Goal: Task Accomplishment & Management: Use online tool/utility

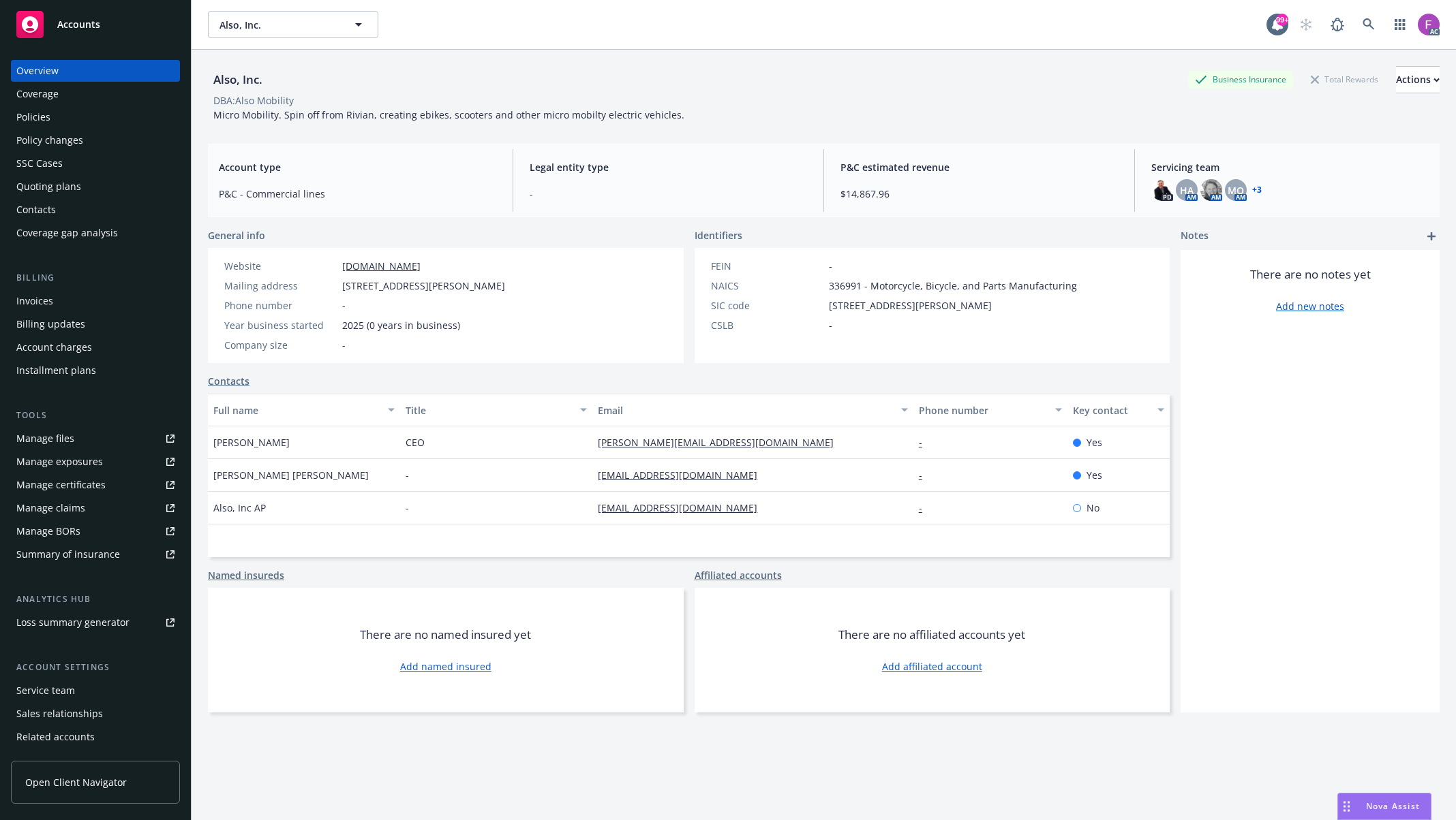
click at [41, 115] on div "Policies" at bounding box center [33, 118] width 34 height 22
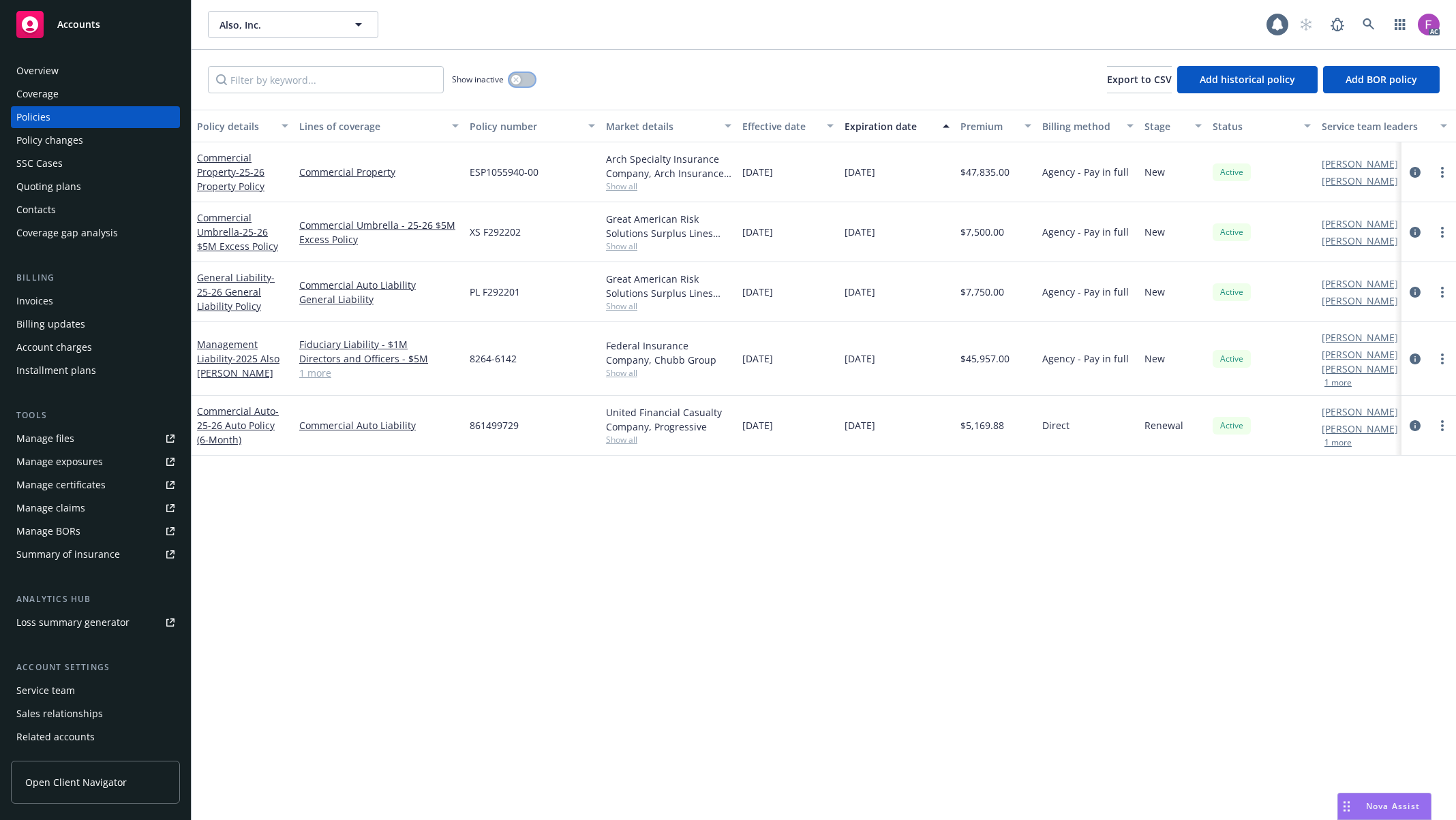
click at [522, 78] on button "button" at bounding box center [522, 79] width 26 height 14
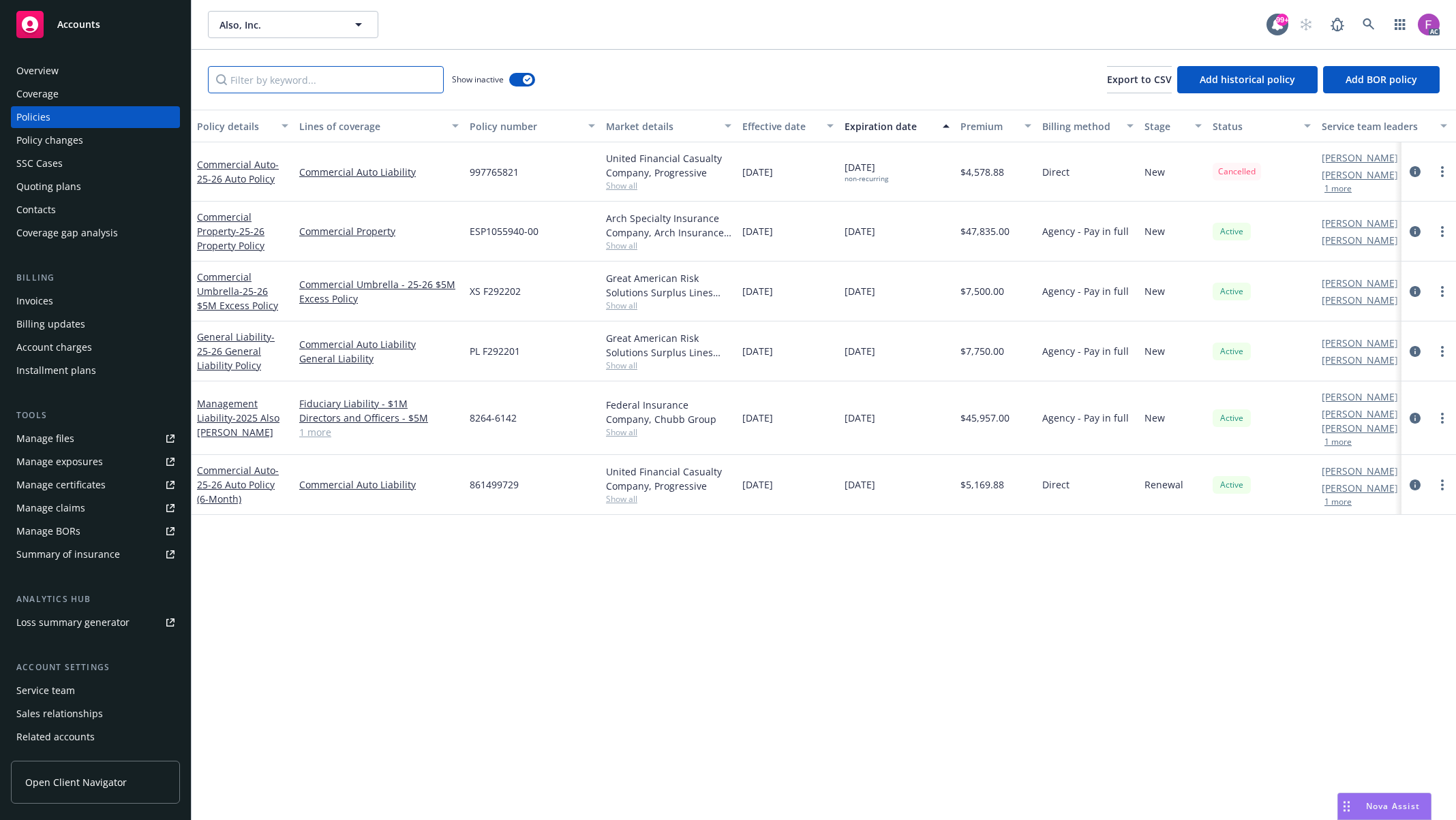
click at [391, 90] on input "Filter by keyword..." at bounding box center [326, 79] width 236 height 27
click at [292, 85] on input "Filter by keyword..." at bounding box center [326, 79] width 236 height 27
paste input "Commercial Auto"
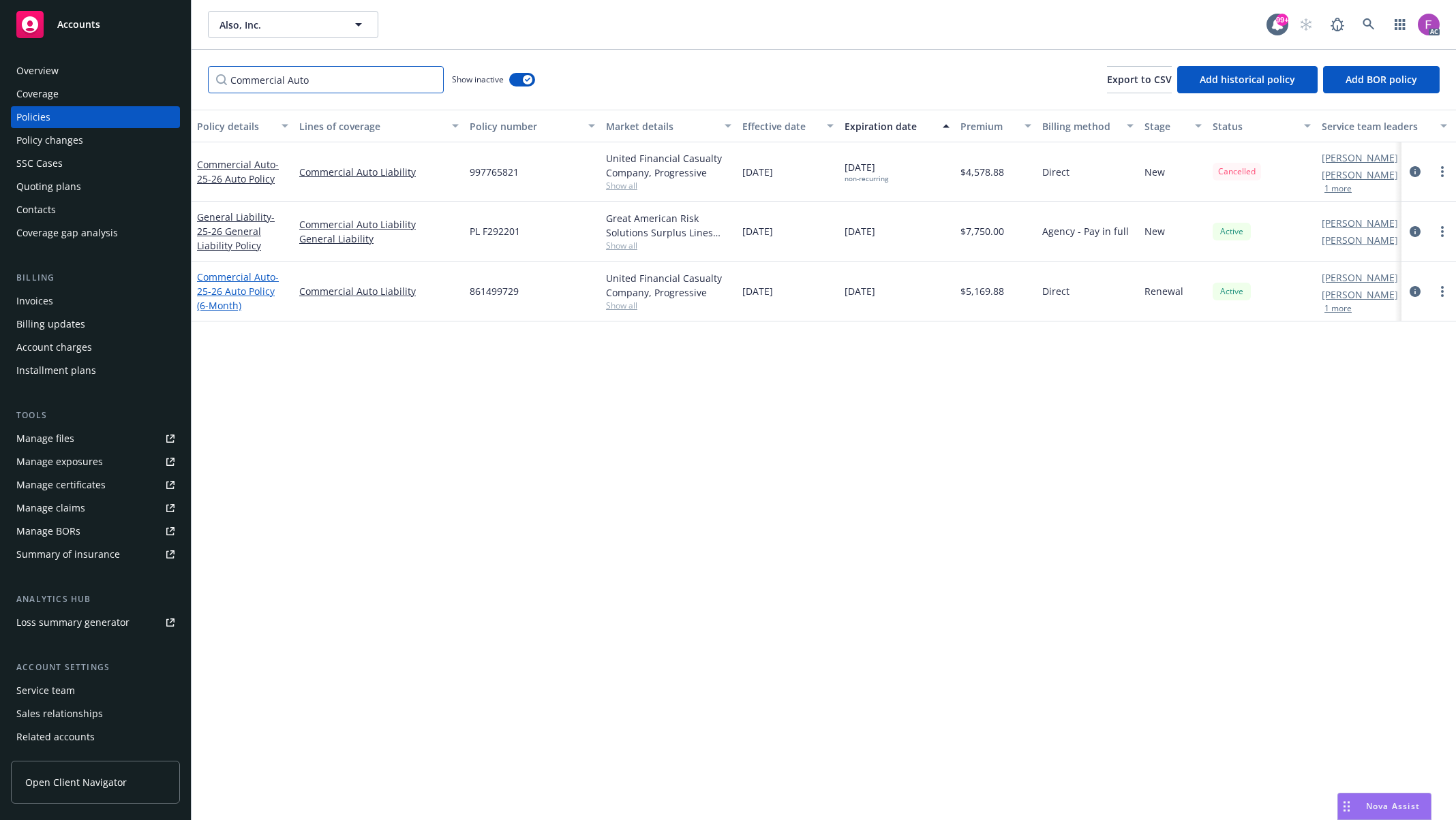
type input "Commercial Auto"
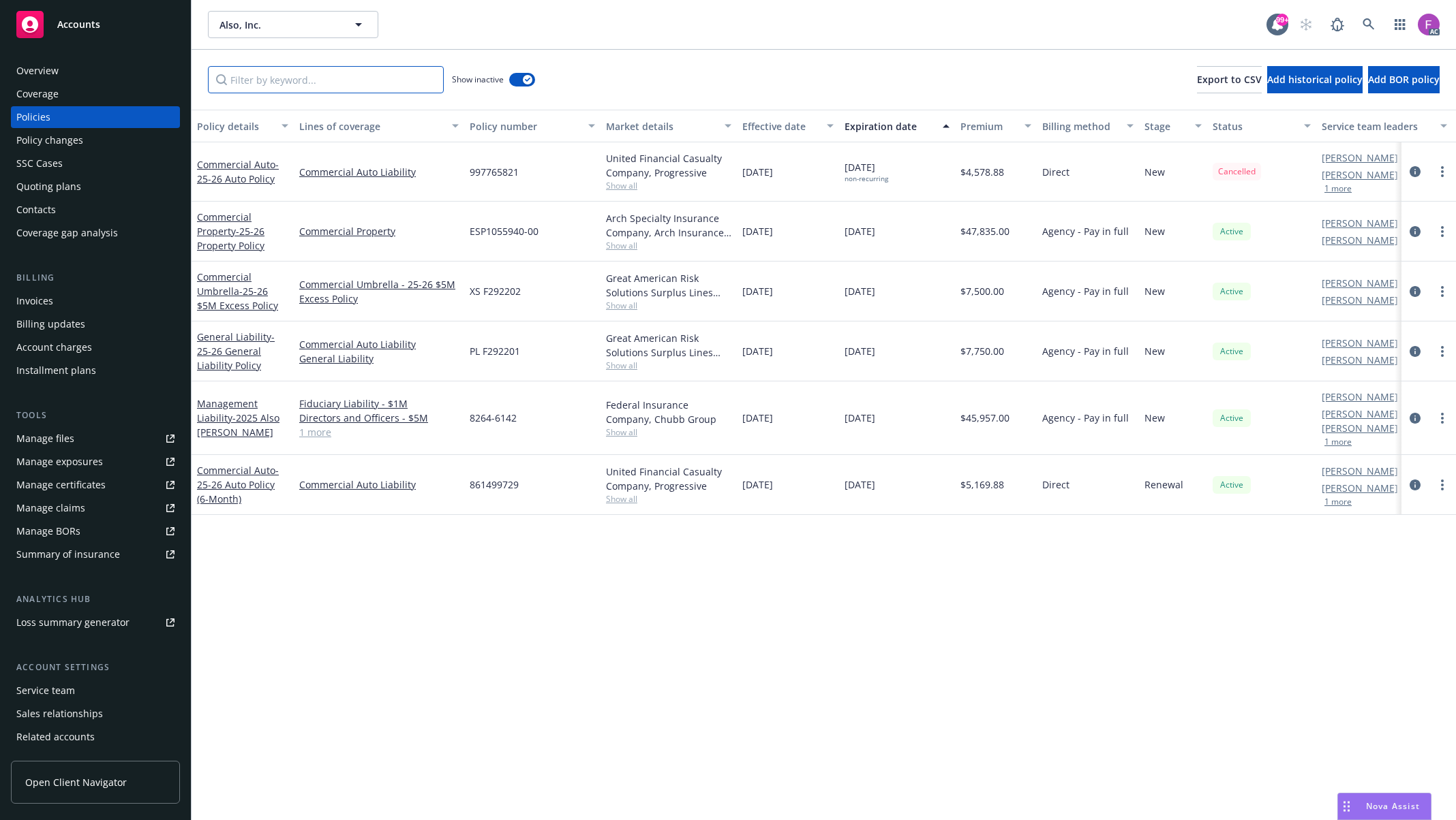
click at [330, 86] on input "Filter by keyword..." at bounding box center [326, 79] width 236 height 27
paste input "Commercial Auto"
click at [325, 82] on input "Commercial Auto" at bounding box center [326, 79] width 236 height 27
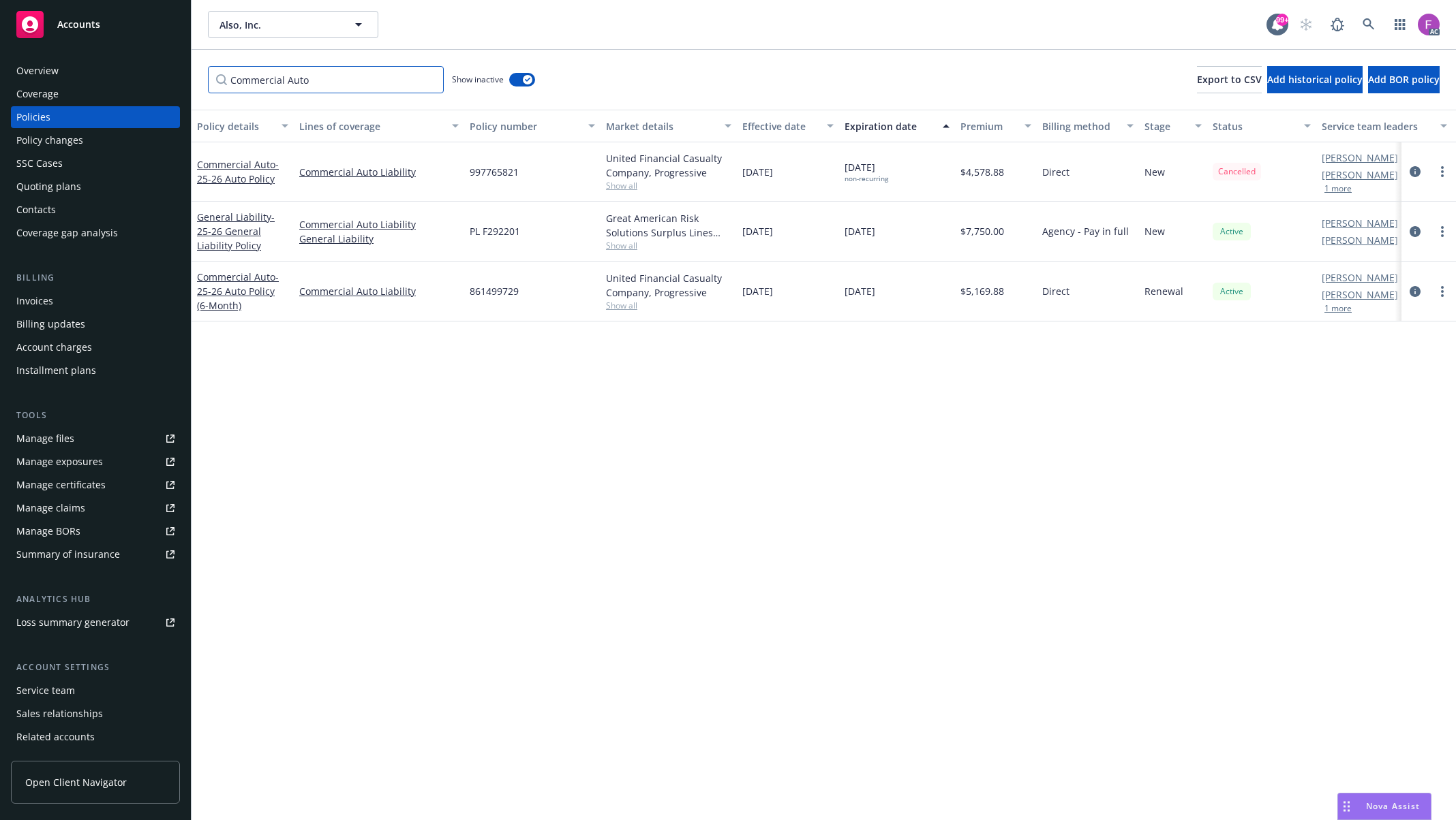
type input "Commercial Auto"
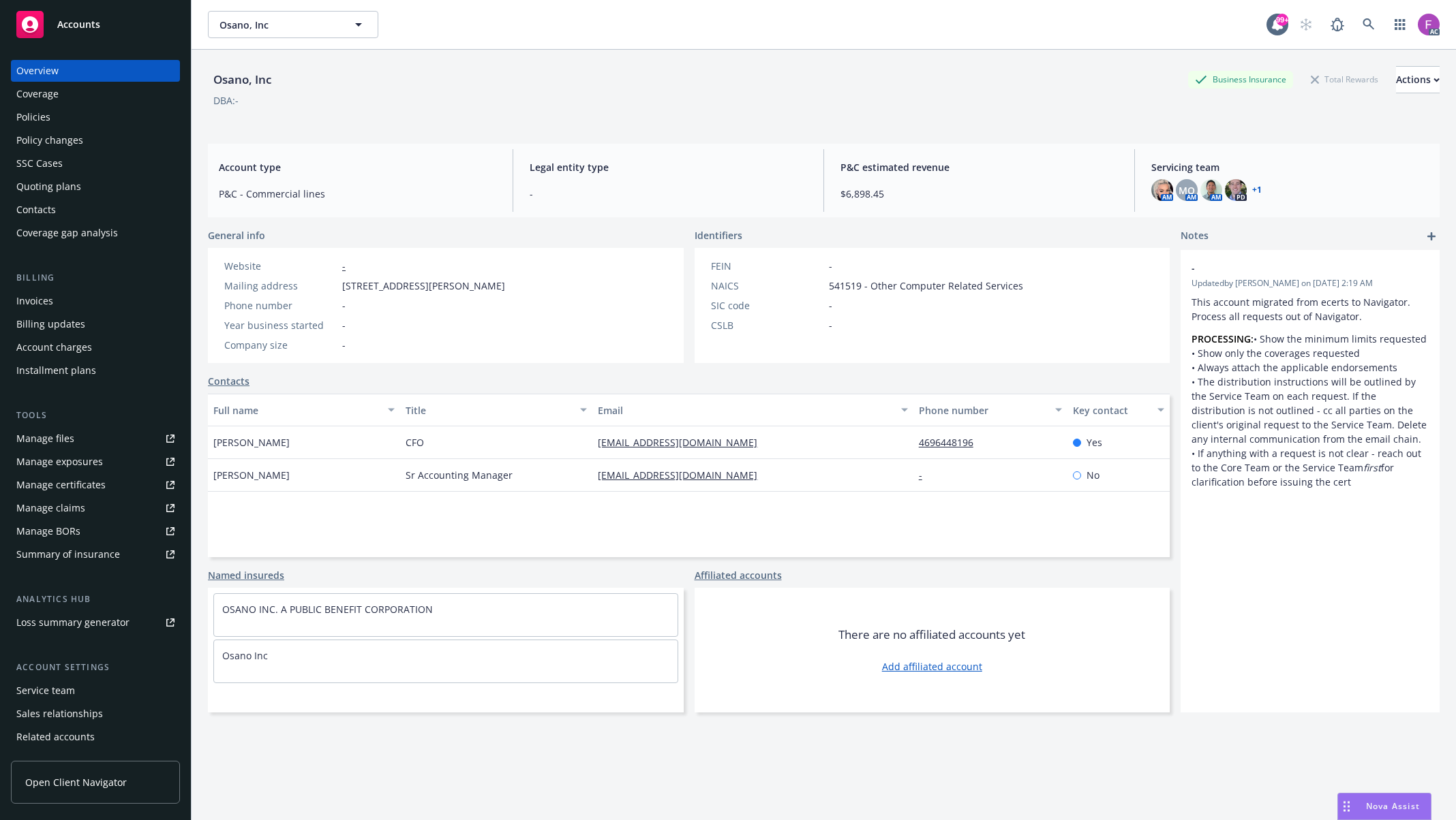
click at [54, 113] on div "Policies" at bounding box center [95, 118] width 158 height 22
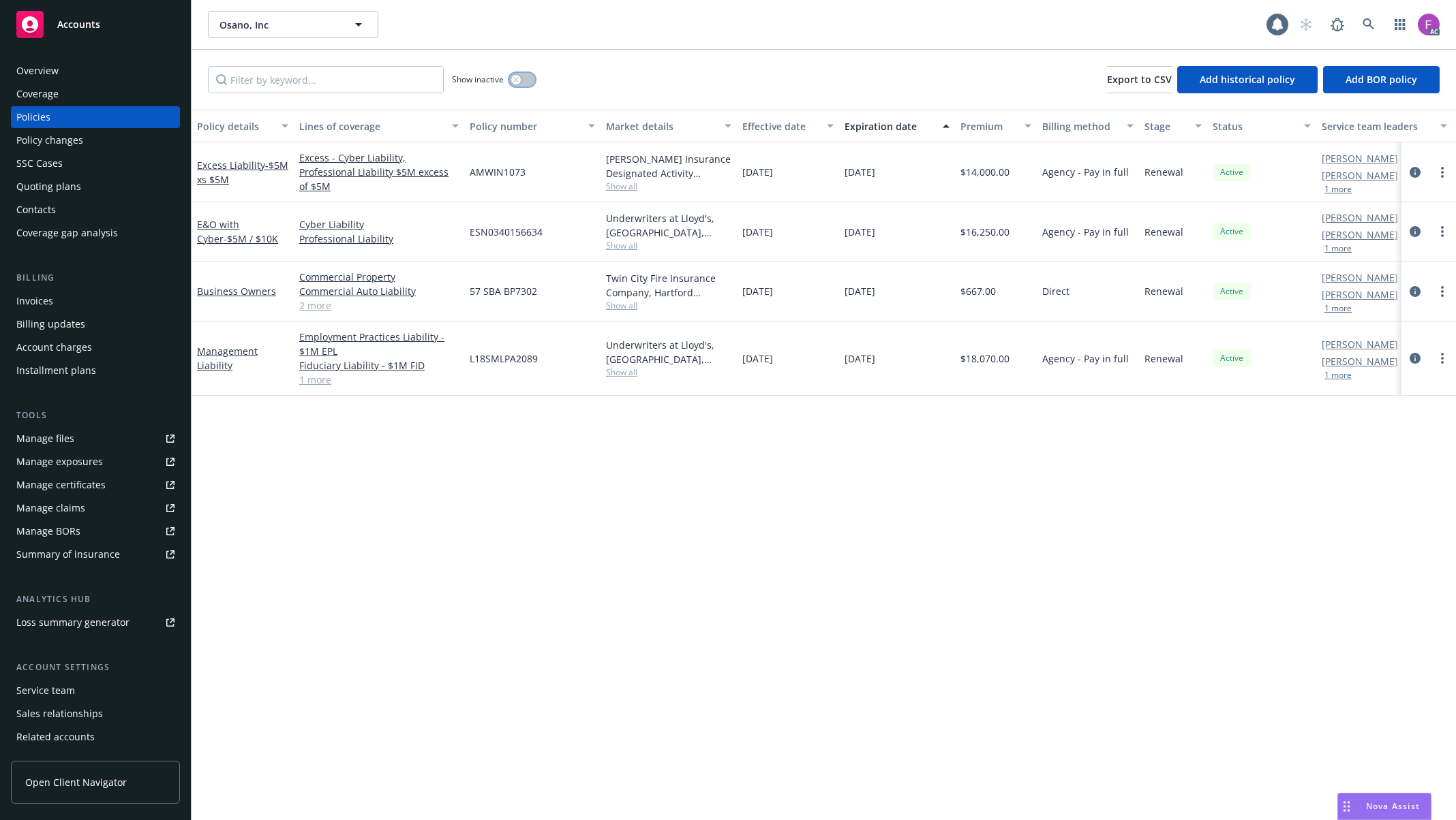
click at [521, 77] on div "button" at bounding box center [516, 79] width 10 height 10
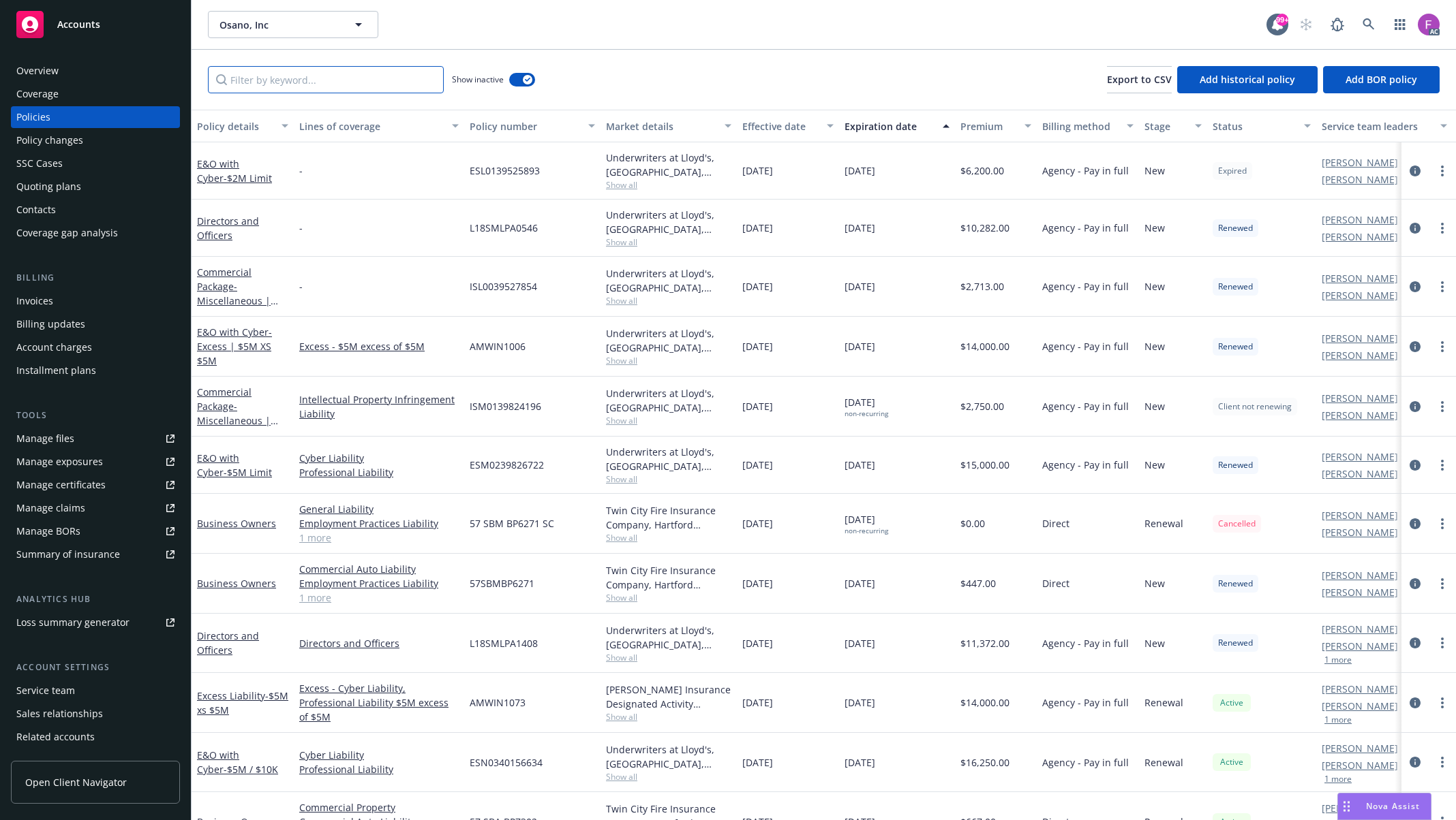
click at [258, 85] on input "Filter by keyword..." at bounding box center [326, 79] width 236 height 27
paste input "Management Liability"
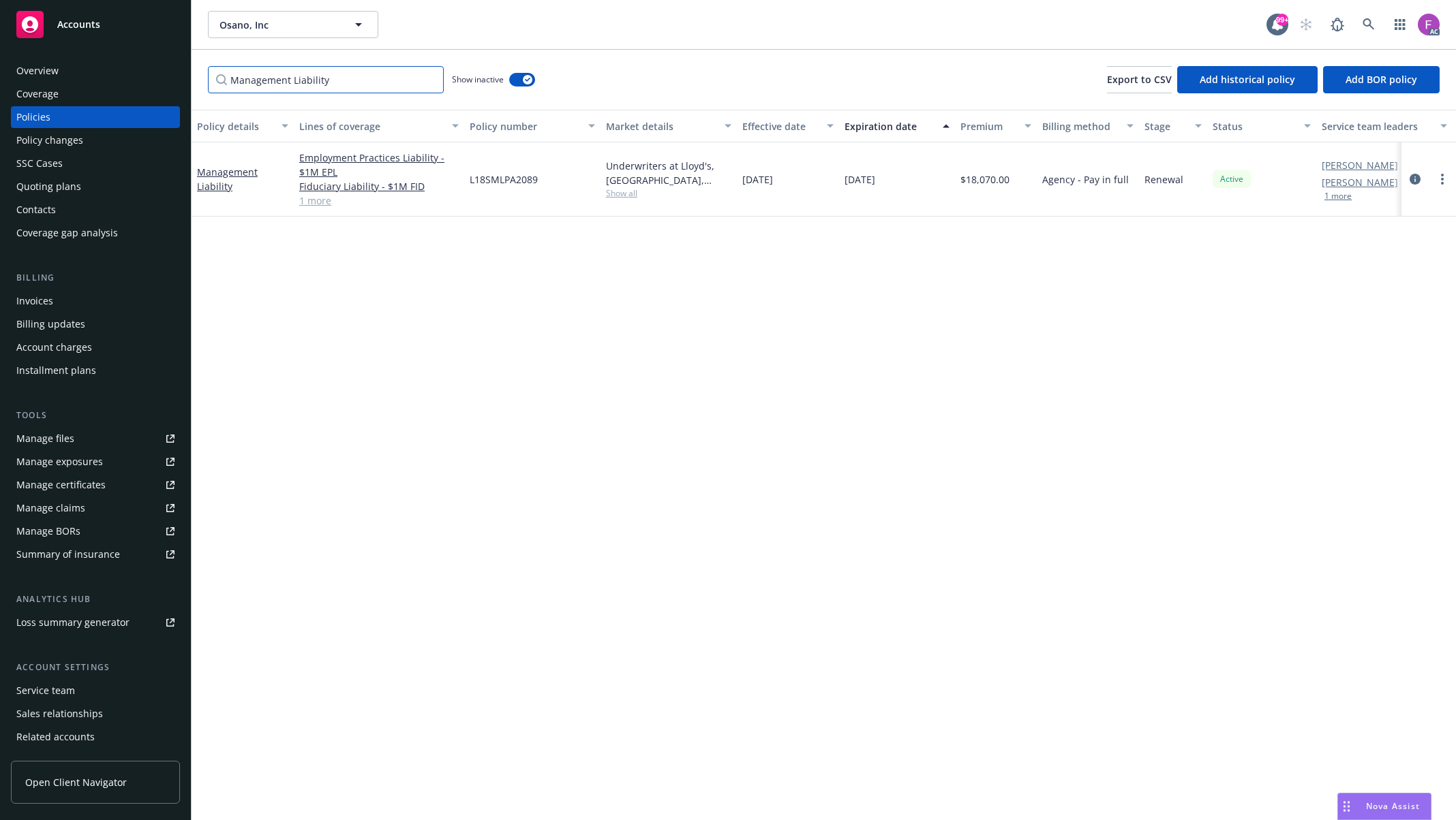
type input "Management Liability"
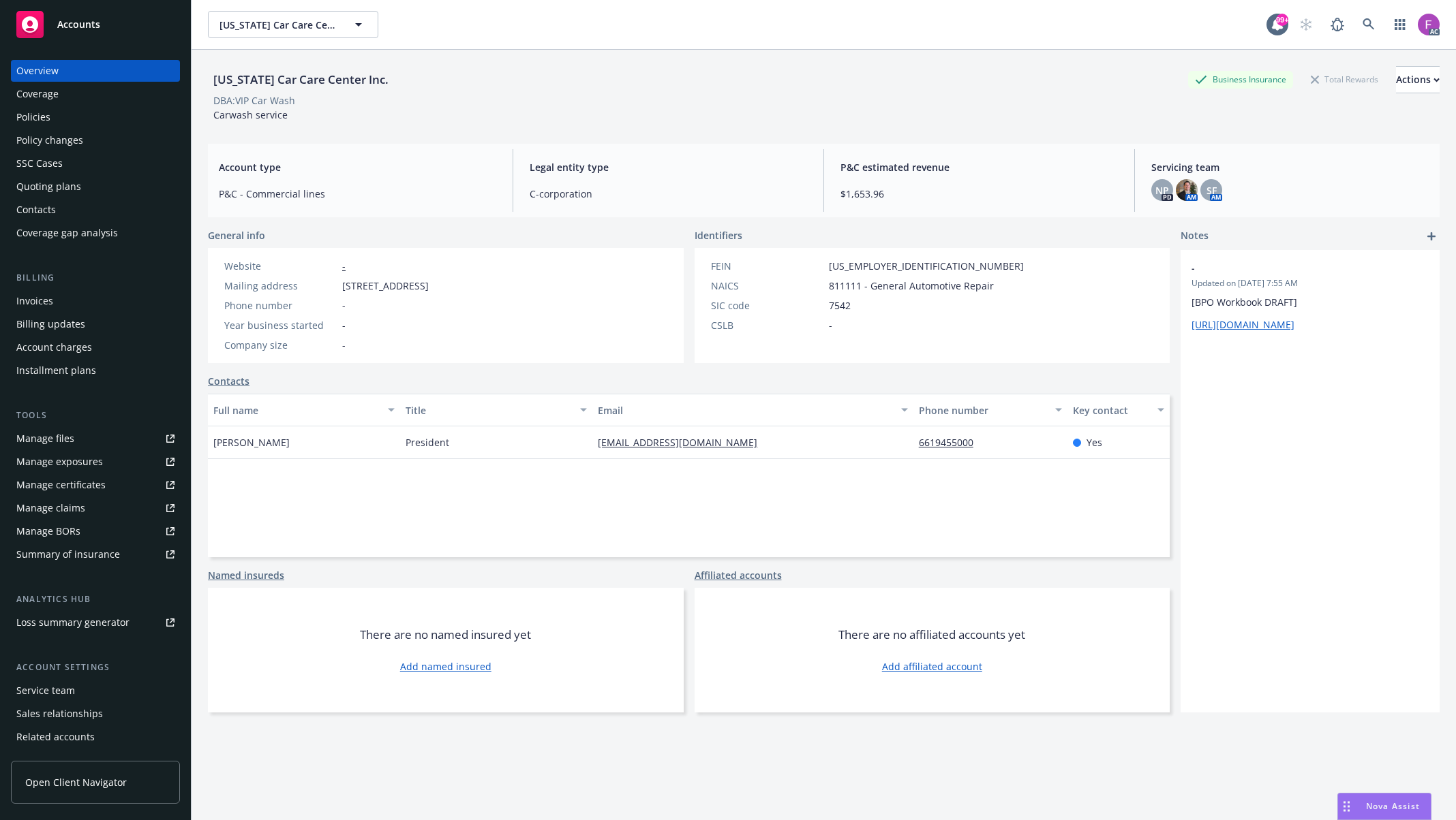
click at [30, 115] on div "Policies" at bounding box center [33, 118] width 34 height 22
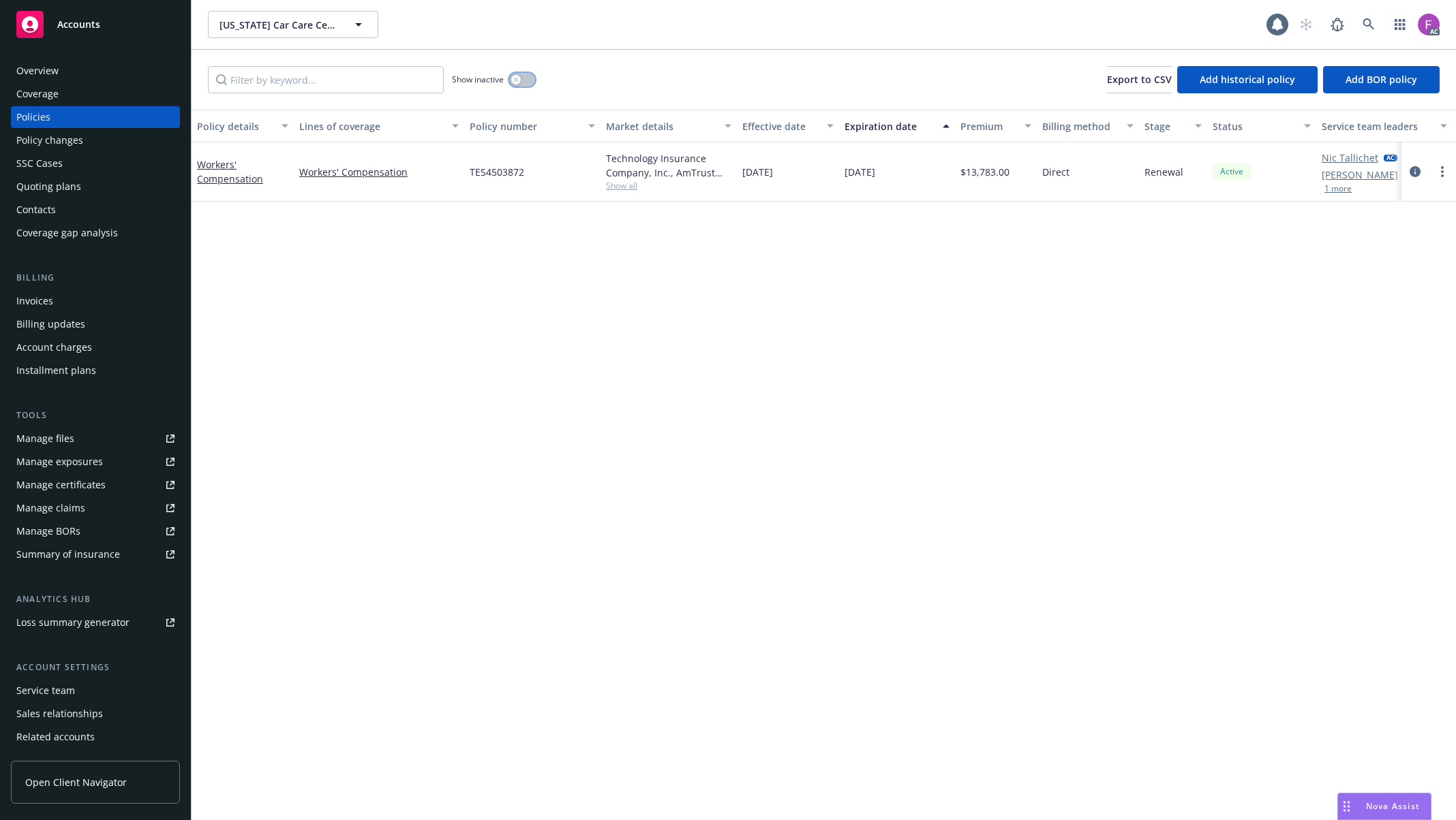
click at [523, 77] on button "button" at bounding box center [522, 79] width 26 height 14
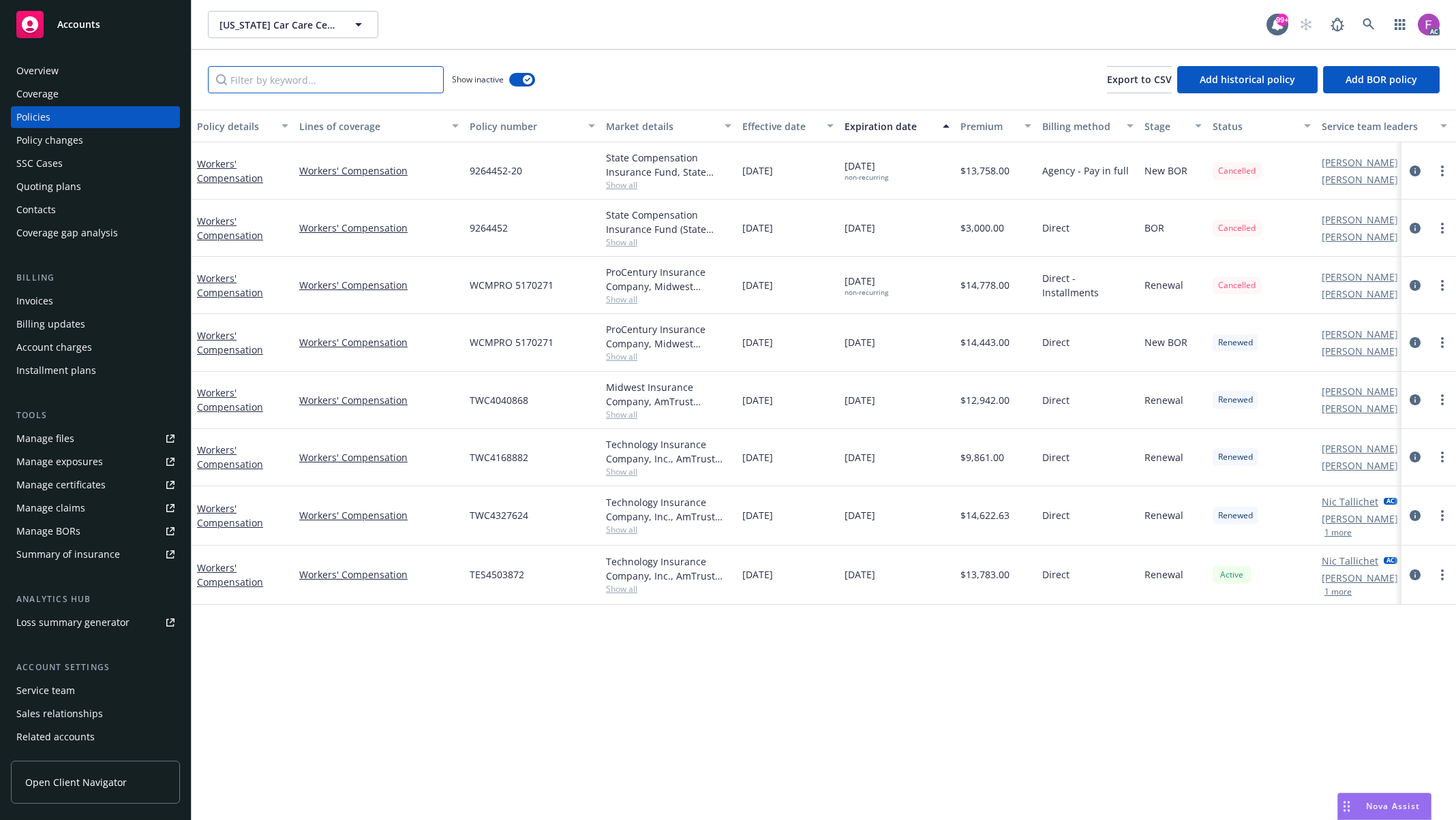
click at [341, 86] on input "Filter by keyword..." at bounding box center [326, 79] width 236 height 27
paste input "Workers Compensation"
type input "Workers Compensation"
drag, startPoint x: 1246, startPoint y: 349, endPoint x: 1190, endPoint y: 350, distance: 56.0
click at [1186, 346] on div "Workers' Compensation Workers' Compensation WCMPRO 5170271 ProCentury Insurance…" at bounding box center [849, 343] width 1315 height 57
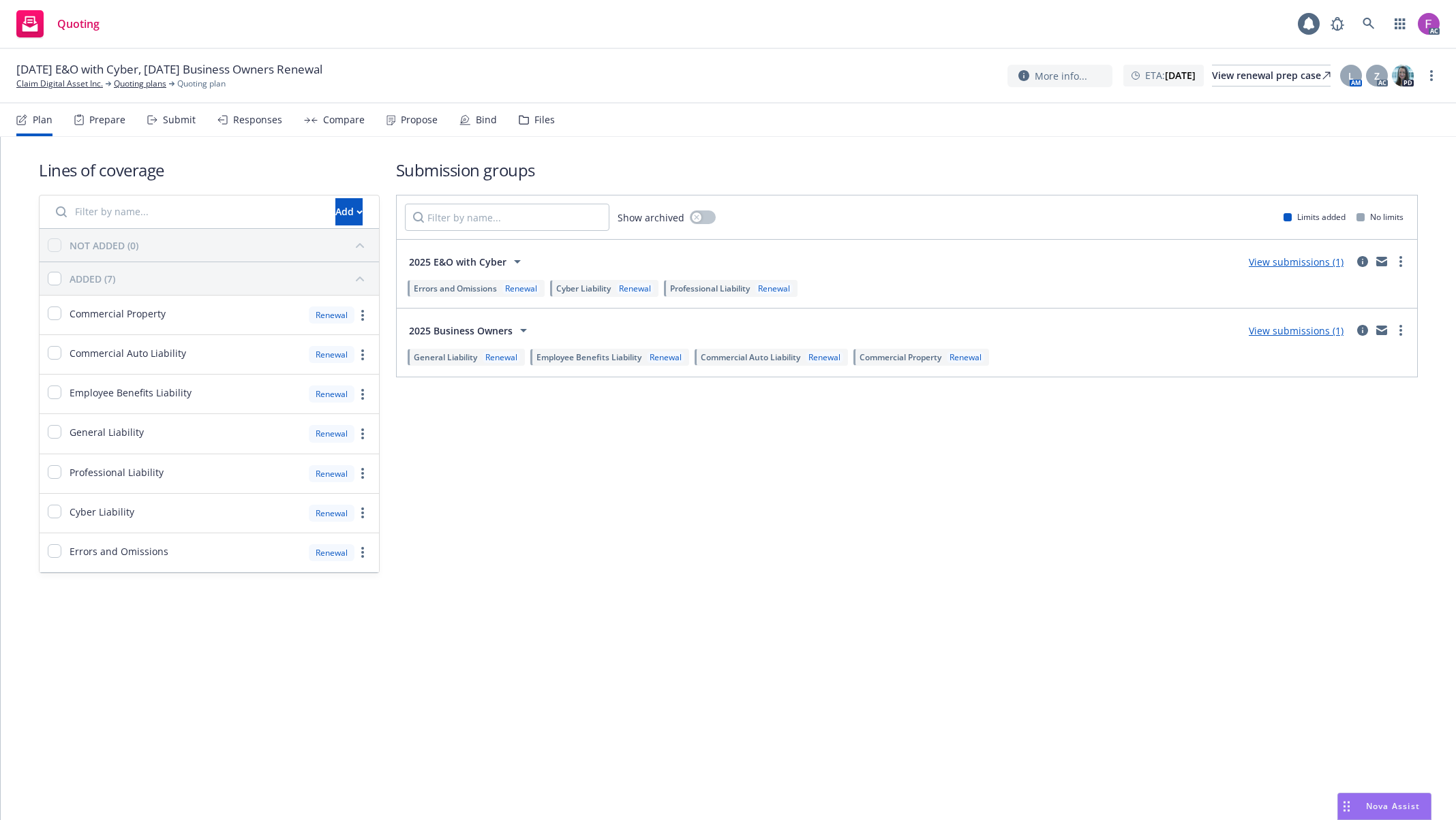
click at [539, 115] on div "Files" at bounding box center [544, 120] width 21 height 11
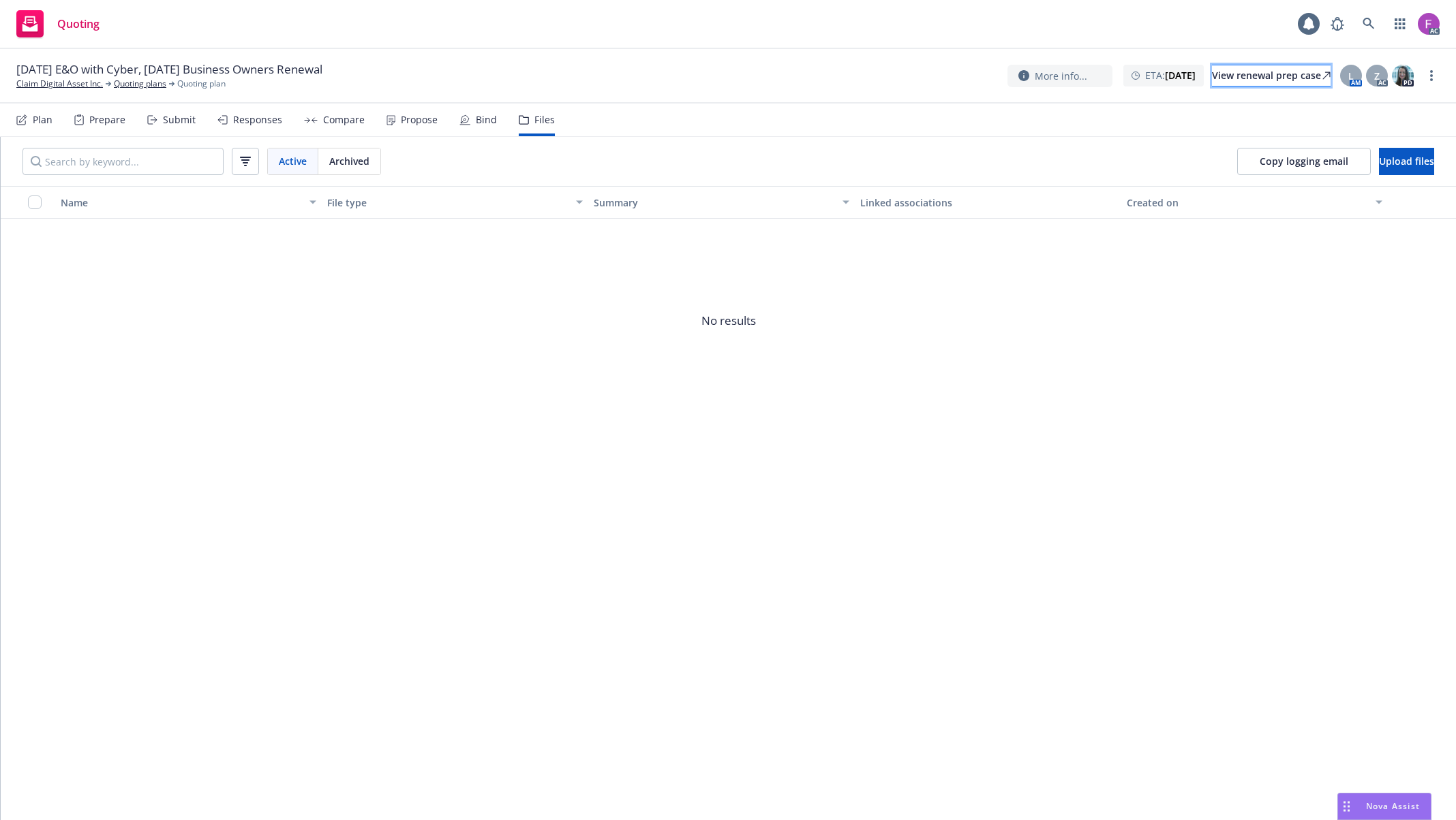
click at [1250, 76] on div "View renewal prep case" at bounding box center [1271, 76] width 118 height 21
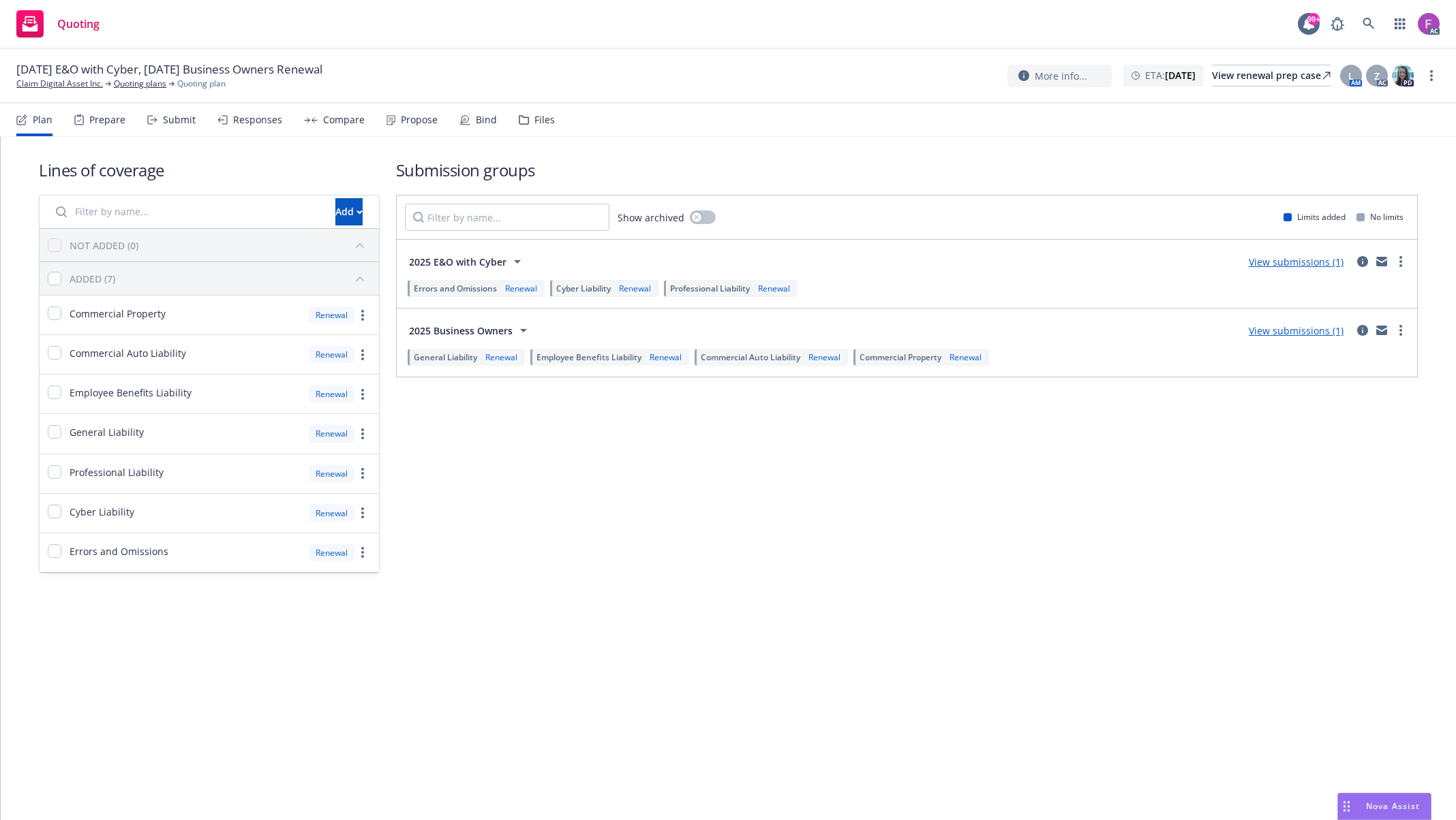
click at [544, 124] on div "Files" at bounding box center [544, 120] width 21 height 11
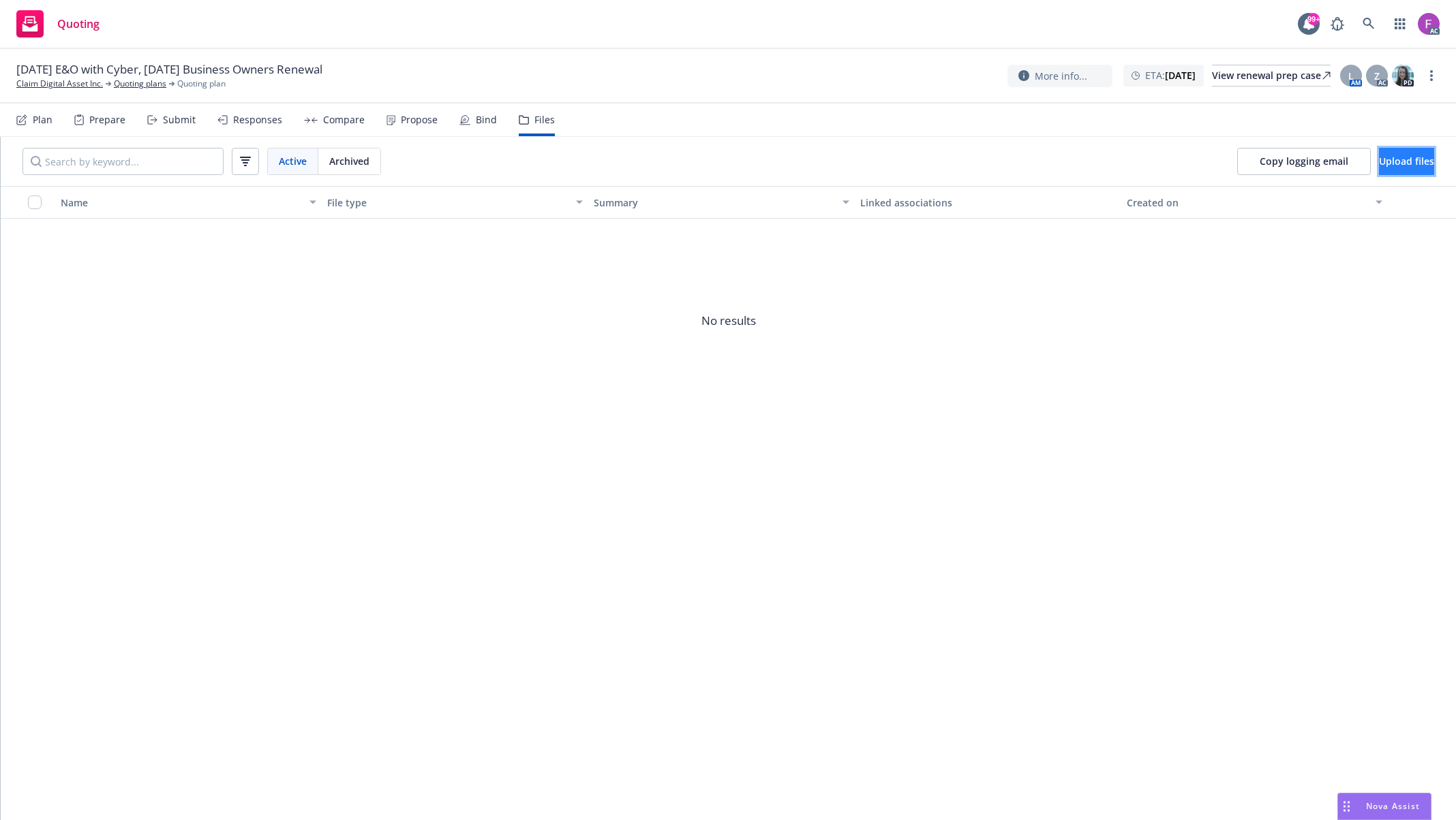
click at [1379, 157] on span "Upload files" at bounding box center [1406, 161] width 55 height 13
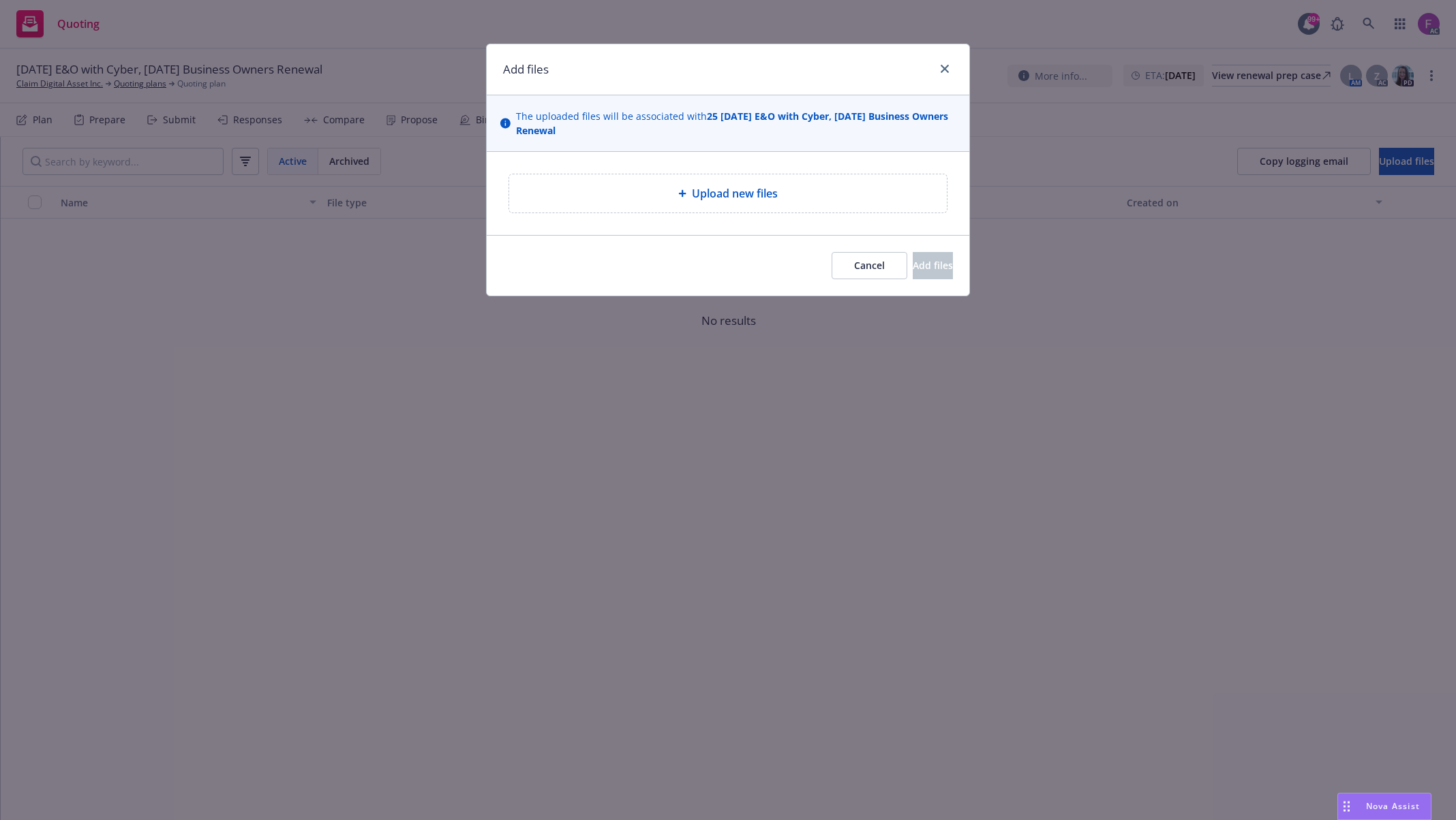
click at [714, 196] on span "Upload new files" at bounding box center [734, 193] width 86 height 16
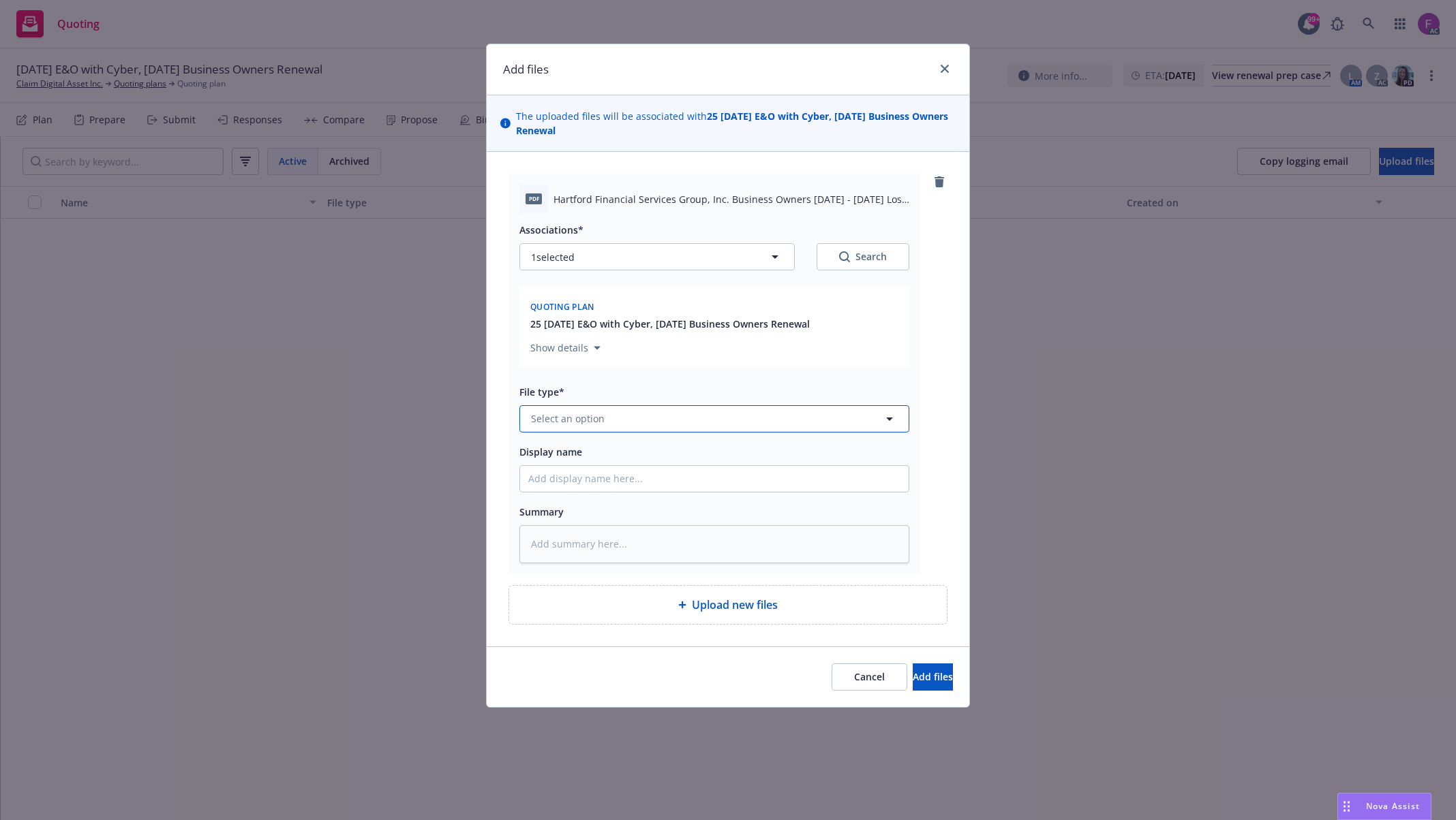
click at [692, 418] on button "Select an option" at bounding box center [714, 418] width 390 height 27
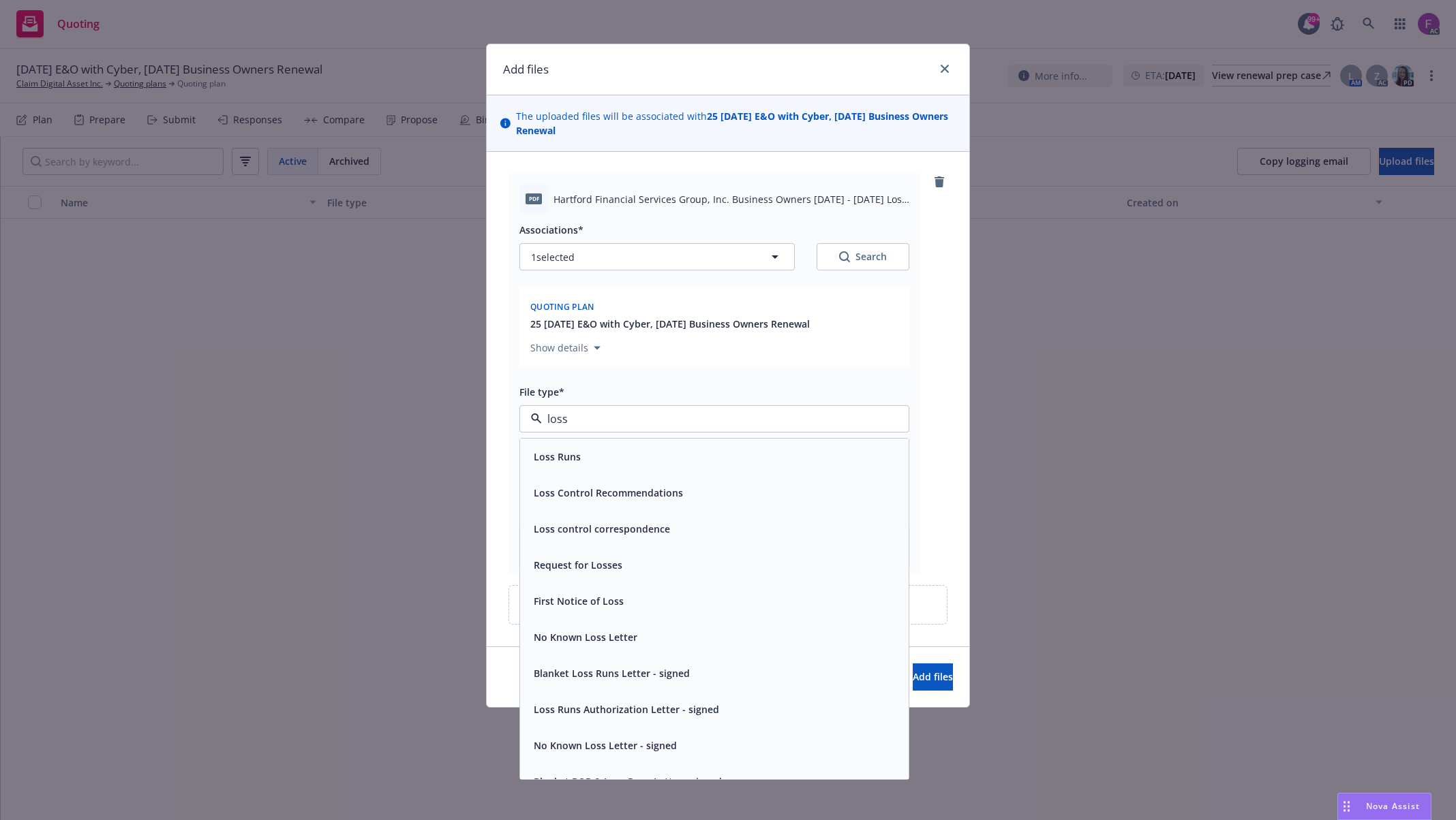
paste input "Loss Run"
type input "Loss Run"
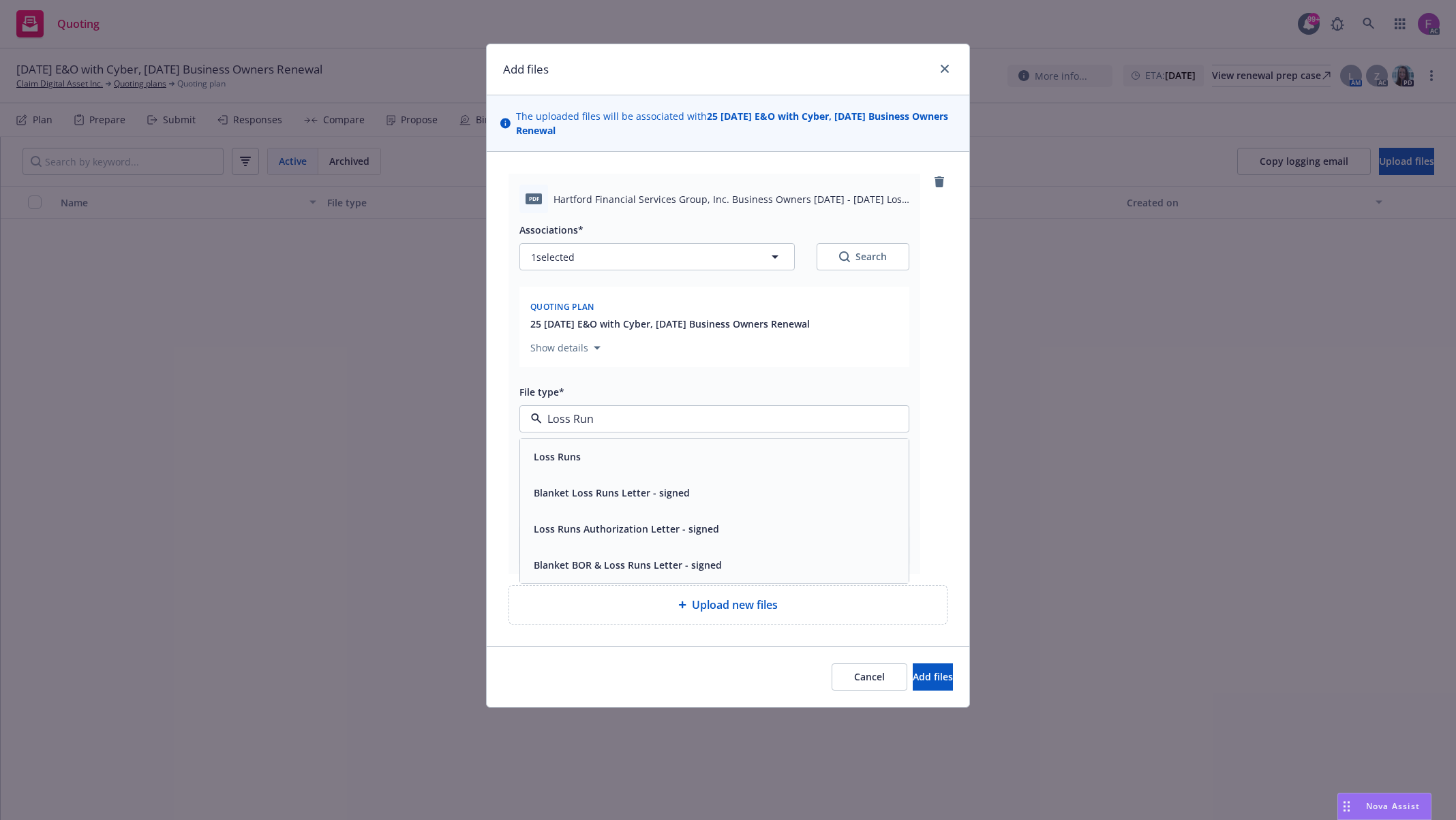
click at [586, 463] on div "Loss Runs" at bounding box center [714, 457] width 372 height 20
click at [750, 263] on button "1 selected" at bounding box center [657, 257] width 275 height 27
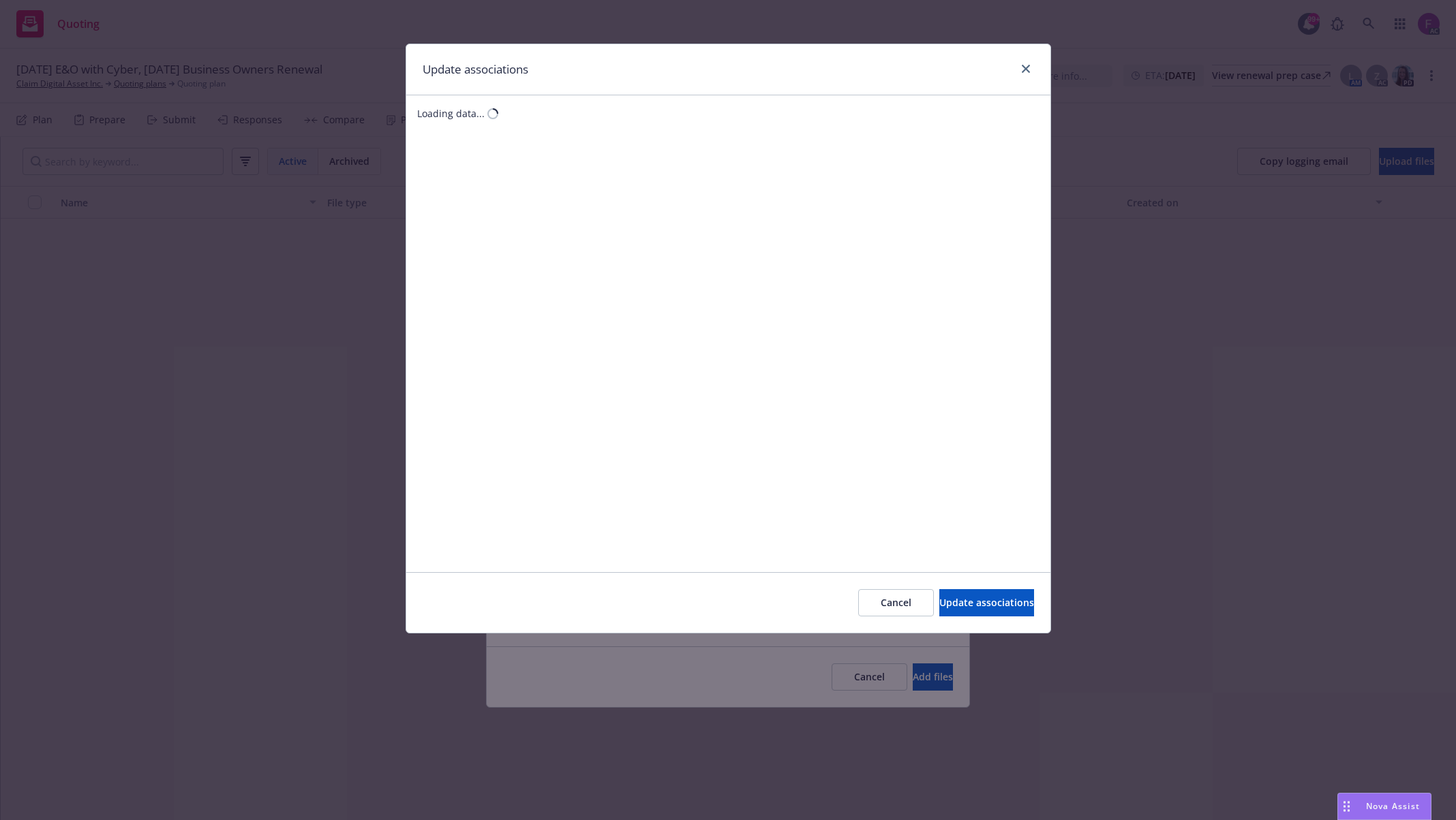
type textarea "x"
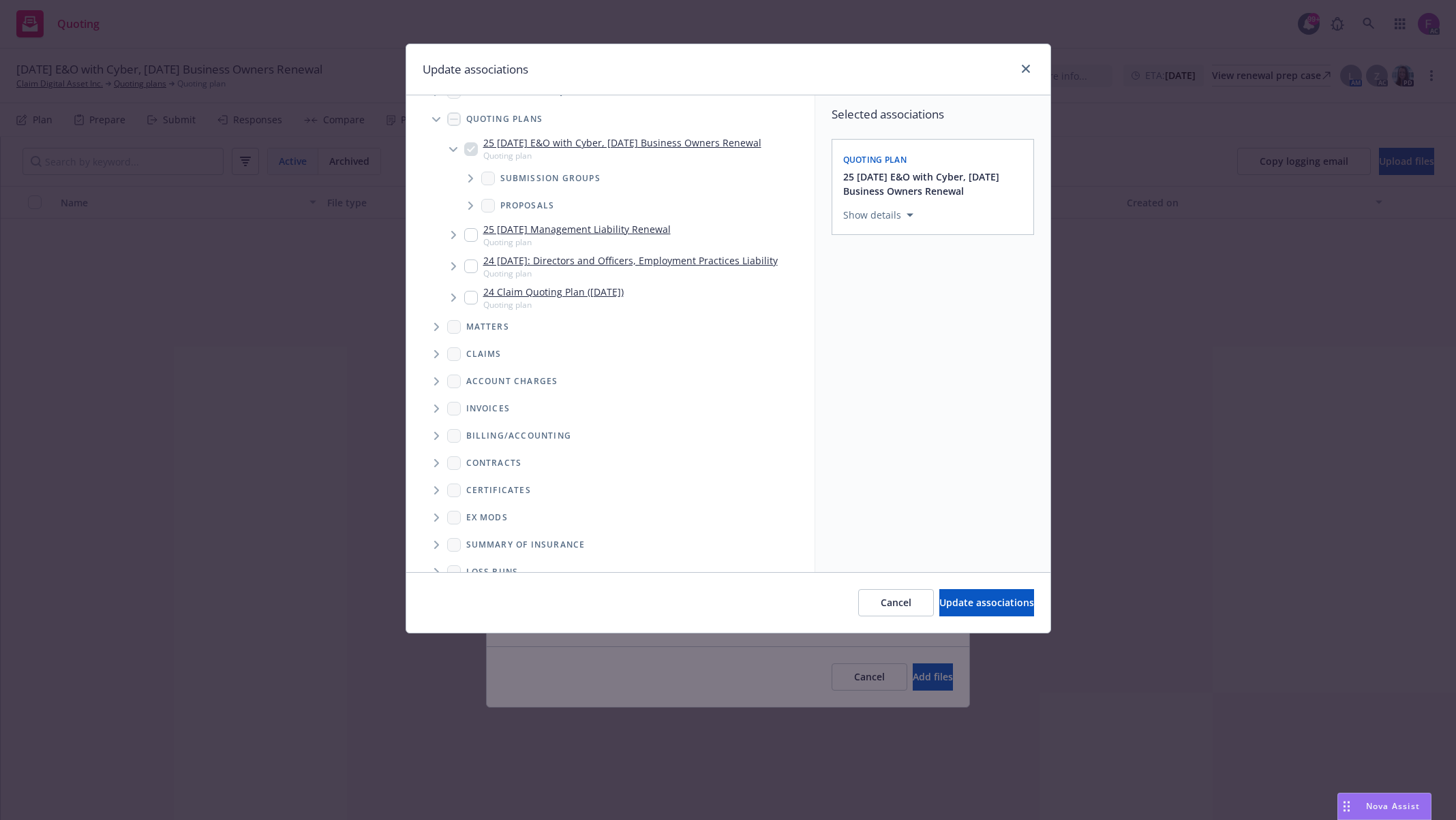
scroll to position [101, 0]
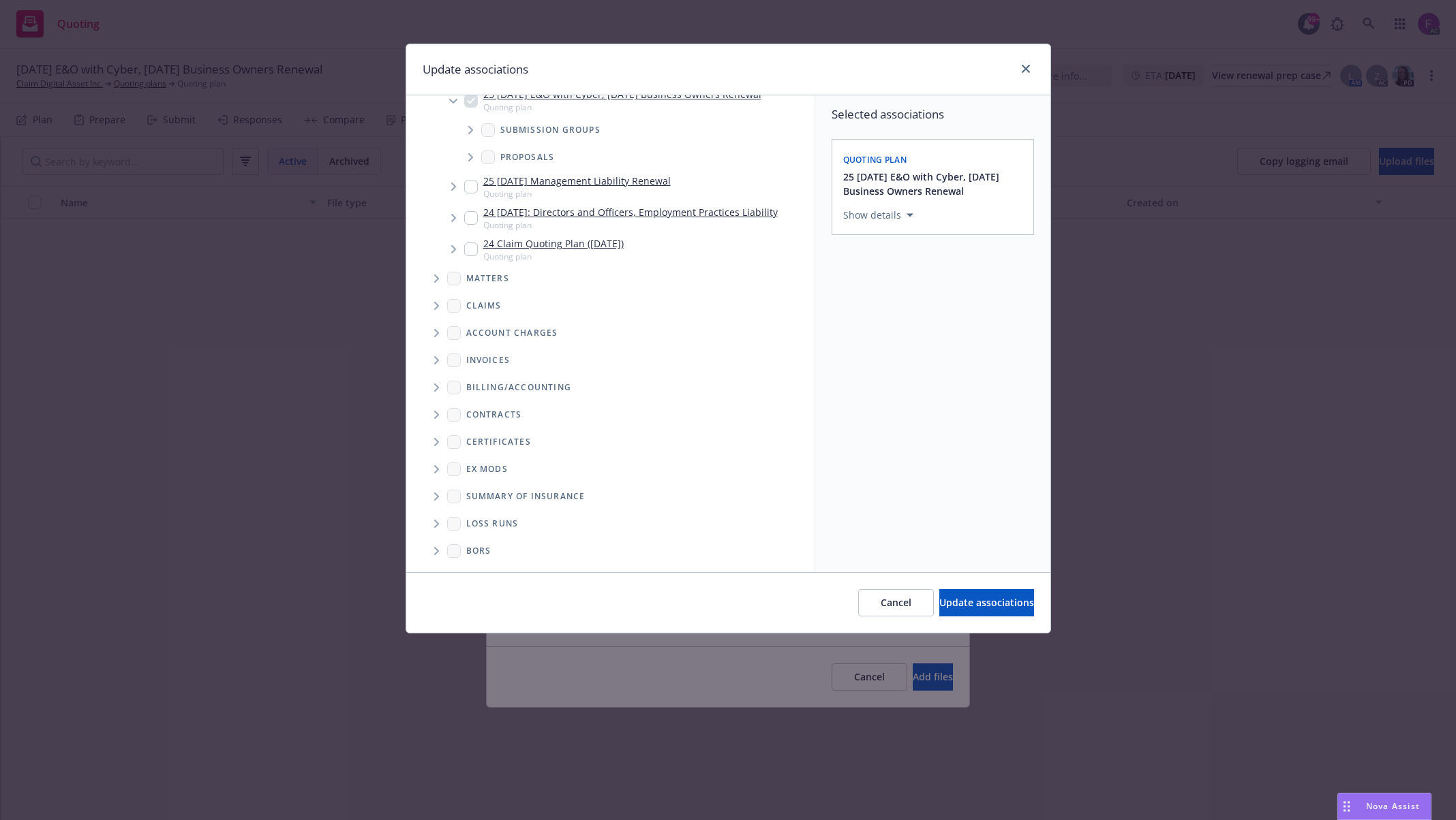
click at [432, 529] on span "Folder Tree Example" at bounding box center [436, 524] width 22 height 22
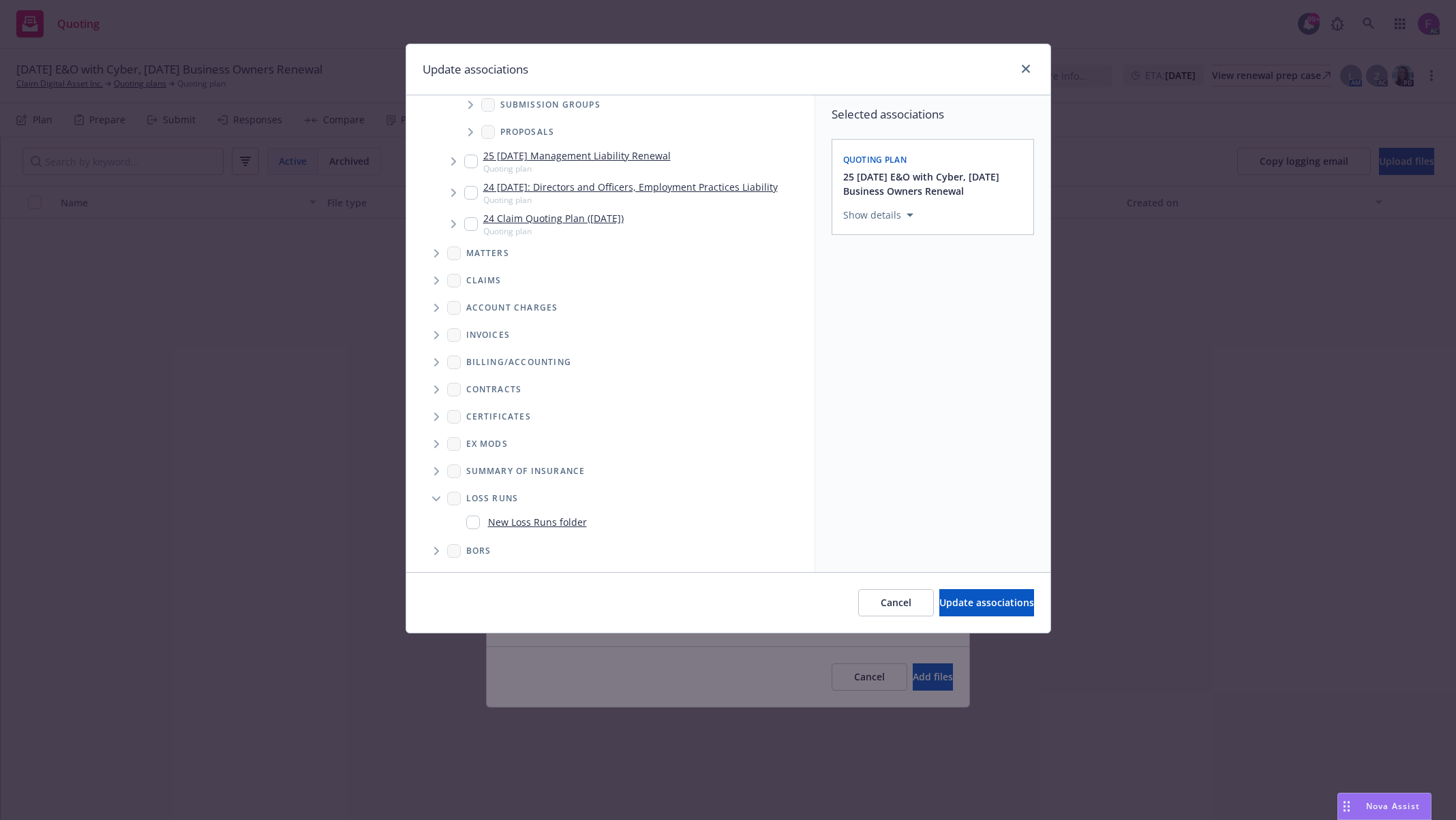
click at [470, 516] on input "Folder Tree Example" at bounding box center [473, 522] width 14 height 14
checkbox input "true"
click at [912, 310] on div "Select an option" at bounding box center [927, 309] width 145 height 14
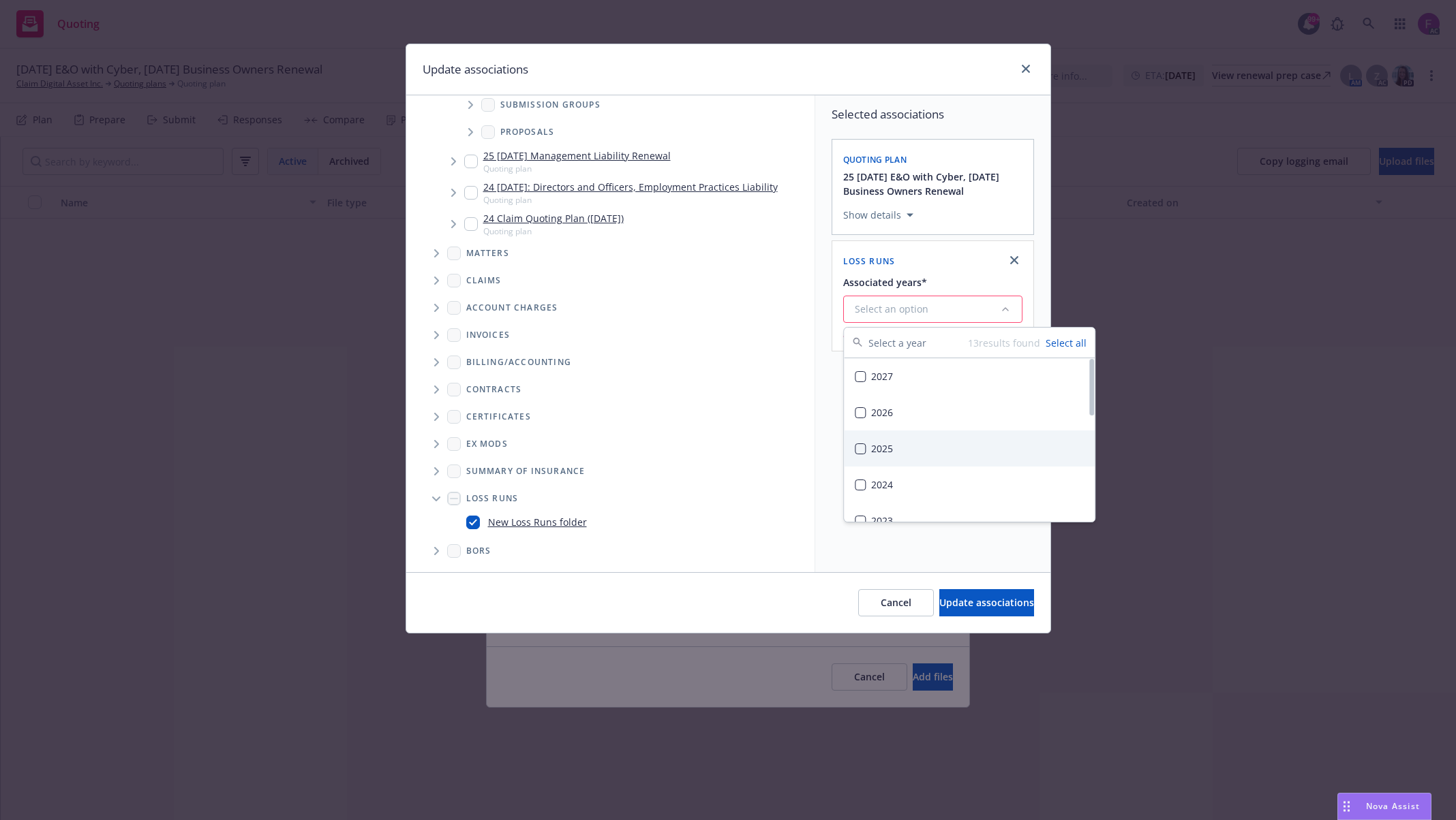
click at [878, 449] on div "2025" at bounding box center [969, 449] width 251 height 36
click at [831, 491] on div "Selected associations Quoting plan 25 11/15/25 E&O with Cyber, 11/11/25 Busines…" at bounding box center [933, 334] width 235 height 477
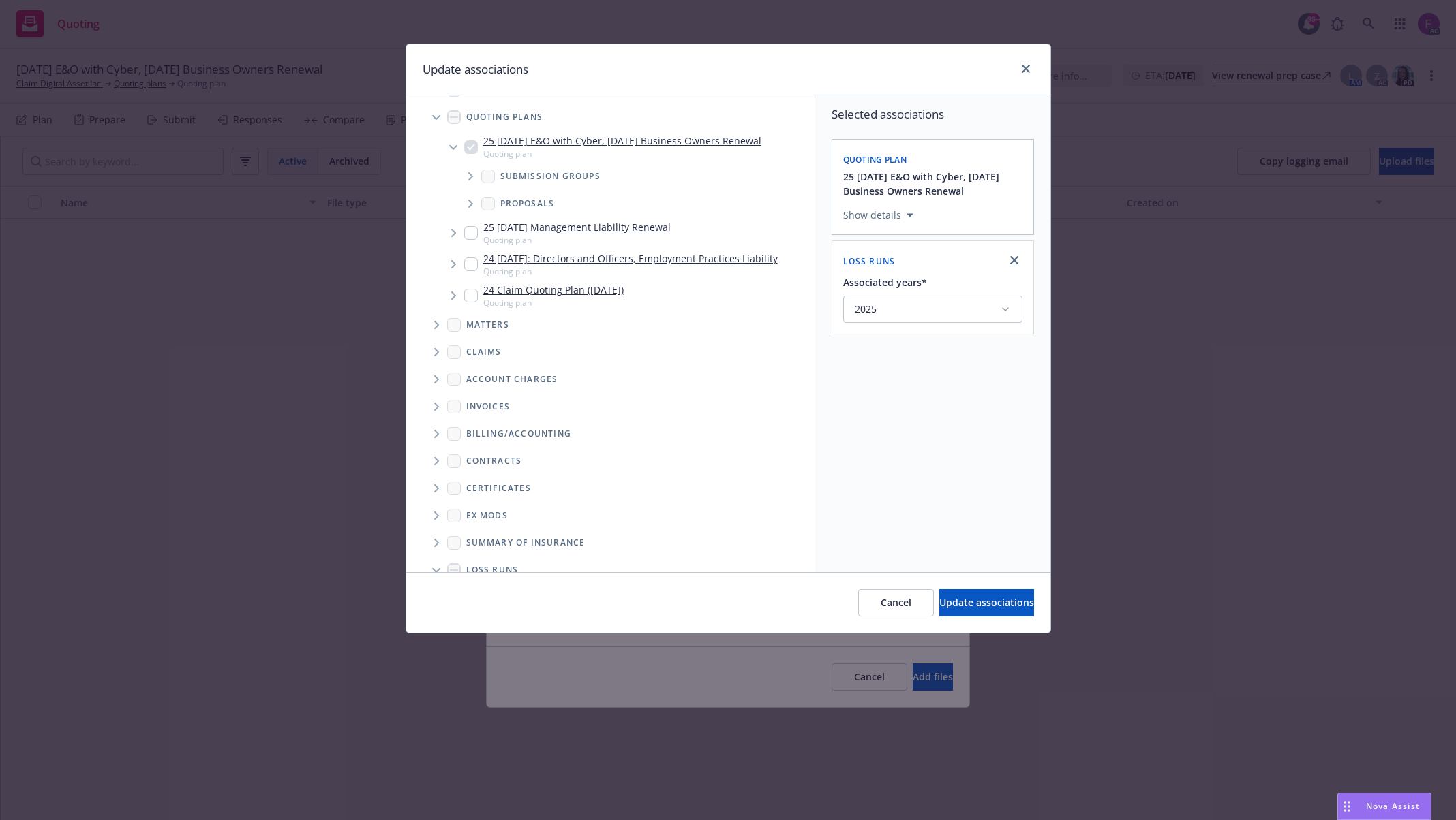
scroll to position [0, 0]
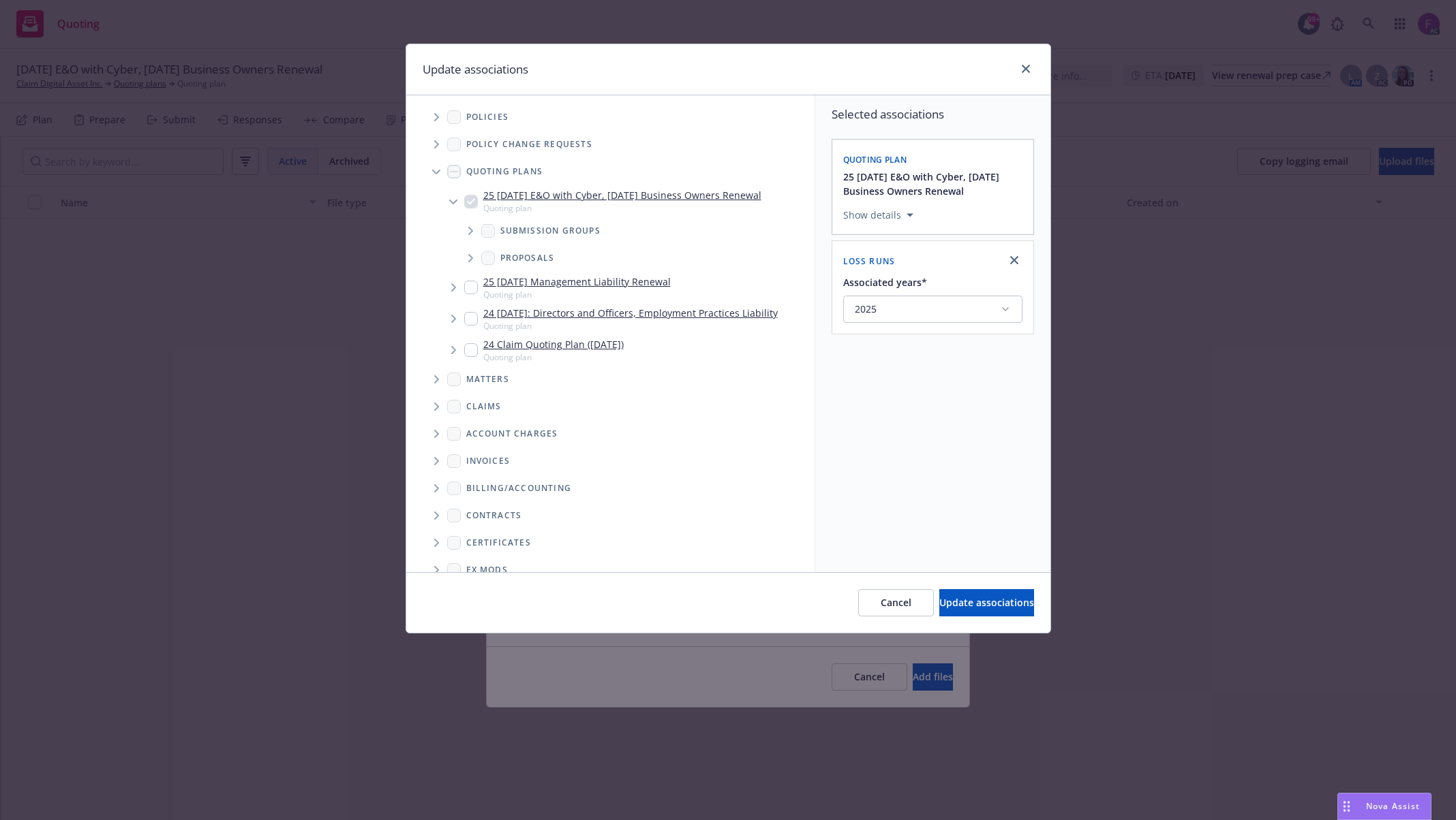
click at [442, 120] on span "Tree Example" at bounding box center [436, 118] width 22 height 22
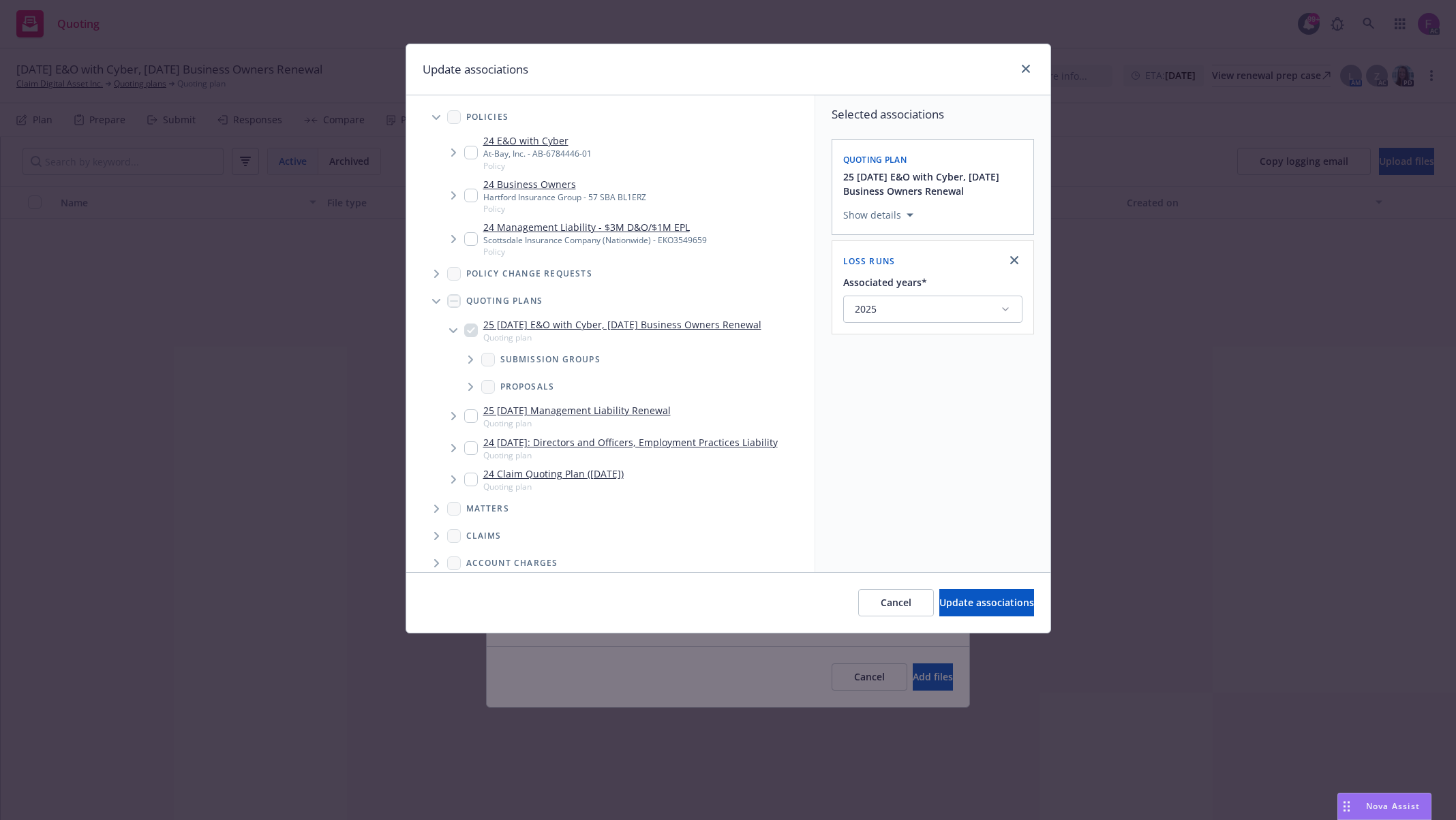
click at [465, 193] on input "Tree Example" at bounding box center [471, 196] width 14 height 14
checkbox input "true"
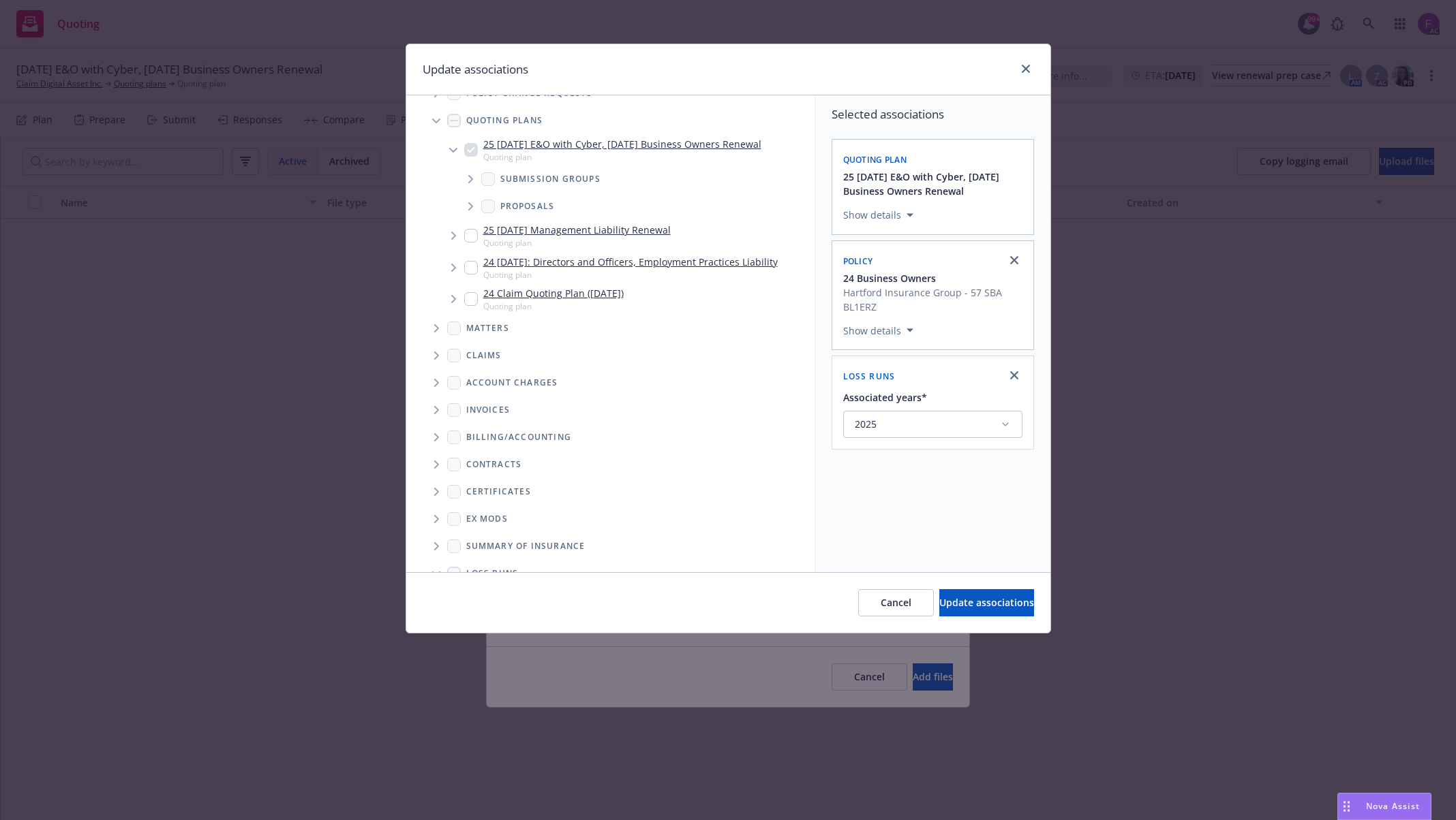
scroll to position [254, 0]
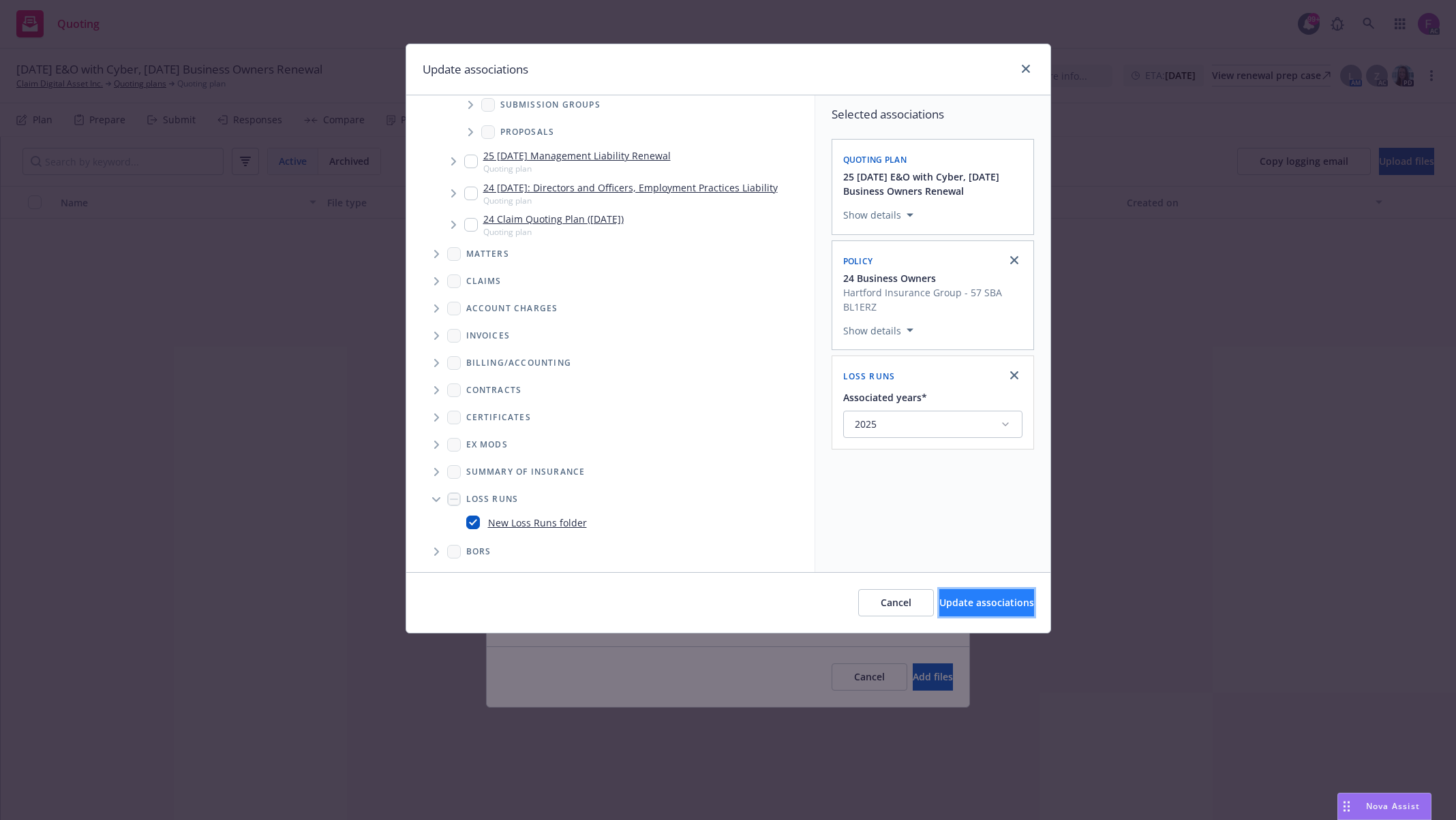
click at [940, 603] on span "Update associations" at bounding box center [987, 603] width 95 height 13
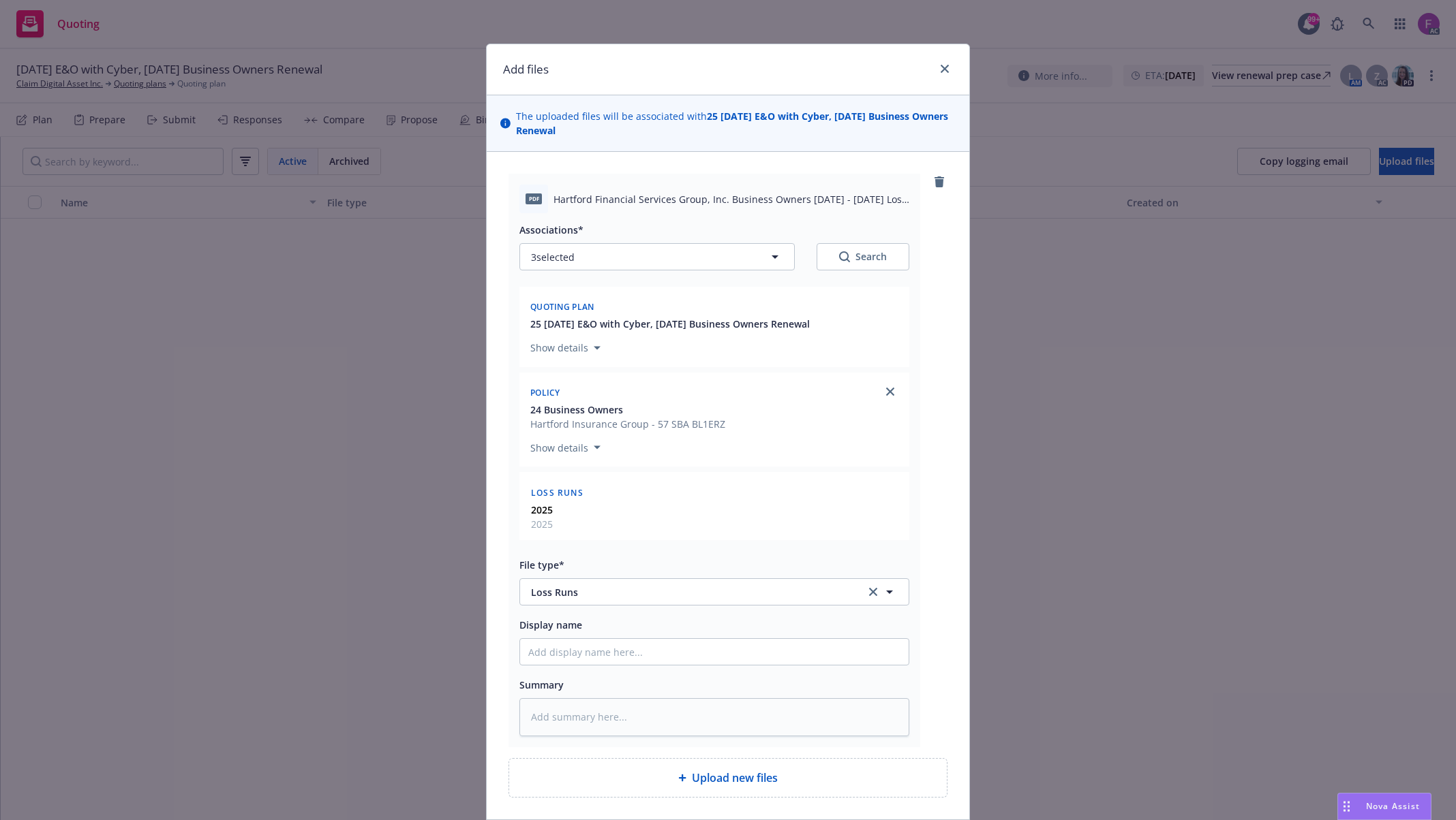
scroll to position [90, 0]
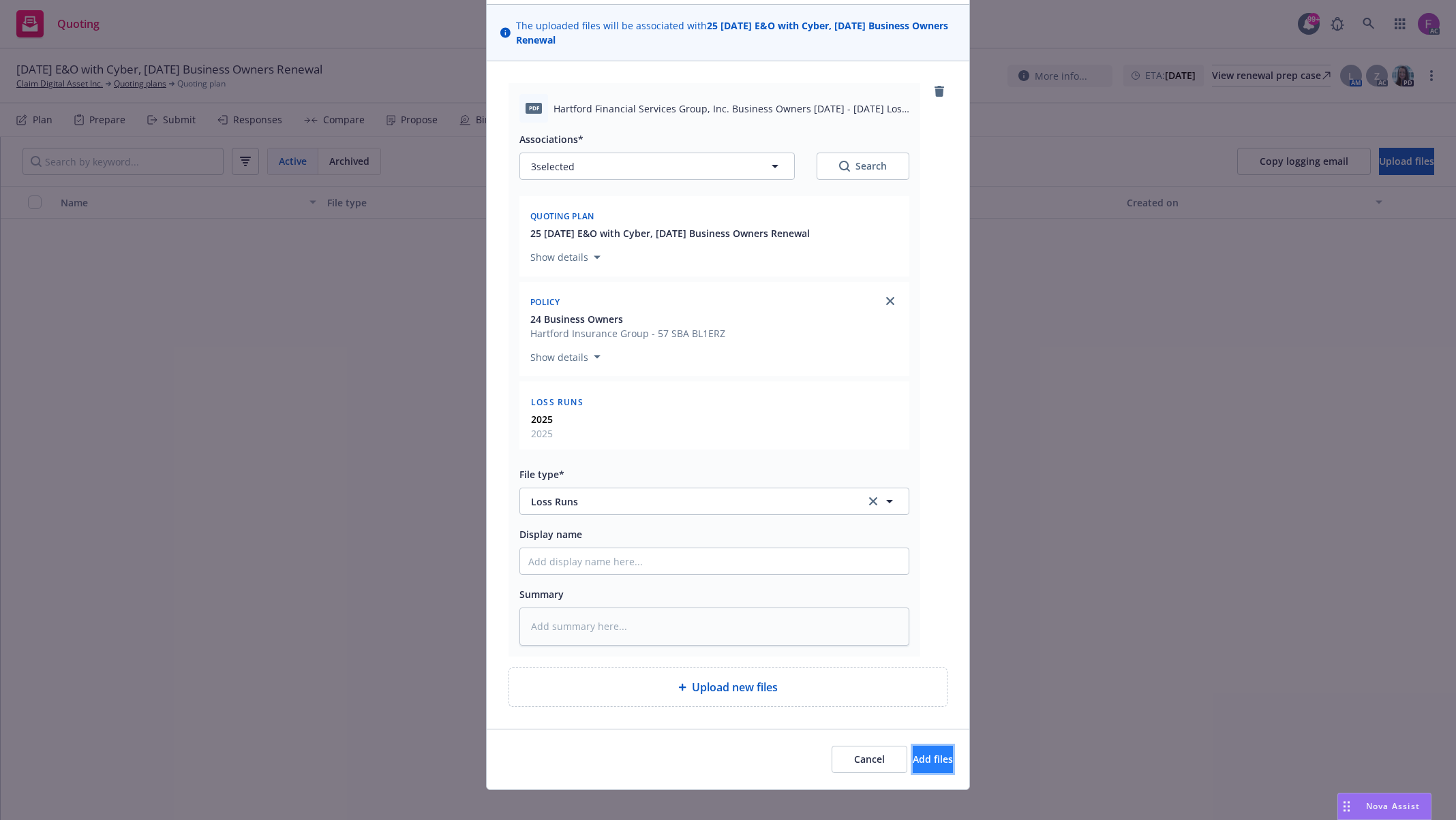
click at [912, 760] on span "Add files" at bounding box center [932, 760] width 40 height 13
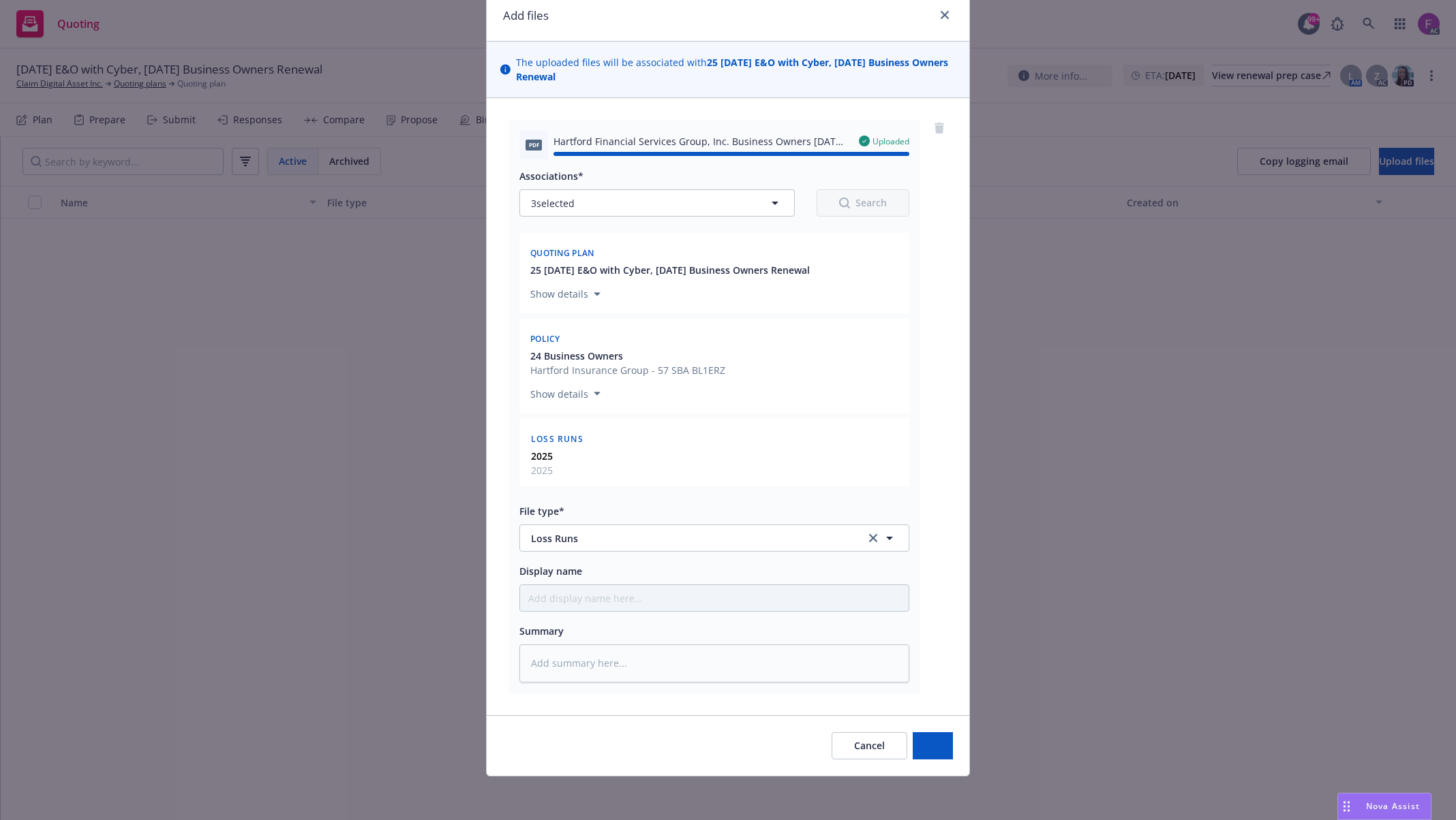
type textarea "x"
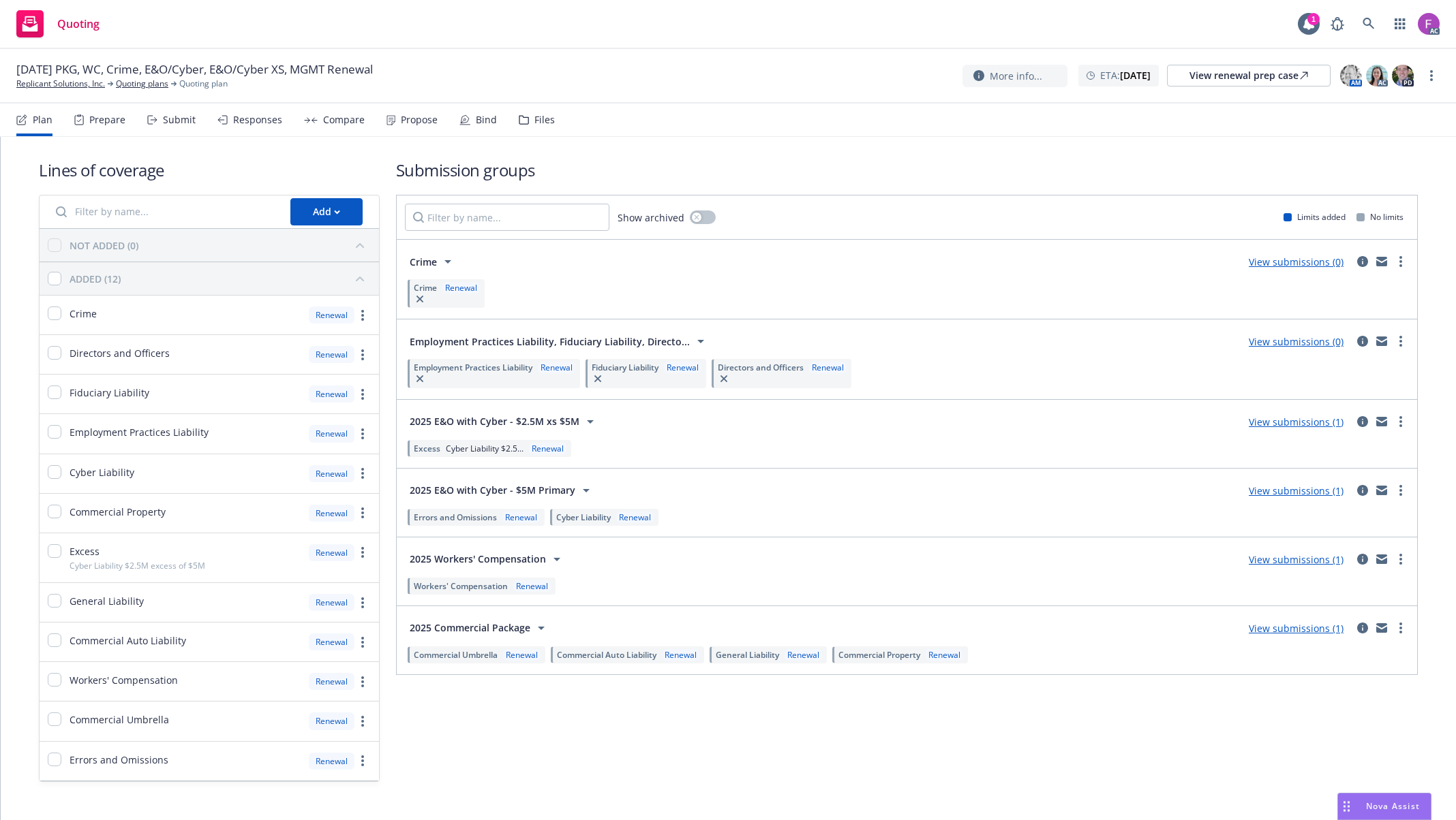
drag, startPoint x: 547, startPoint y: 126, endPoint x: 552, endPoint y: 148, distance: 22.6
click at [547, 126] on div "Files" at bounding box center [536, 120] width 36 height 32
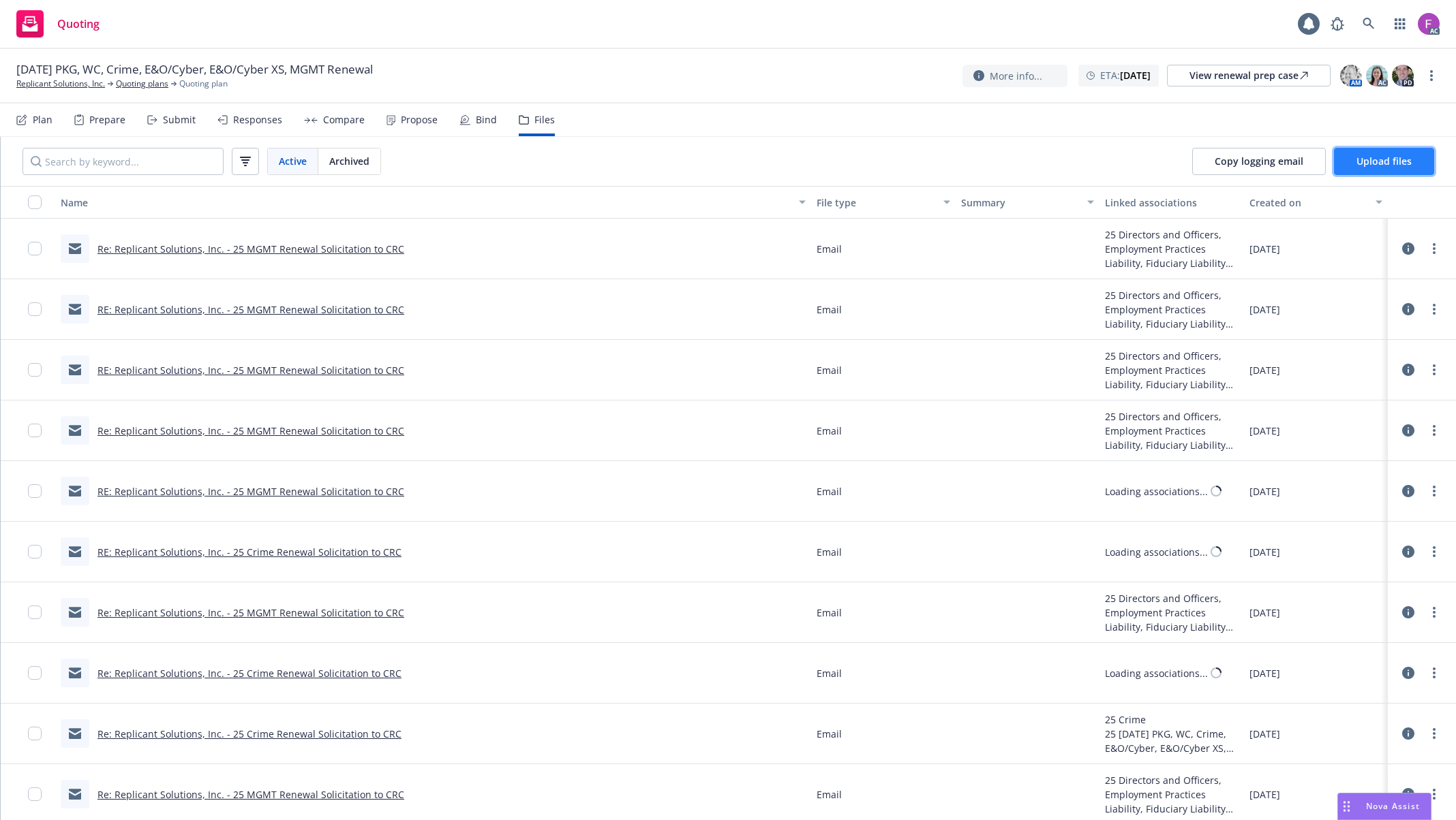
click at [1382, 162] on span "Upload files" at bounding box center [1384, 161] width 55 height 13
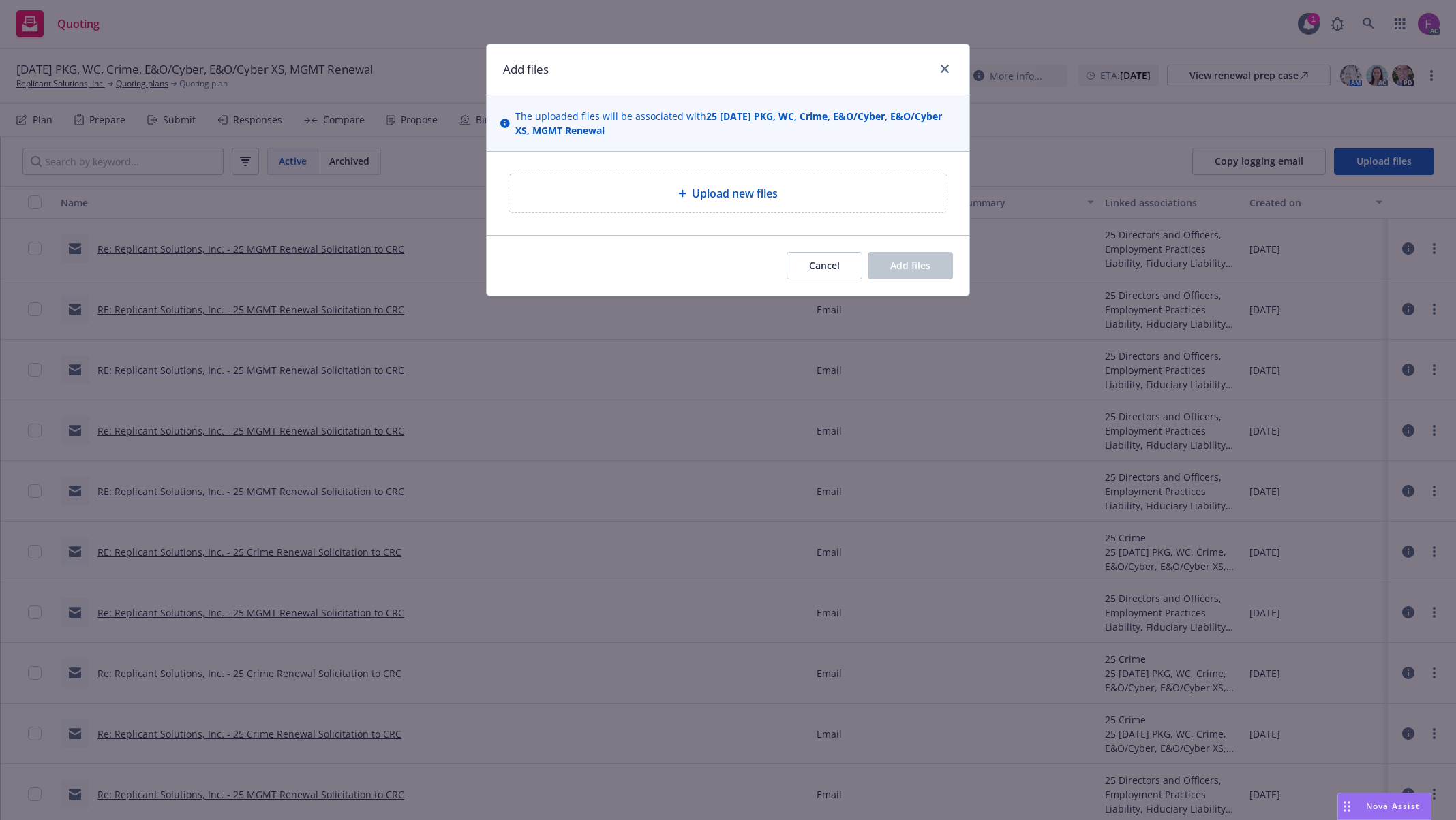
click at [734, 204] on div "Upload new files" at bounding box center [728, 193] width 438 height 38
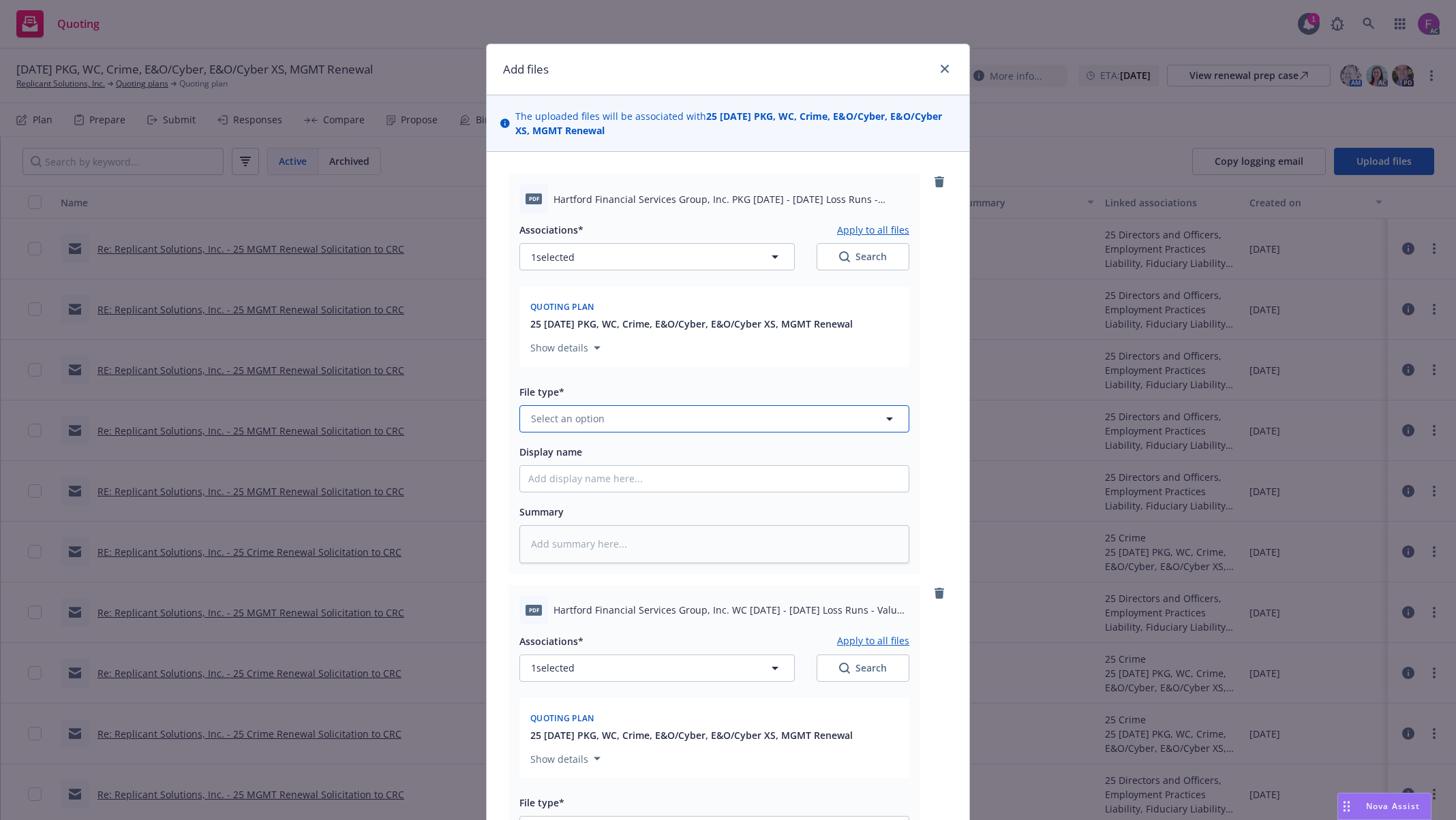
click at [729, 415] on button "Select an option" at bounding box center [714, 418] width 390 height 27
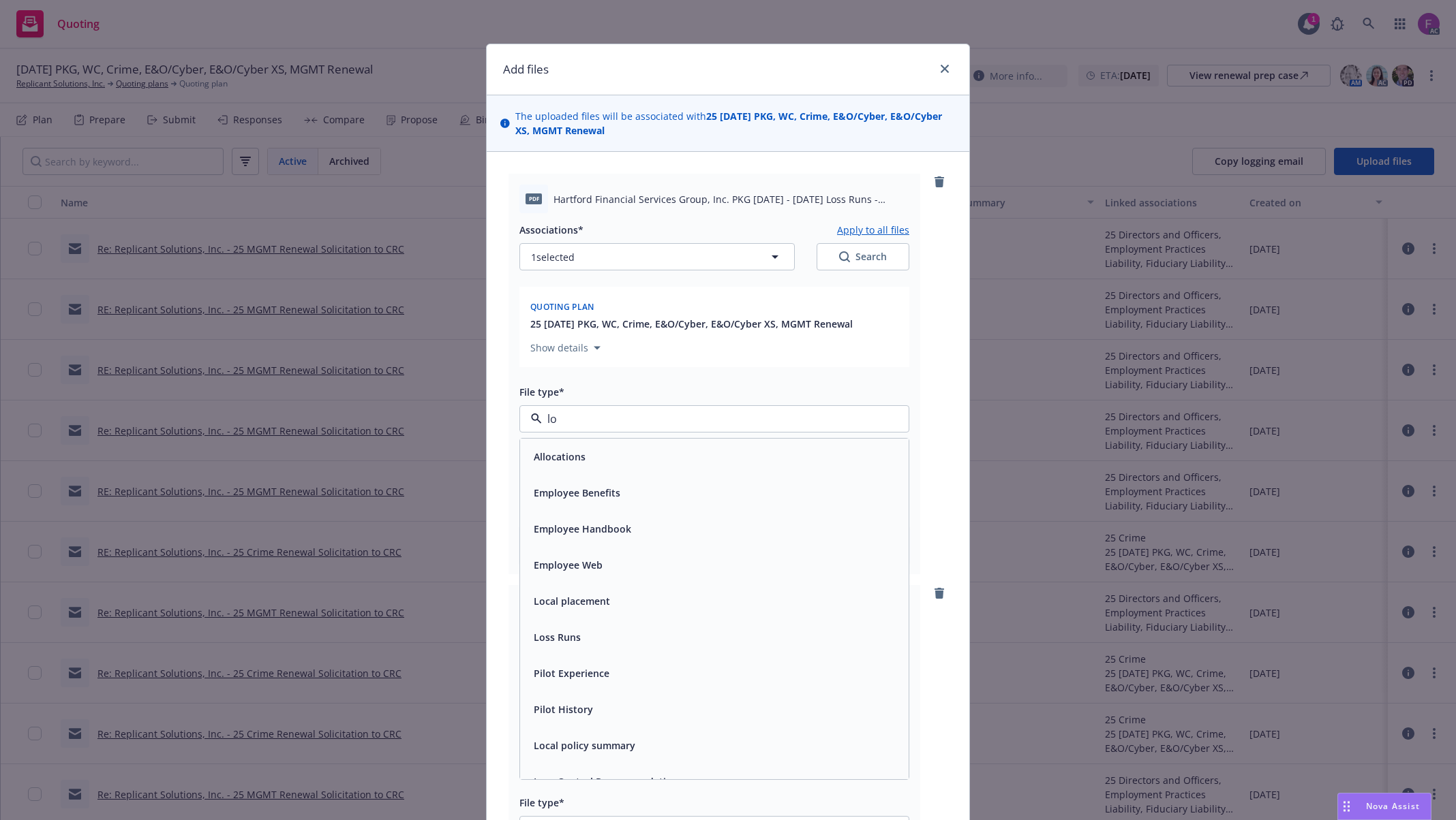
type input "loa"
type textarea "x"
paste input "Loss Run"
type input "Loss Run"
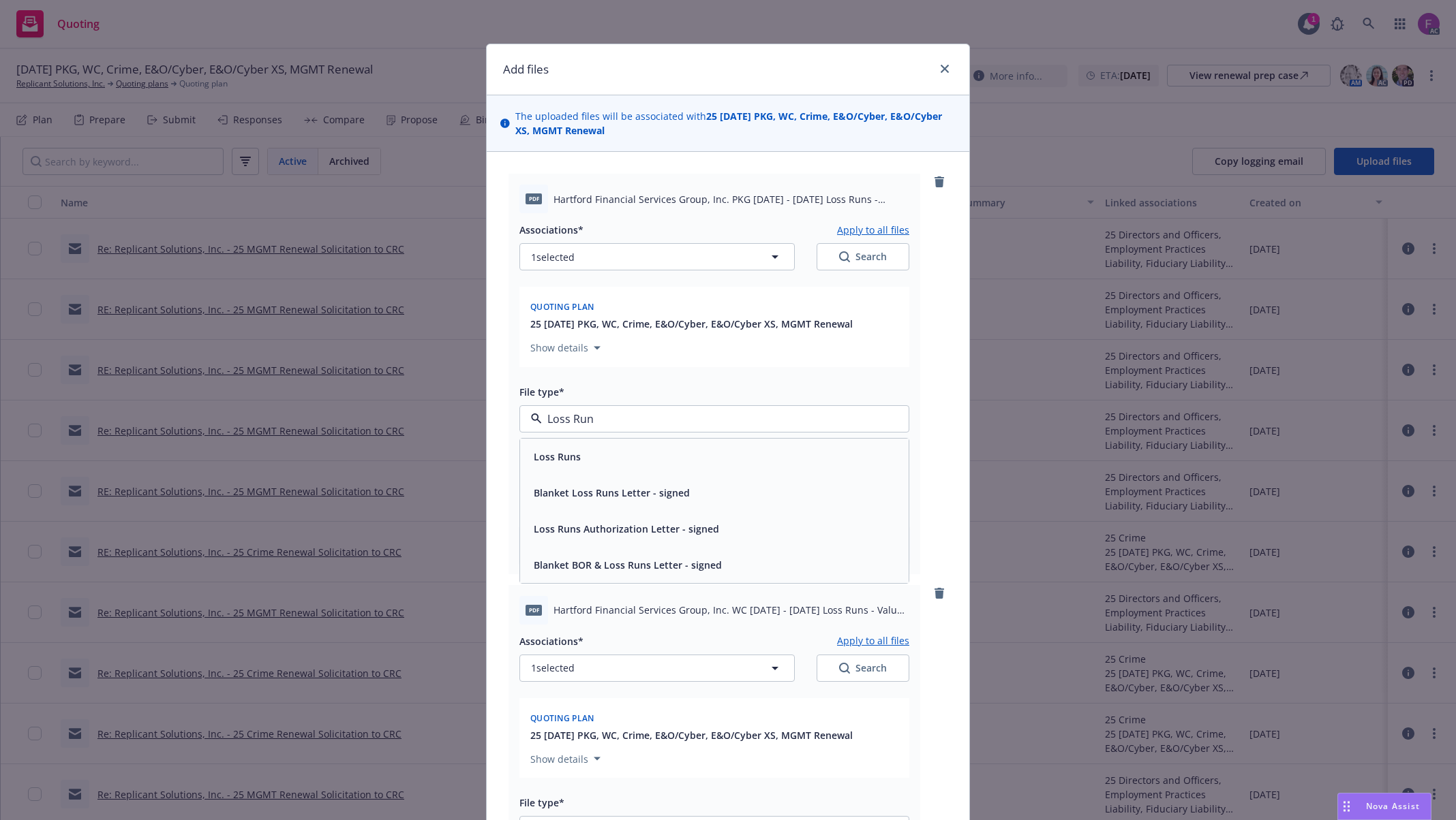
drag, startPoint x: 598, startPoint y: 416, endPoint x: 530, endPoint y: 416, distance: 68.0
click at [530, 416] on div "Loss Run" at bounding box center [714, 418] width 390 height 27
click at [547, 458] on span "Loss Runs" at bounding box center [557, 456] width 47 height 14
type textarea "x"
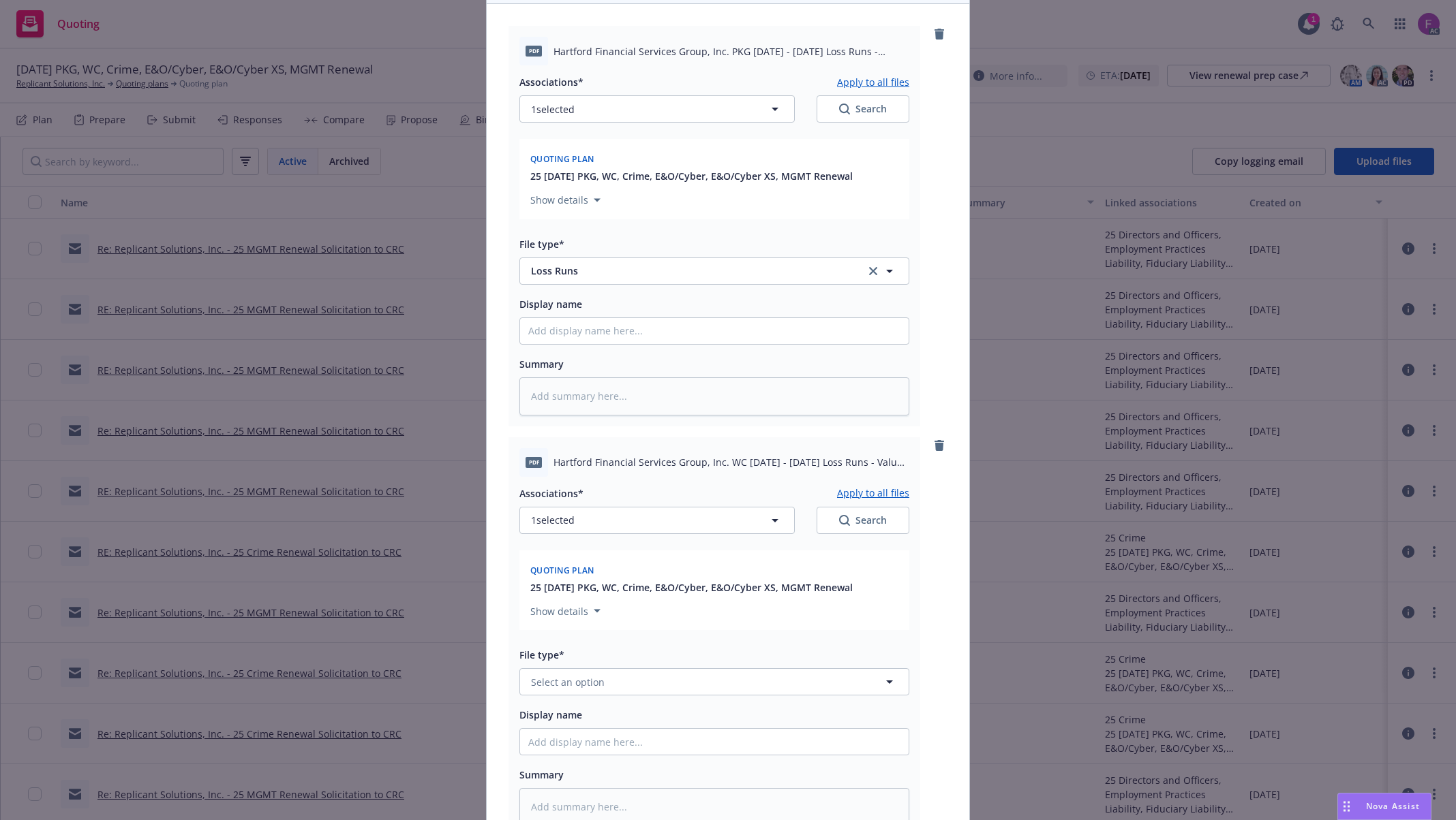
scroll to position [344, 0]
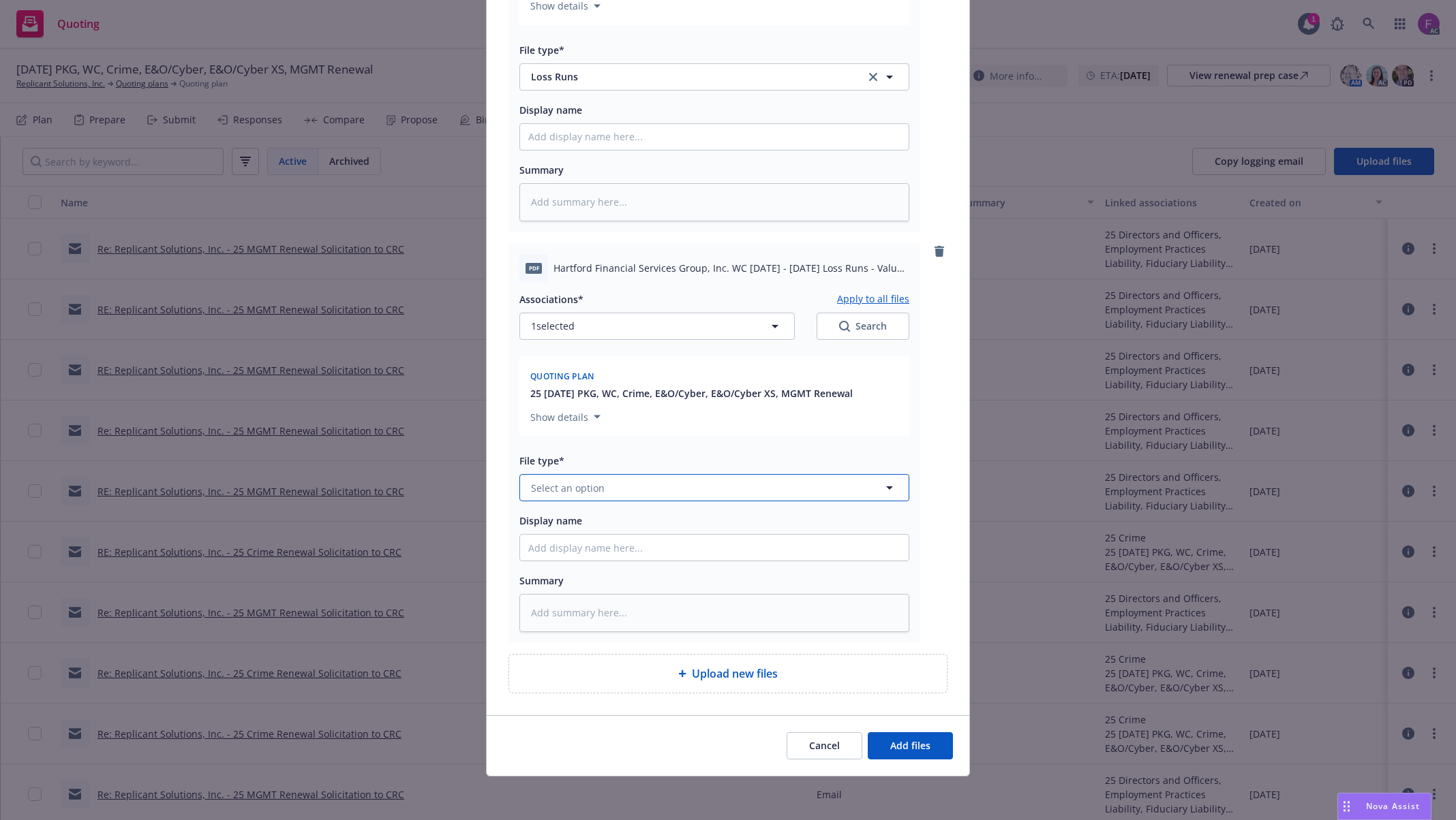
click at [563, 483] on span "Select an option" at bounding box center [568, 488] width 74 height 14
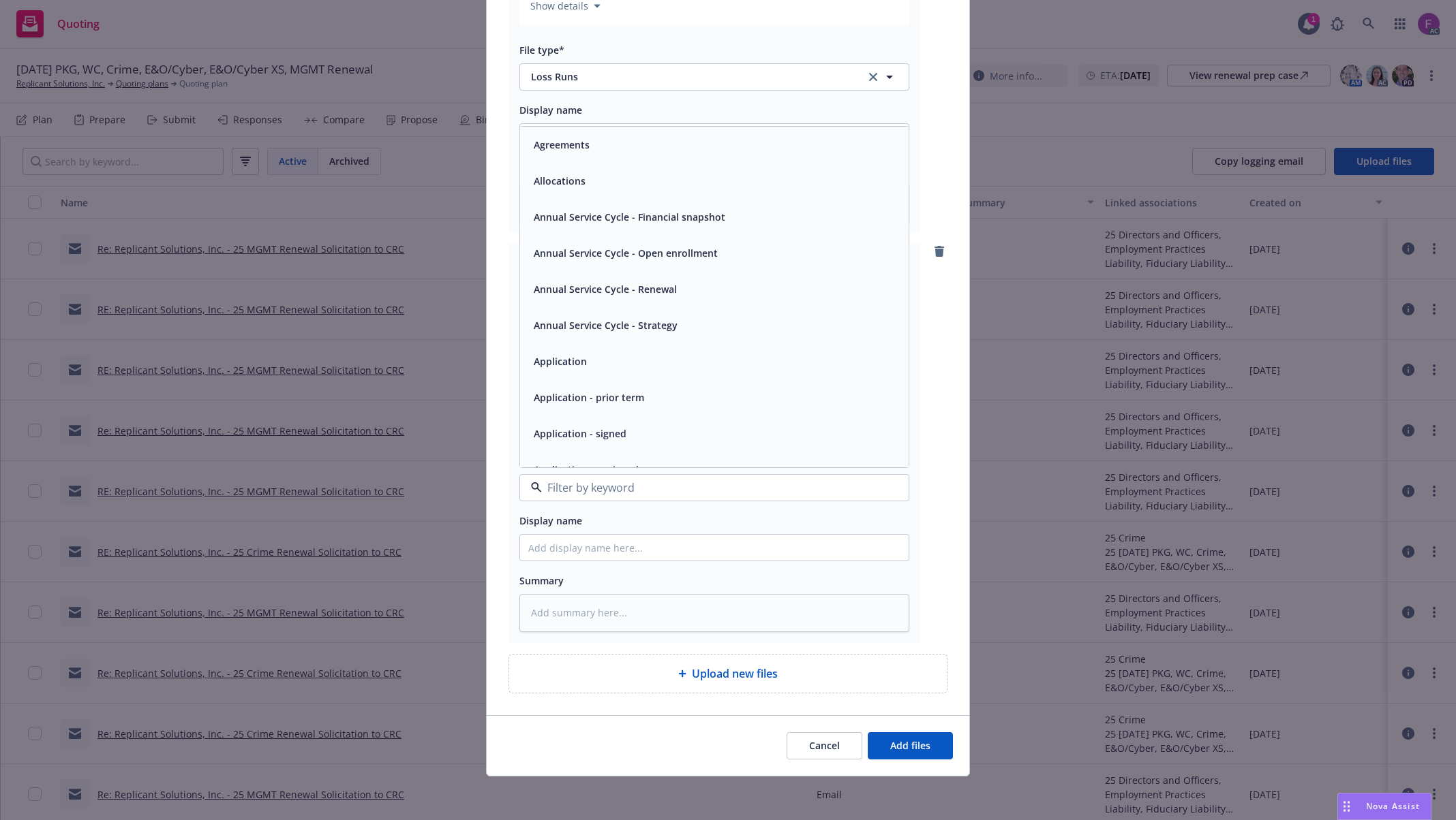
paste input "Loss Run"
type input "Loss Run"
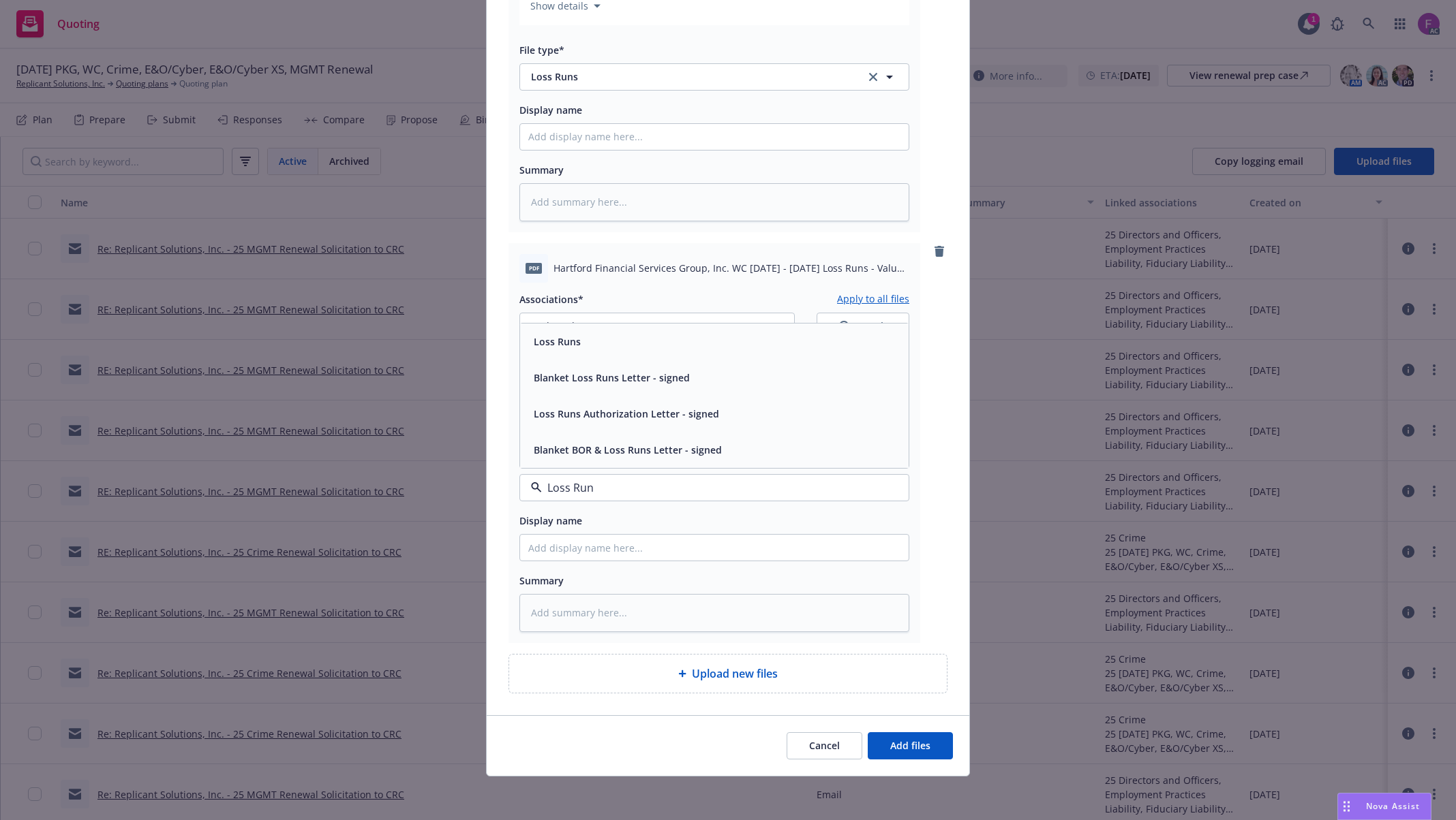
click at [551, 335] on span "Loss Runs" at bounding box center [557, 341] width 47 height 14
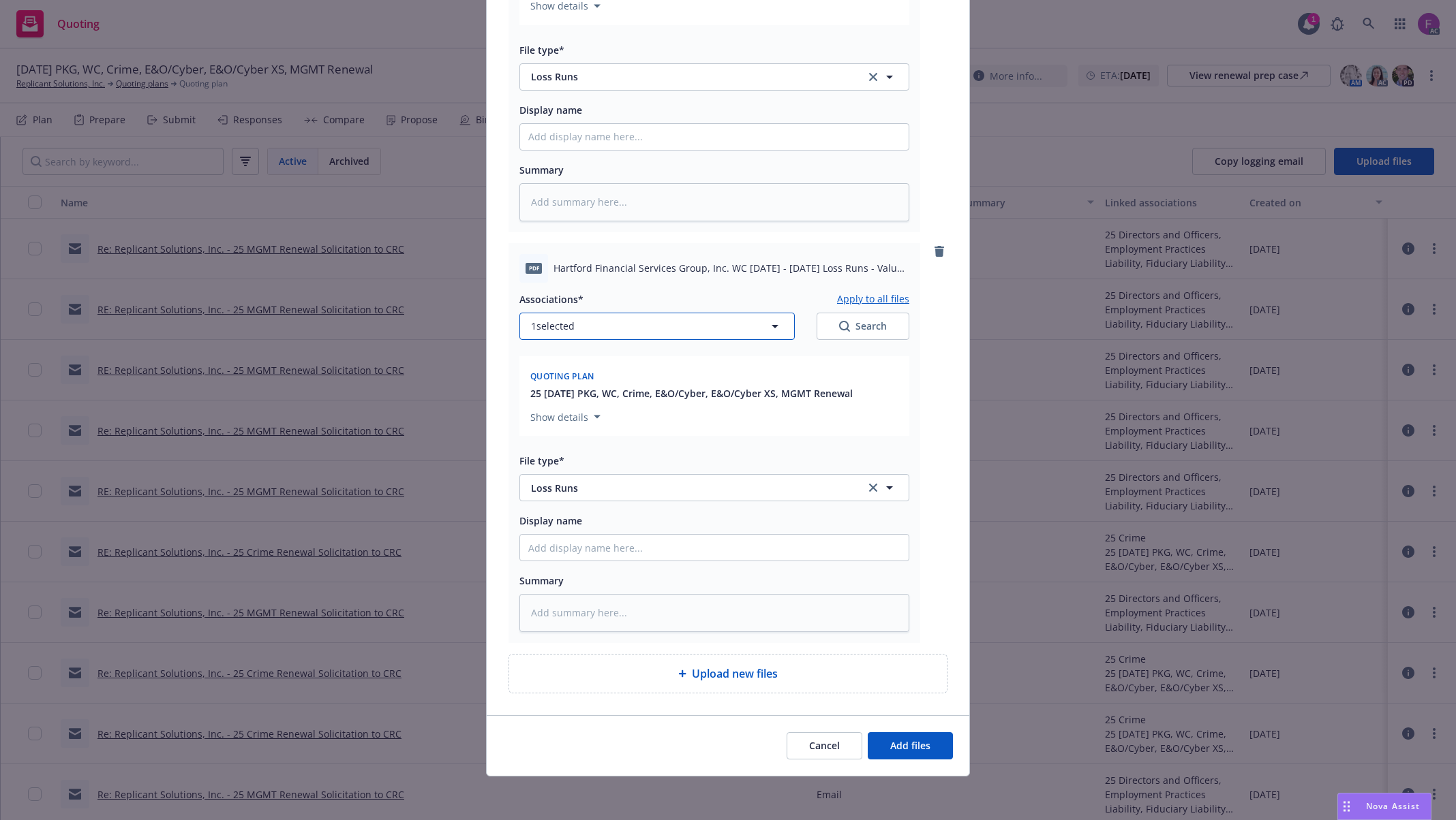
click at [598, 326] on button "1 selected" at bounding box center [657, 326] width 275 height 27
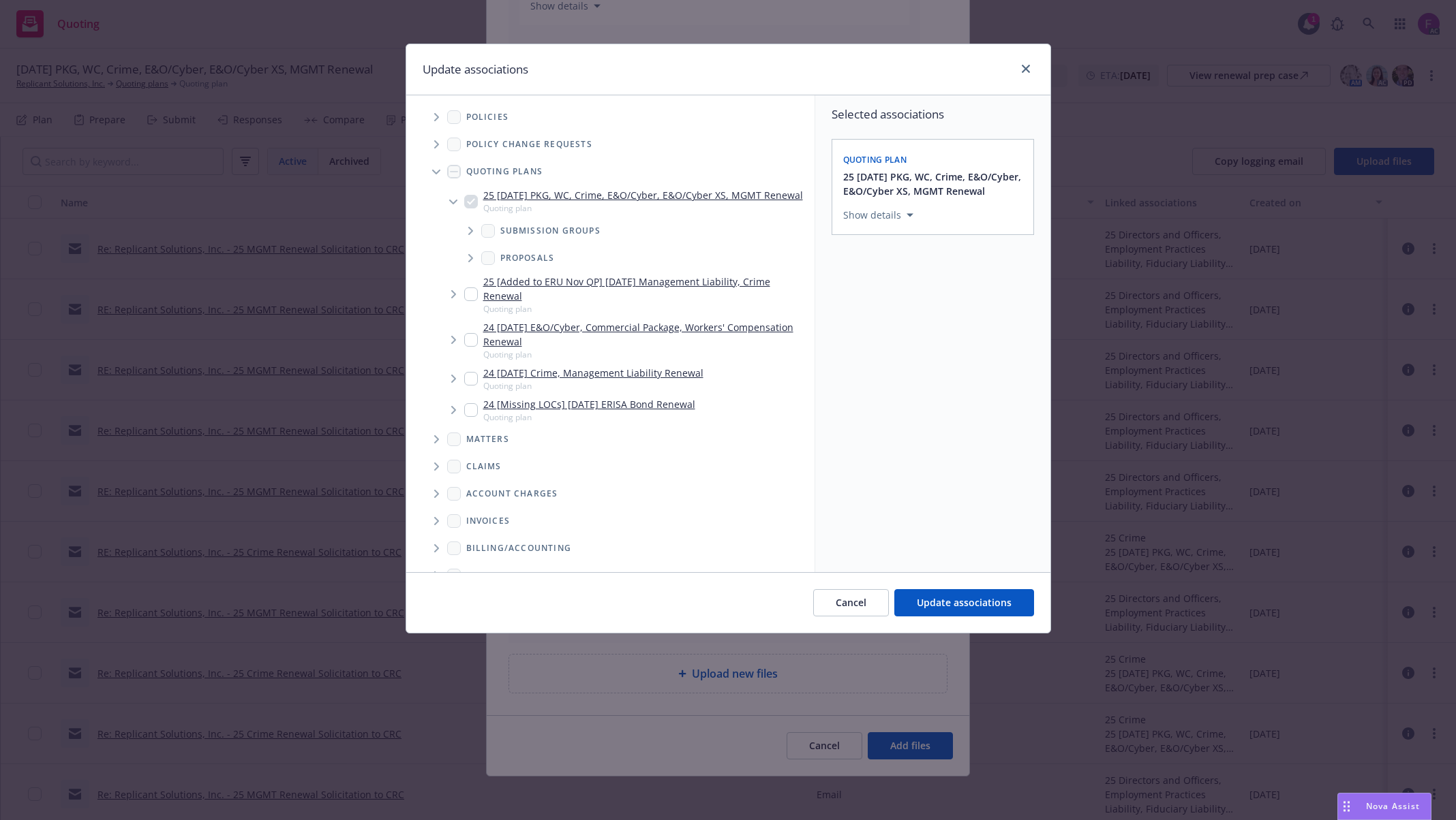
click at [434, 121] on icon "Tree Example" at bounding box center [436, 117] width 5 height 8
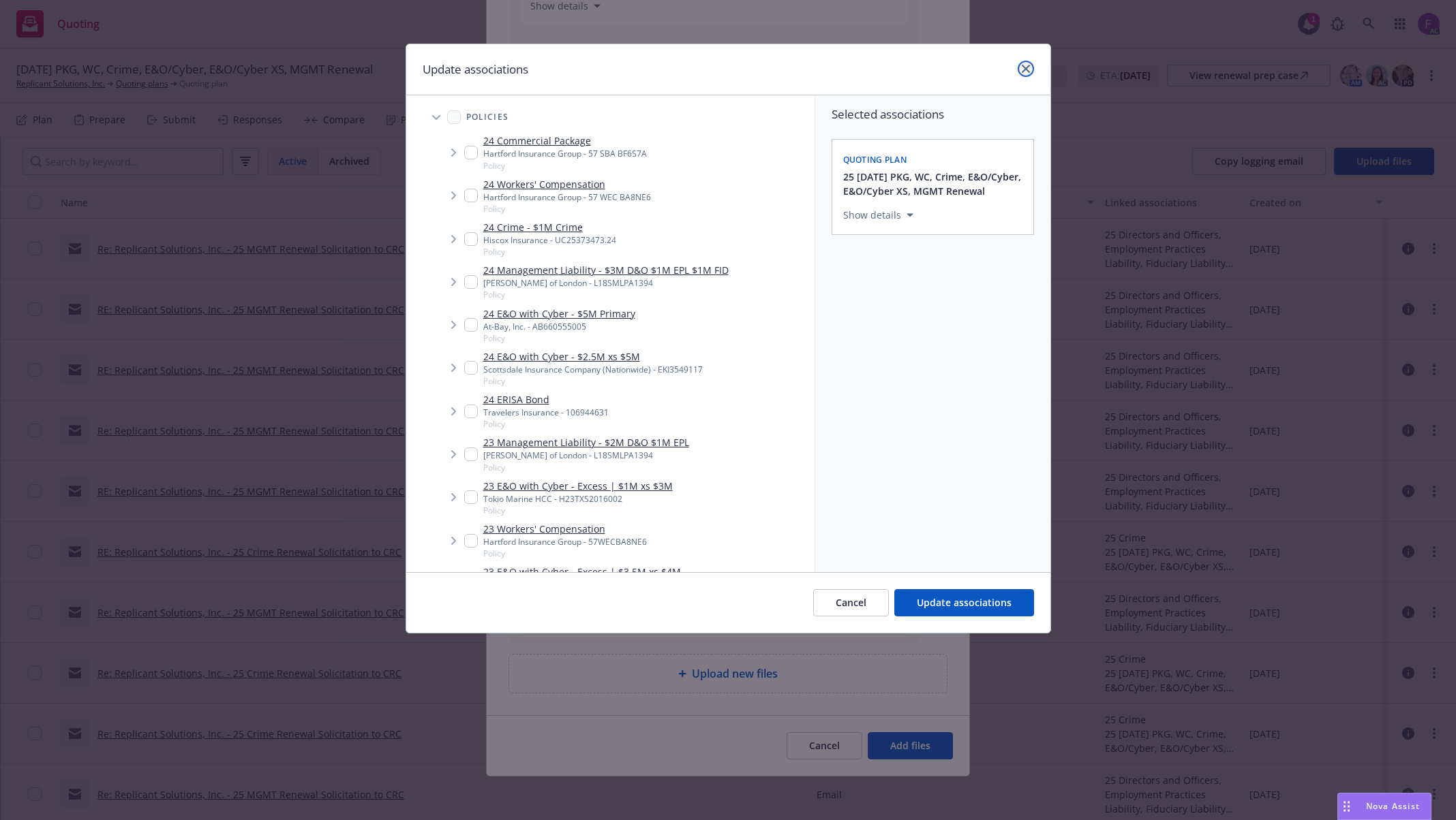
click at [1026, 69] on icon "close" at bounding box center [1026, 68] width 8 height 8
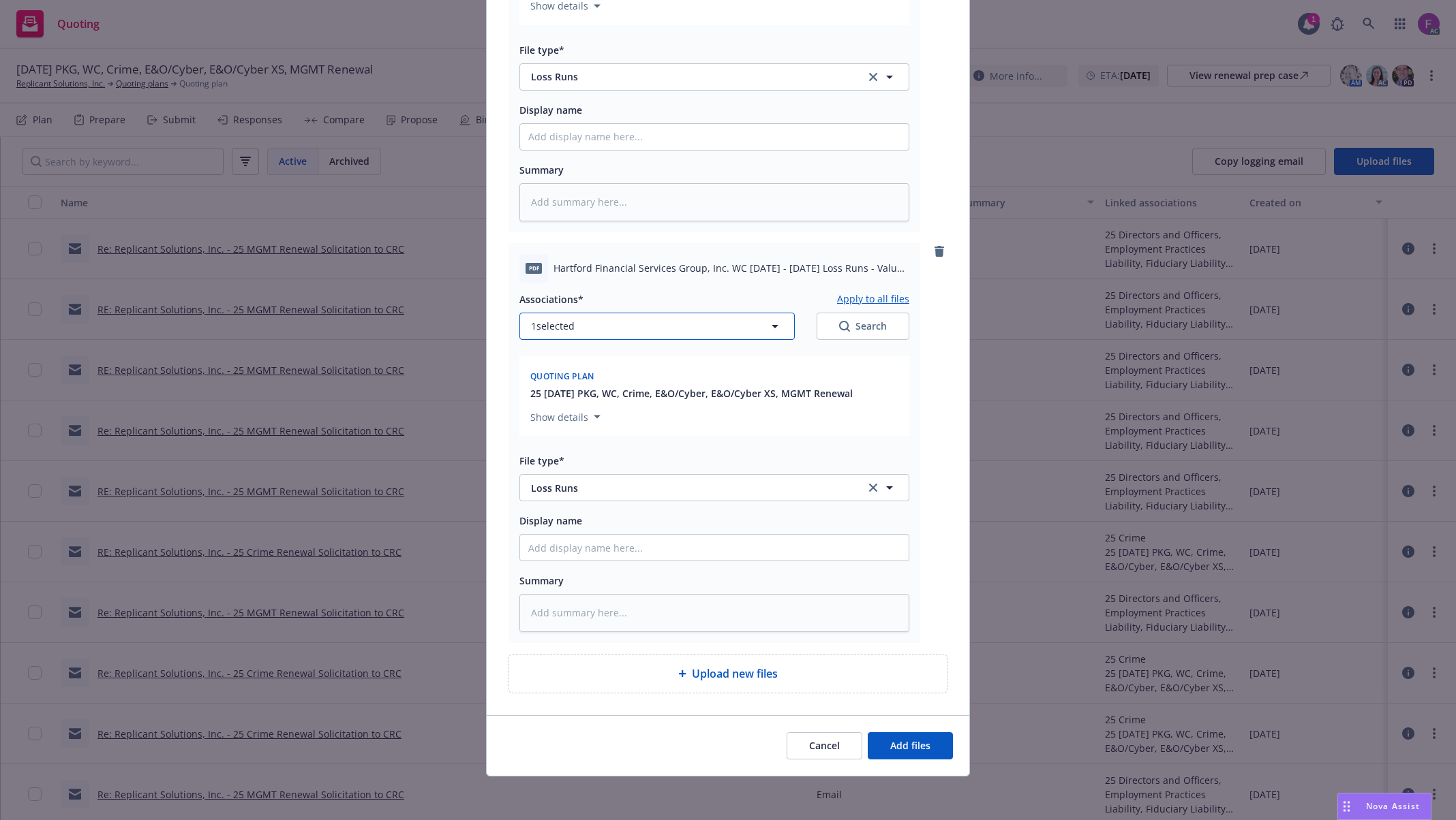
click at [603, 327] on button "1 selected" at bounding box center [657, 326] width 275 height 27
type textarea "x"
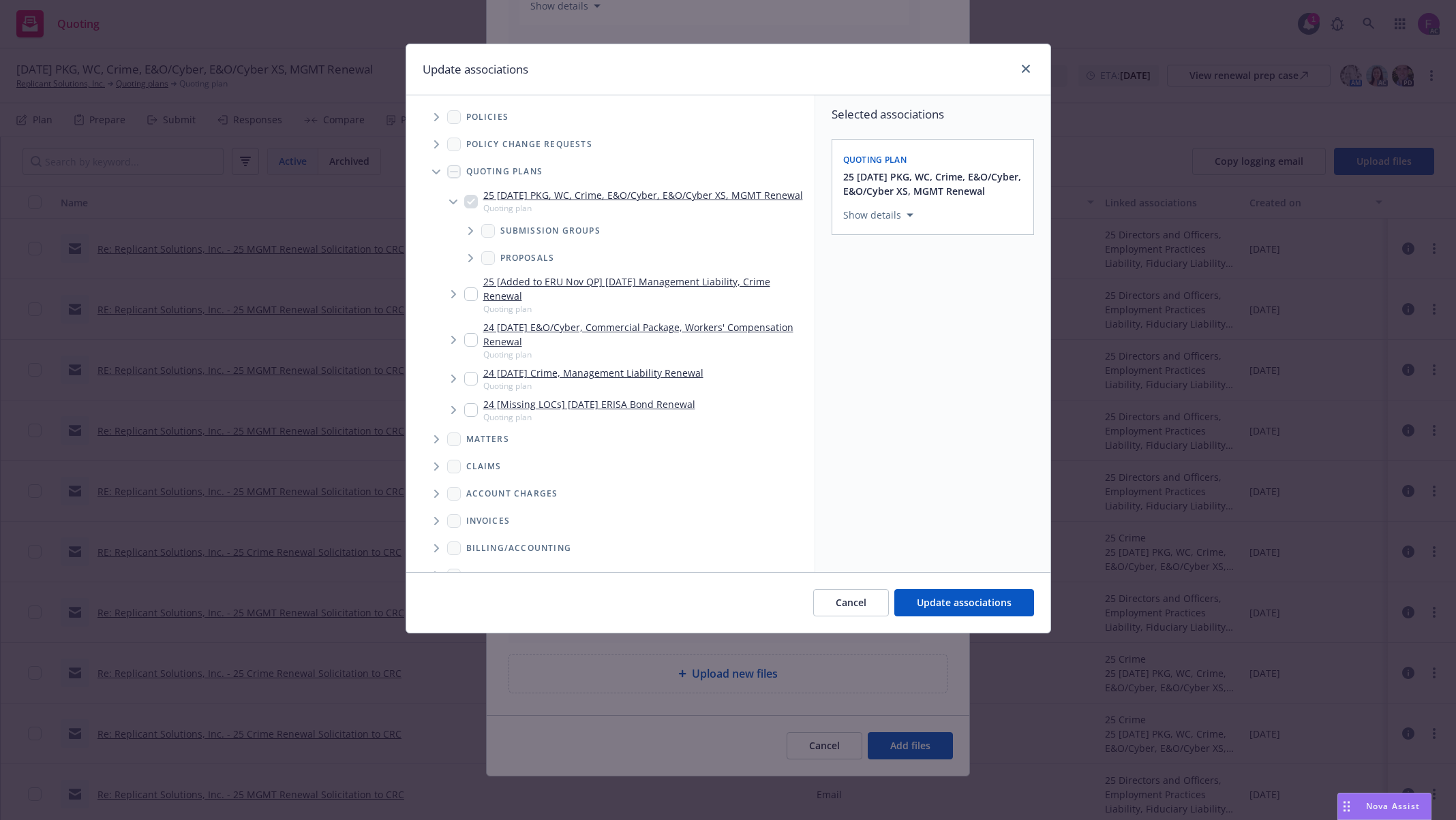
click at [437, 118] on icon "Tree Example" at bounding box center [436, 117] width 4 height 8
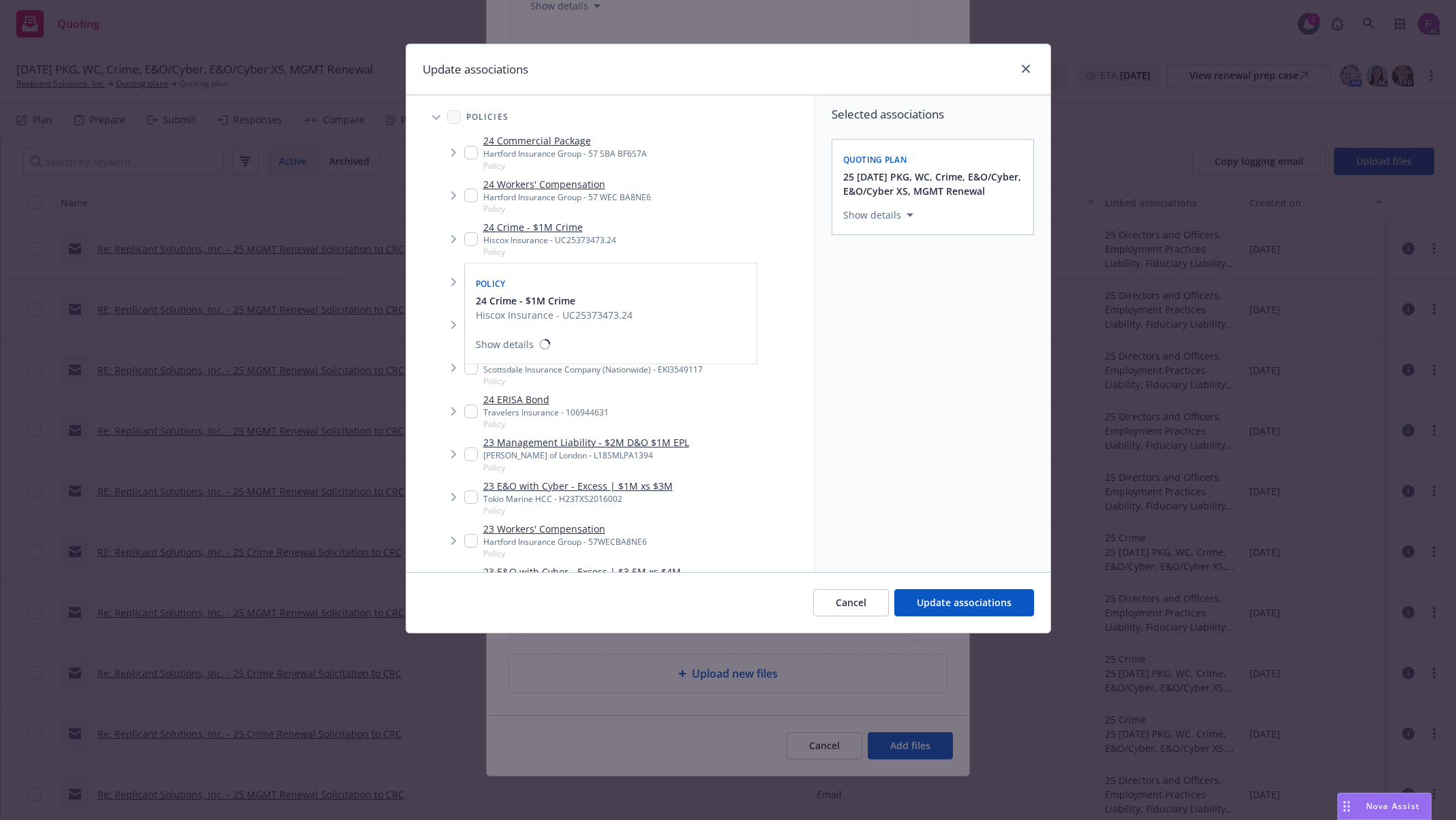
scroll to position [466, 0]
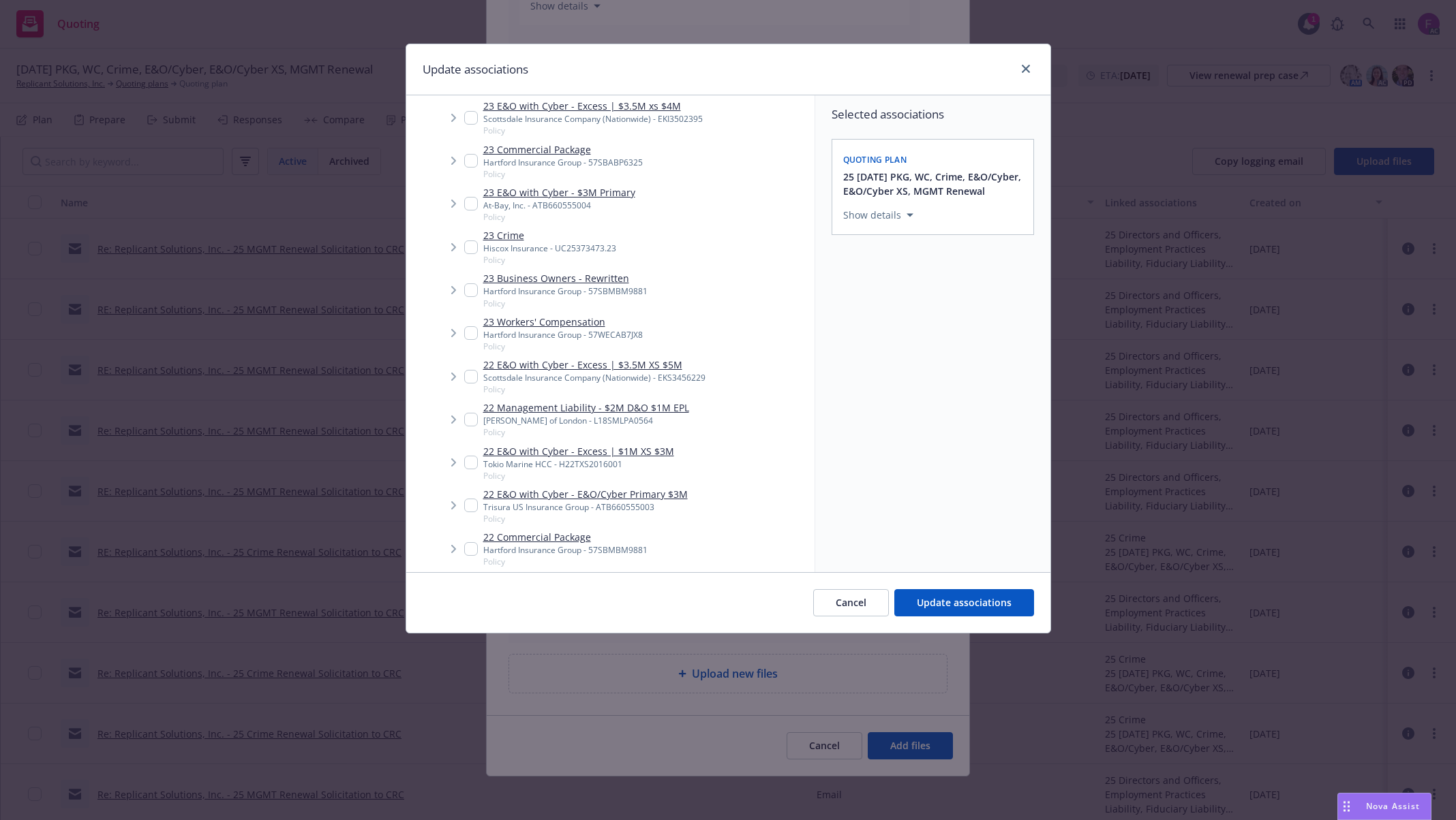
click at [472, 330] on input "Tree Example" at bounding box center [471, 333] width 14 height 14
checkbox input "true"
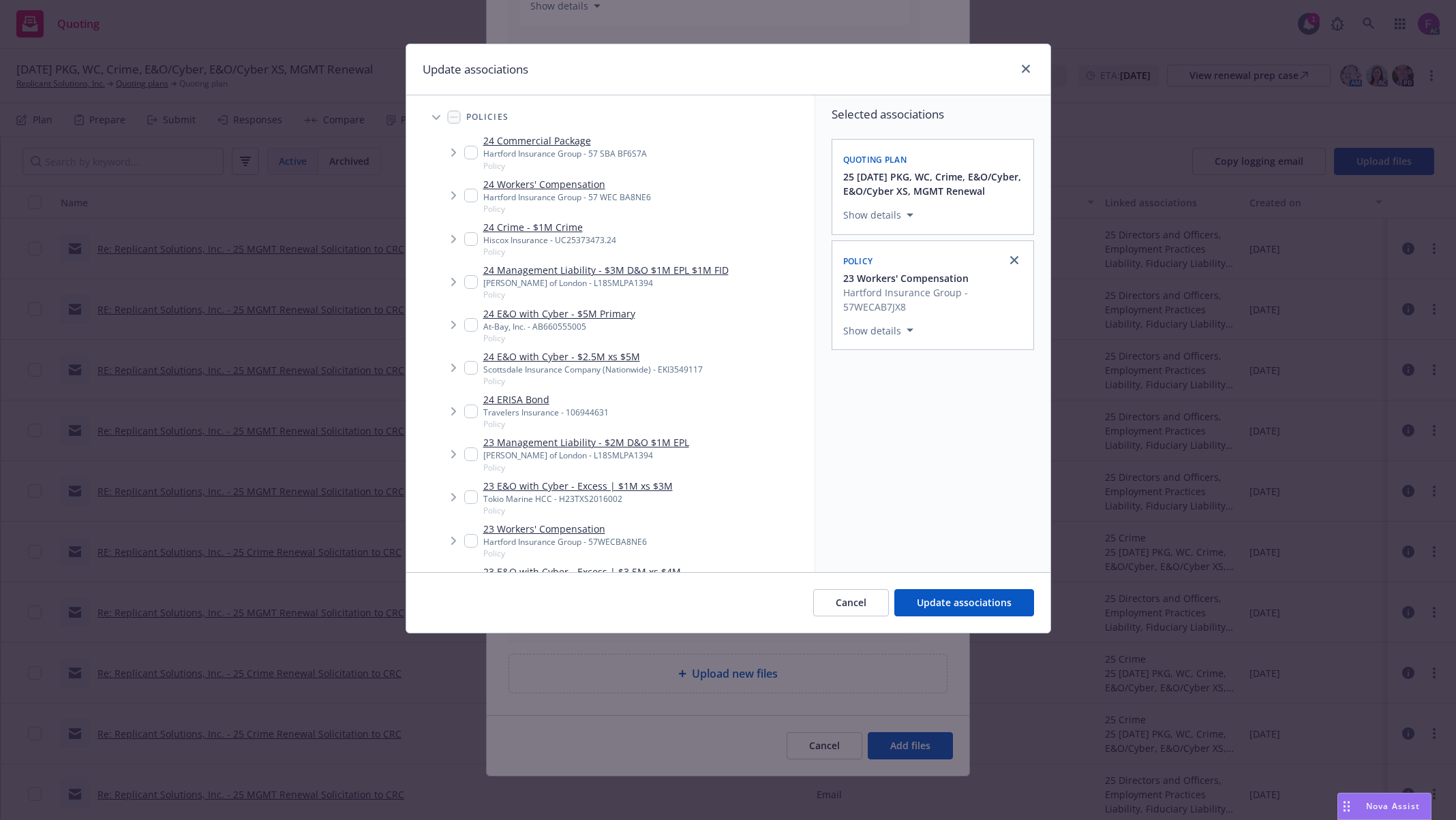
click at [461, 197] on span "Tree Example" at bounding box center [453, 196] width 22 height 22
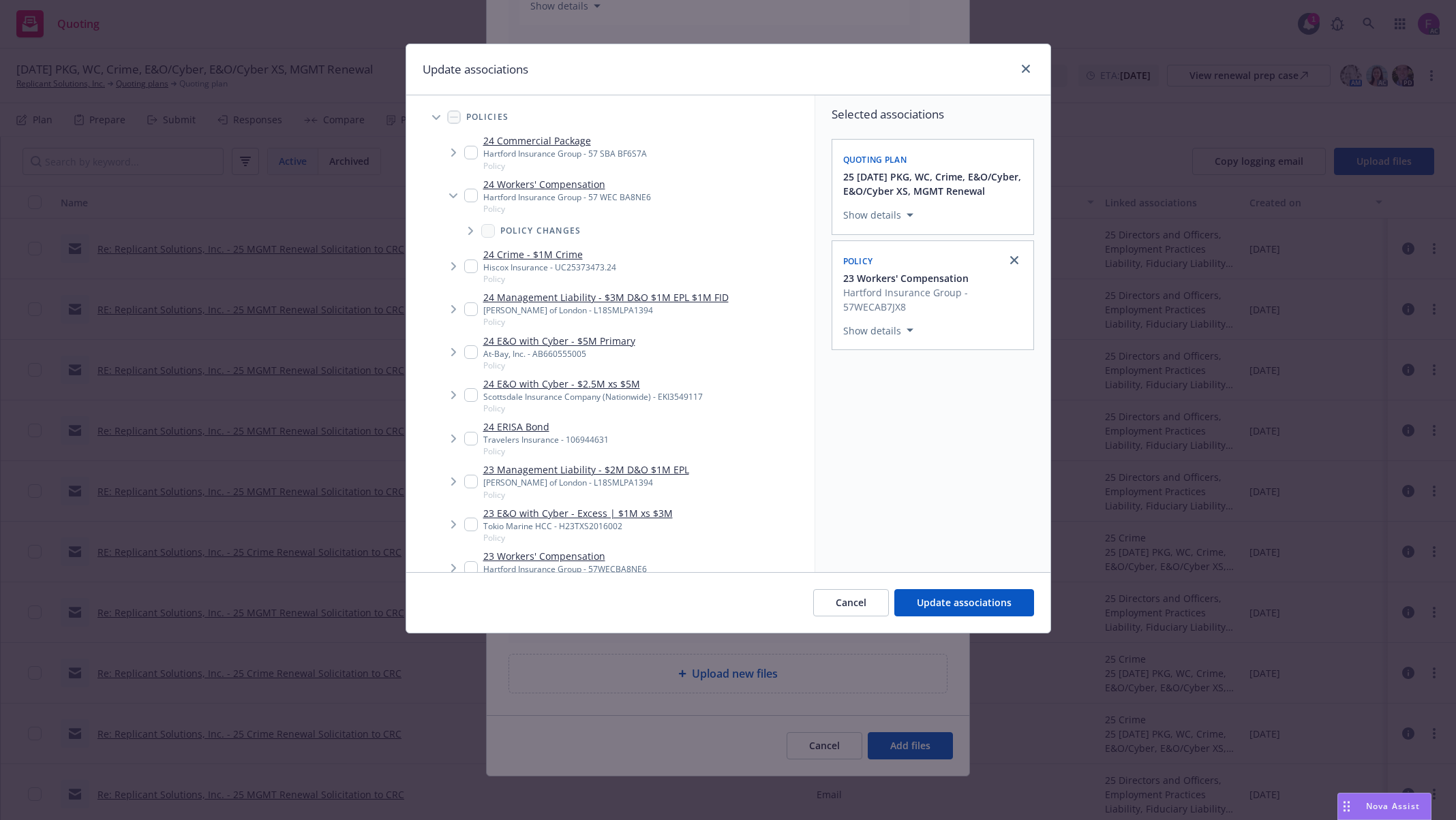
click at [469, 199] on input "Tree Example" at bounding box center [471, 196] width 14 height 14
checkbox input "true"
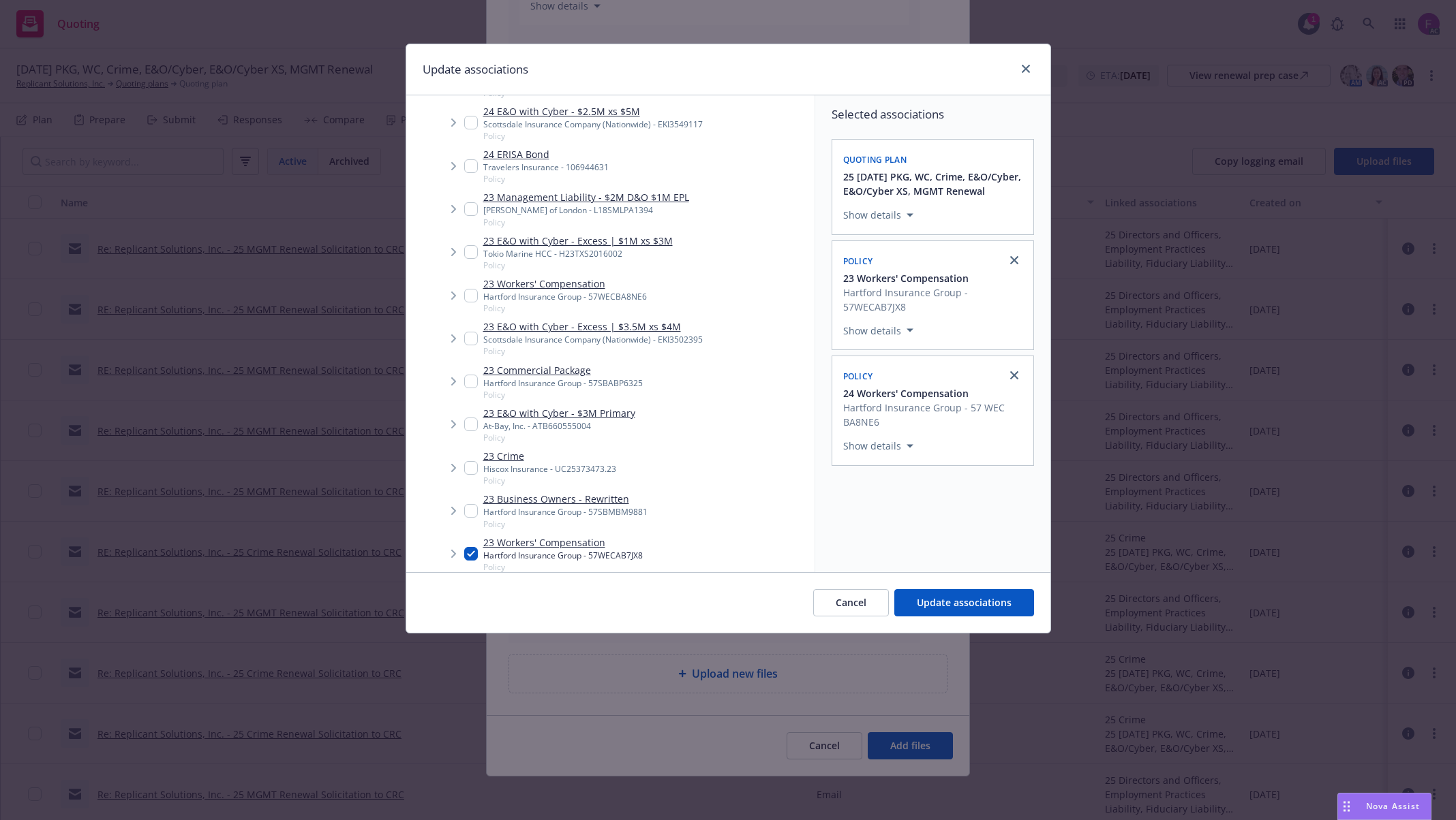
click at [468, 296] on input "Tree Example" at bounding box center [471, 296] width 14 height 14
checkbox input "true"
click at [992, 596] on button "Update associations" at bounding box center [964, 602] width 140 height 27
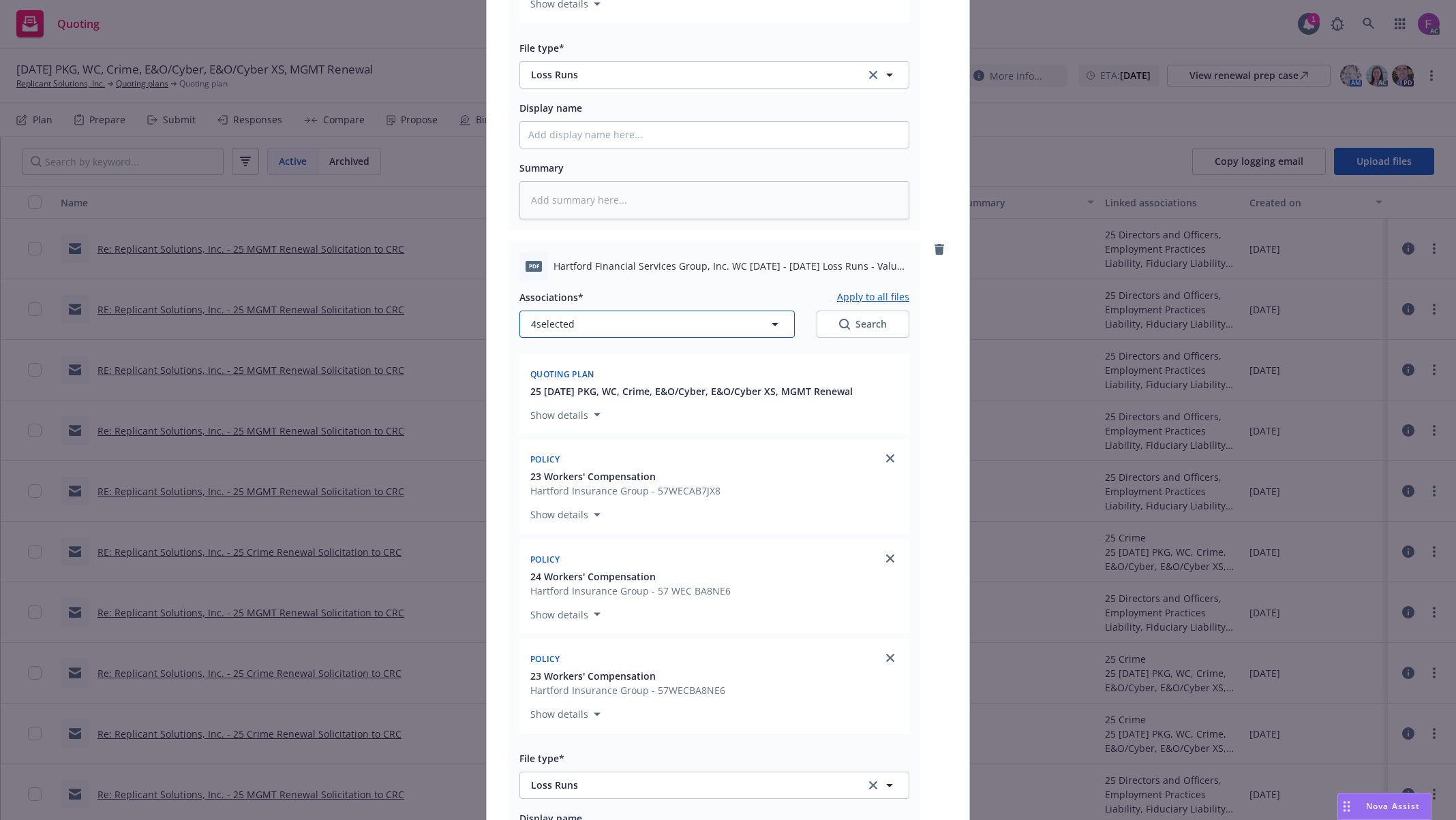
click at [668, 320] on button "4 selected" at bounding box center [657, 324] width 275 height 27
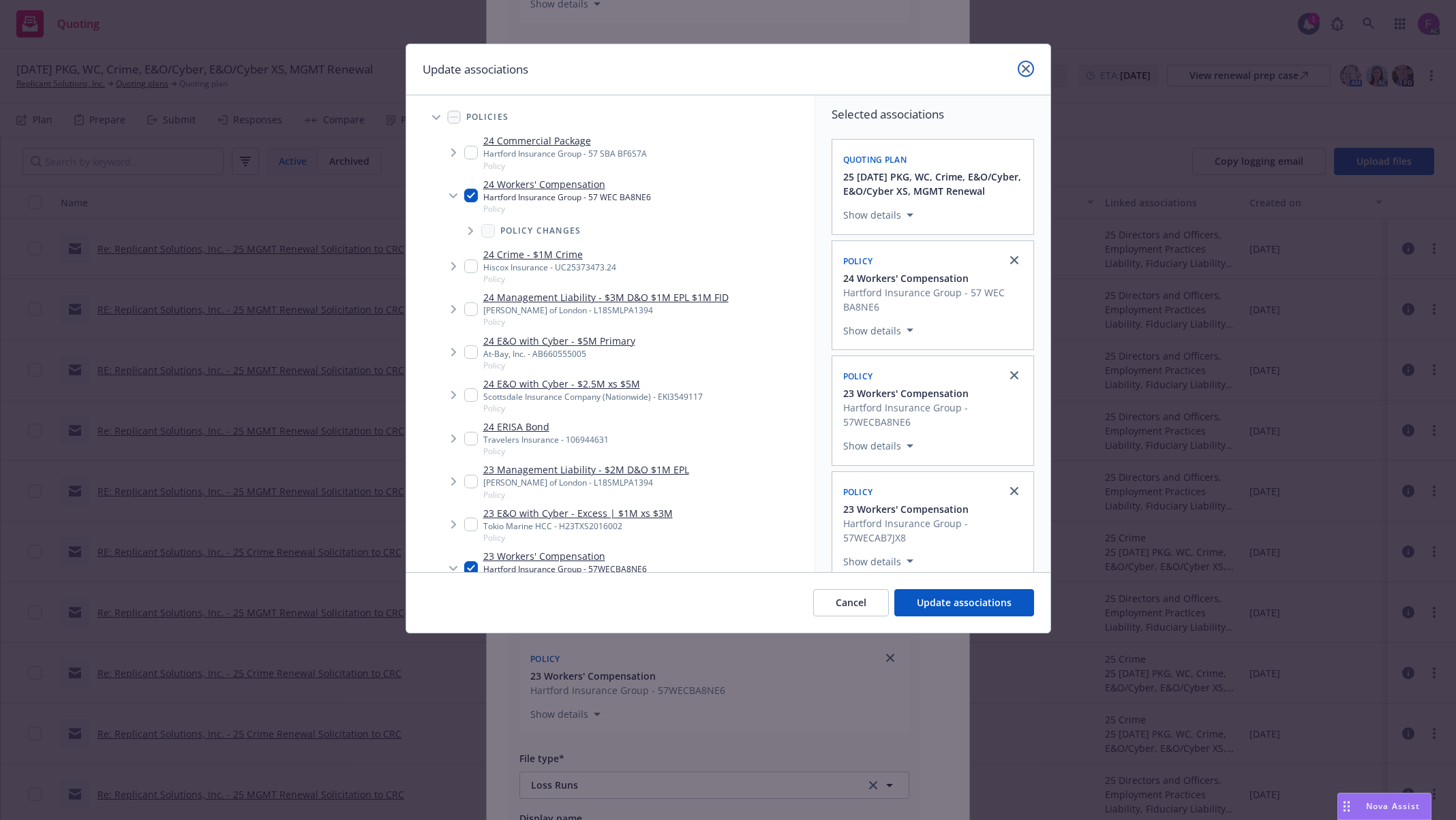
drag, startPoint x: 1028, startPoint y: 69, endPoint x: 1034, endPoint y: 88, distance: 19.9
click at [1028, 68] on icon "close" at bounding box center [1026, 68] width 8 height 8
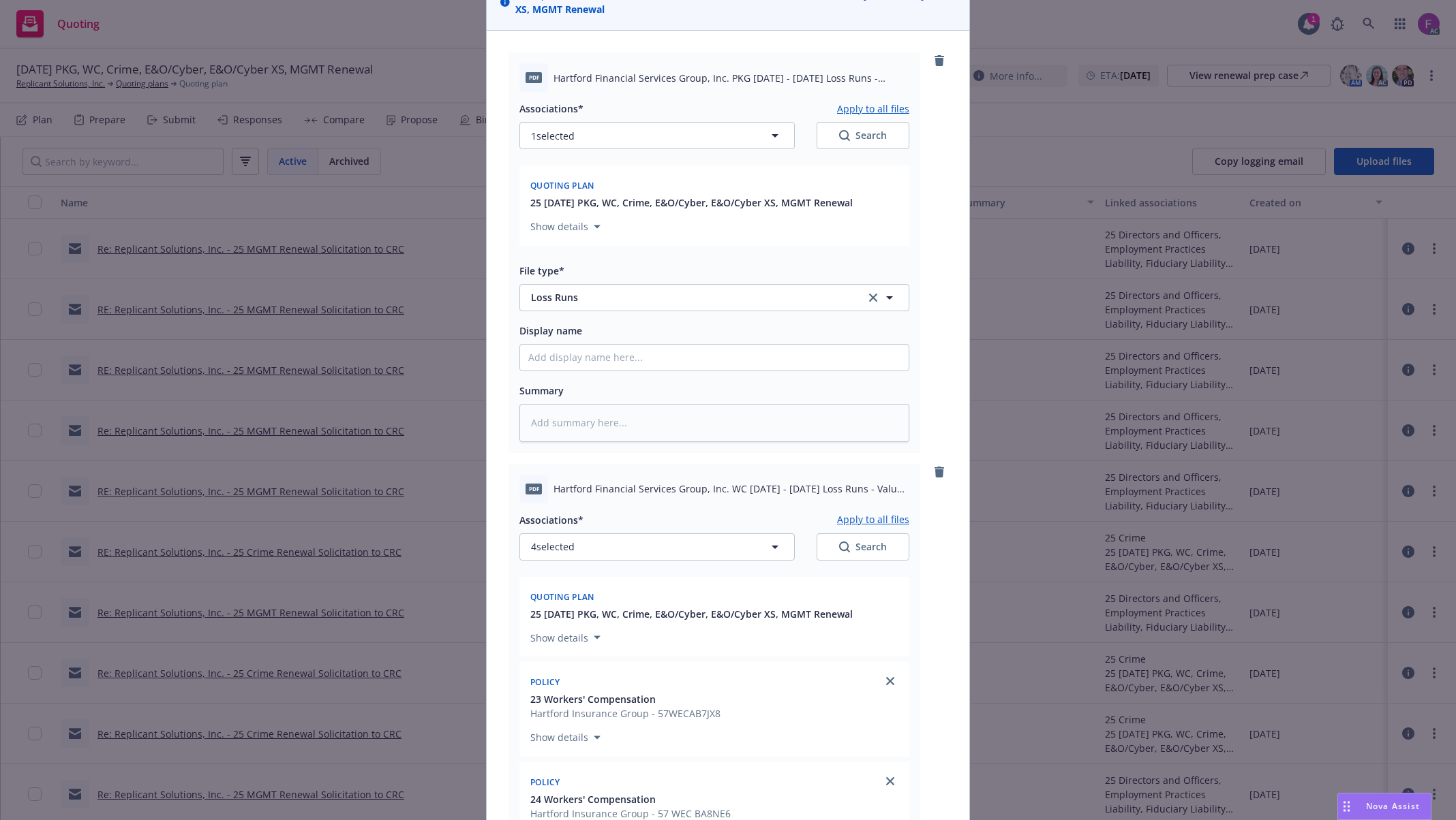
scroll to position [0, 0]
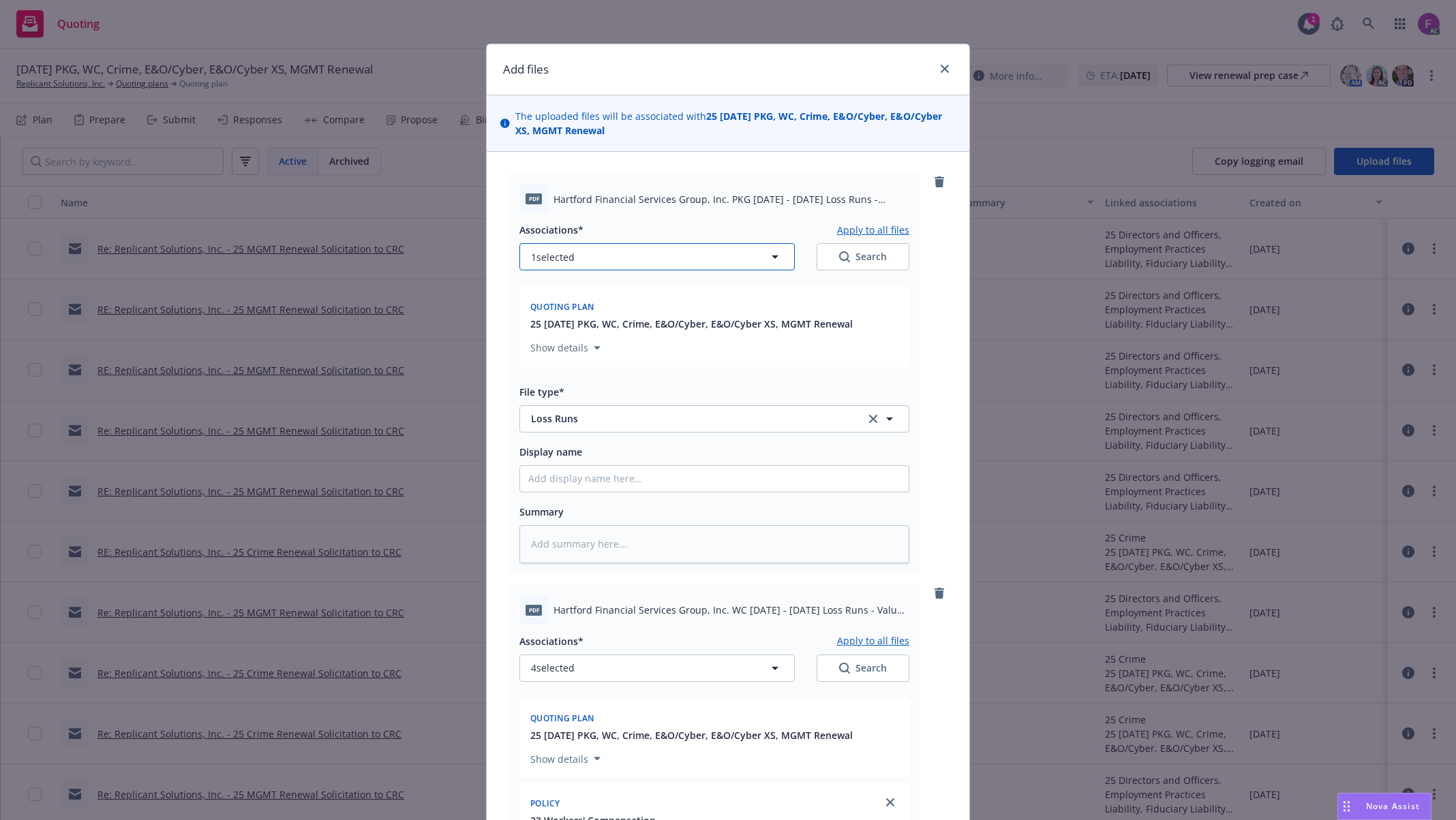
click at [606, 249] on button "1 selected" at bounding box center [657, 257] width 275 height 27
type textarea "x"
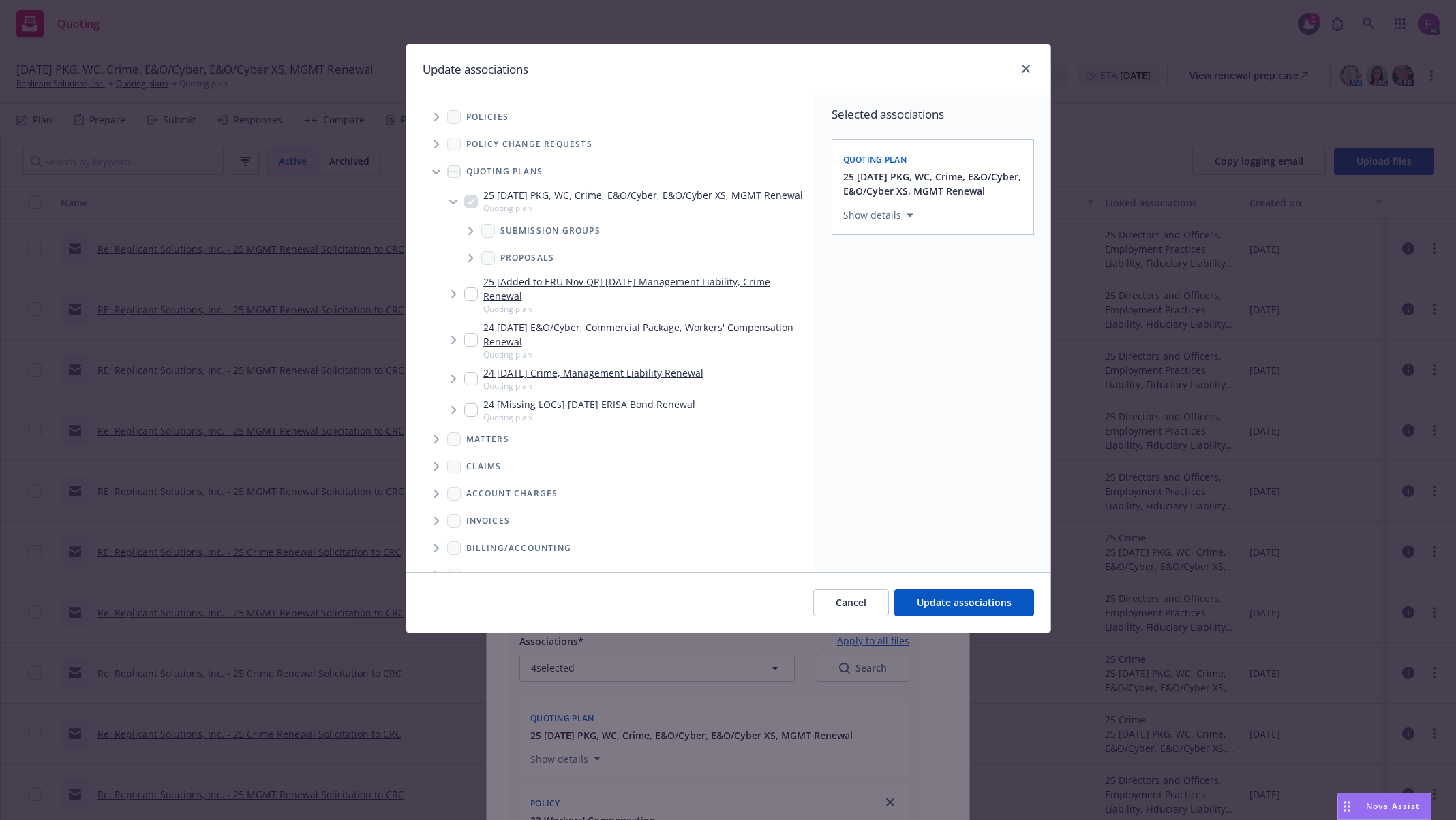
click at [436, 112] on span "Tree Example" at bounding box center [436, 118] width 22 height 22
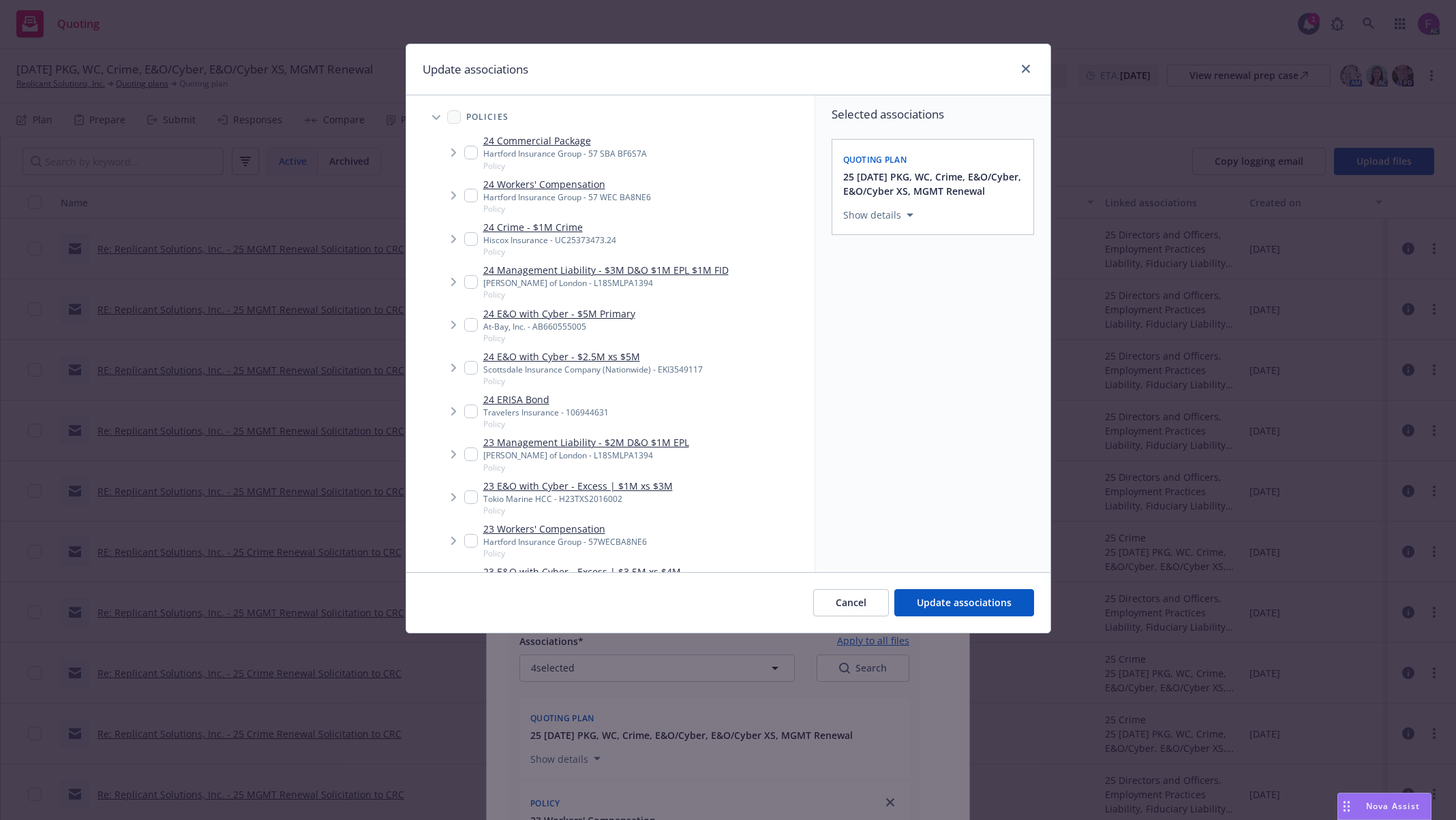
scroll to position [293, 0]
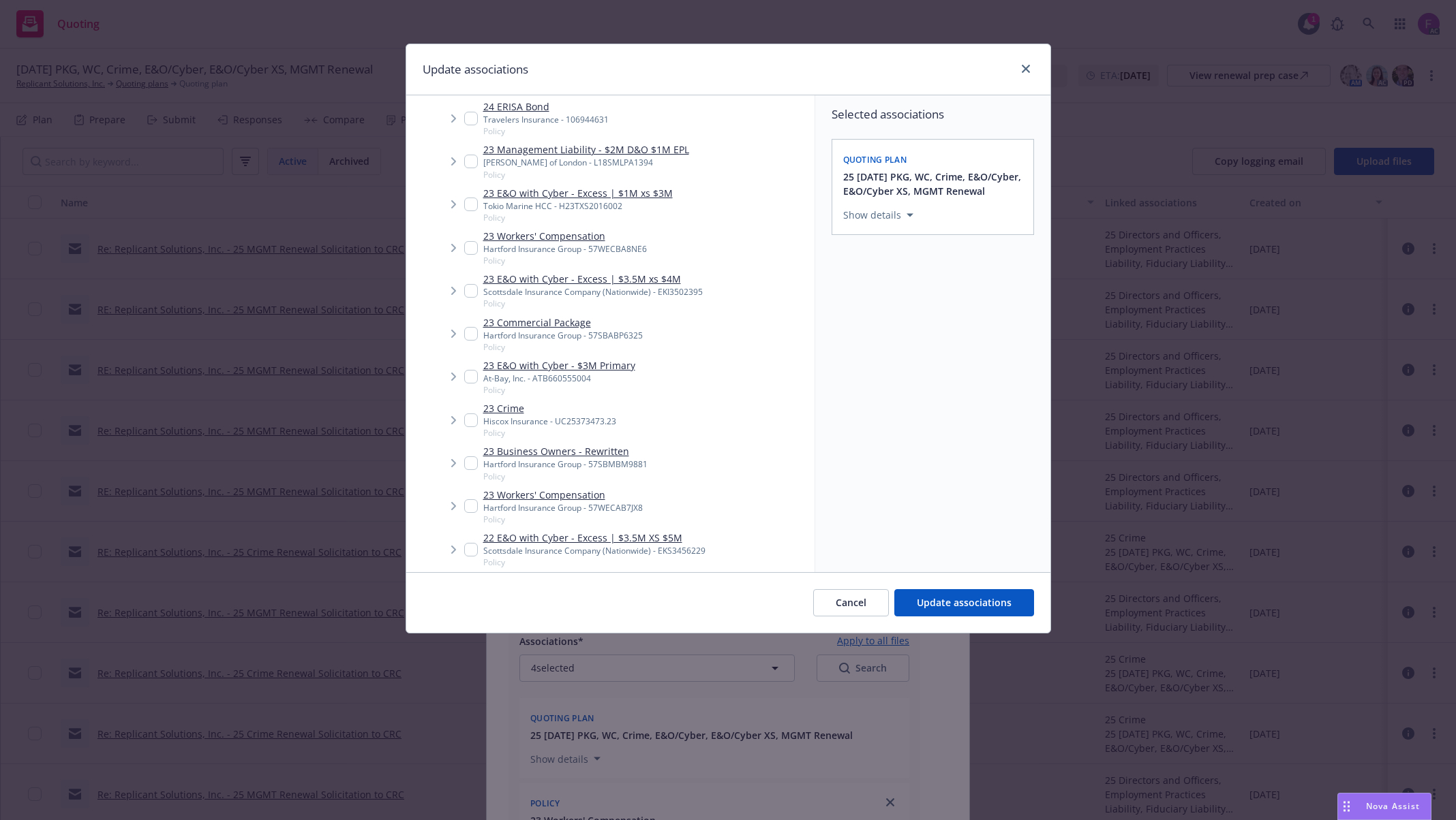
click at [467, 339] on input "Tree Example" at bounding box center [471, 334] width 14 height 14
checkbox input "true"
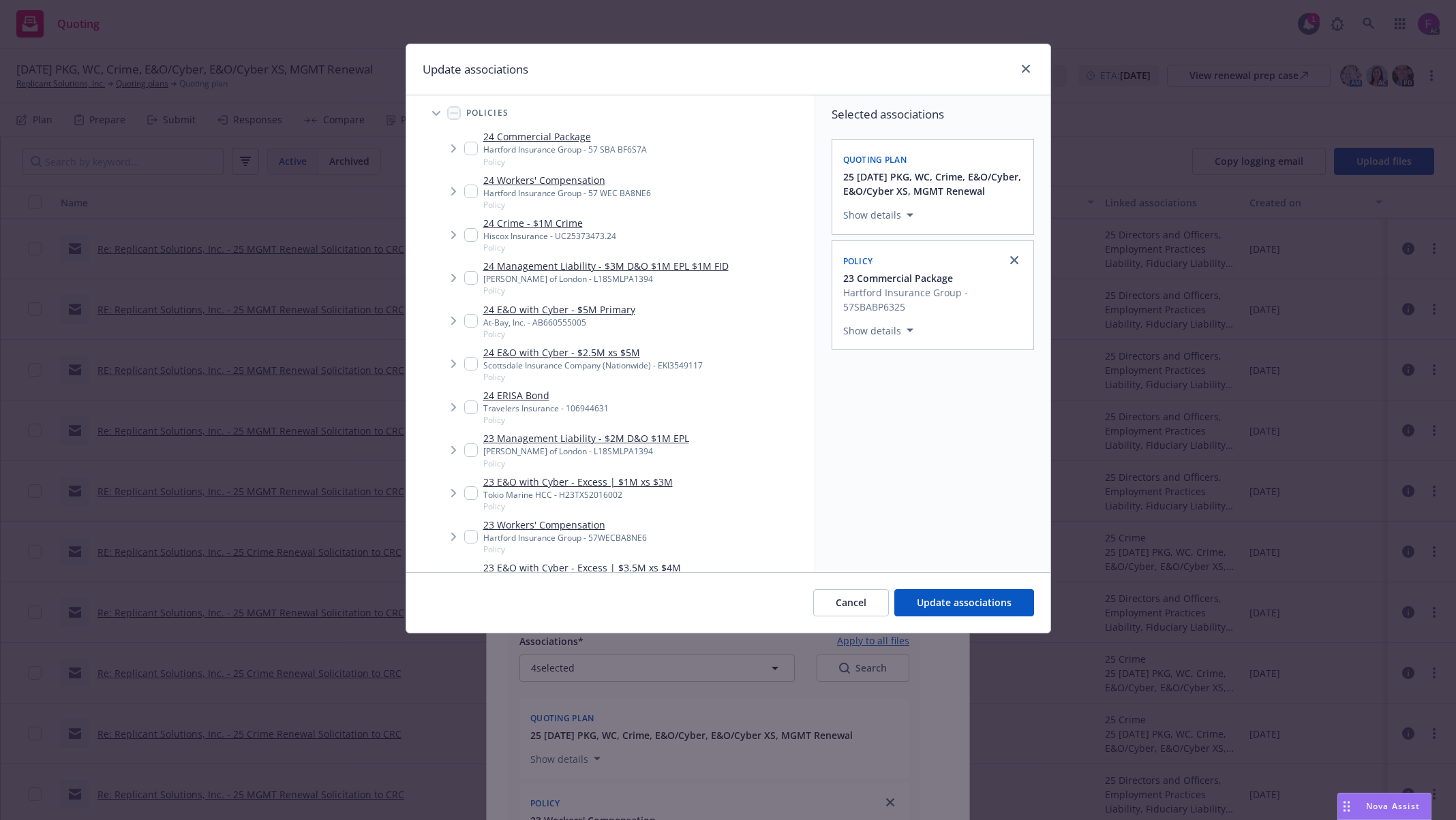
scroll to position [0, 0]
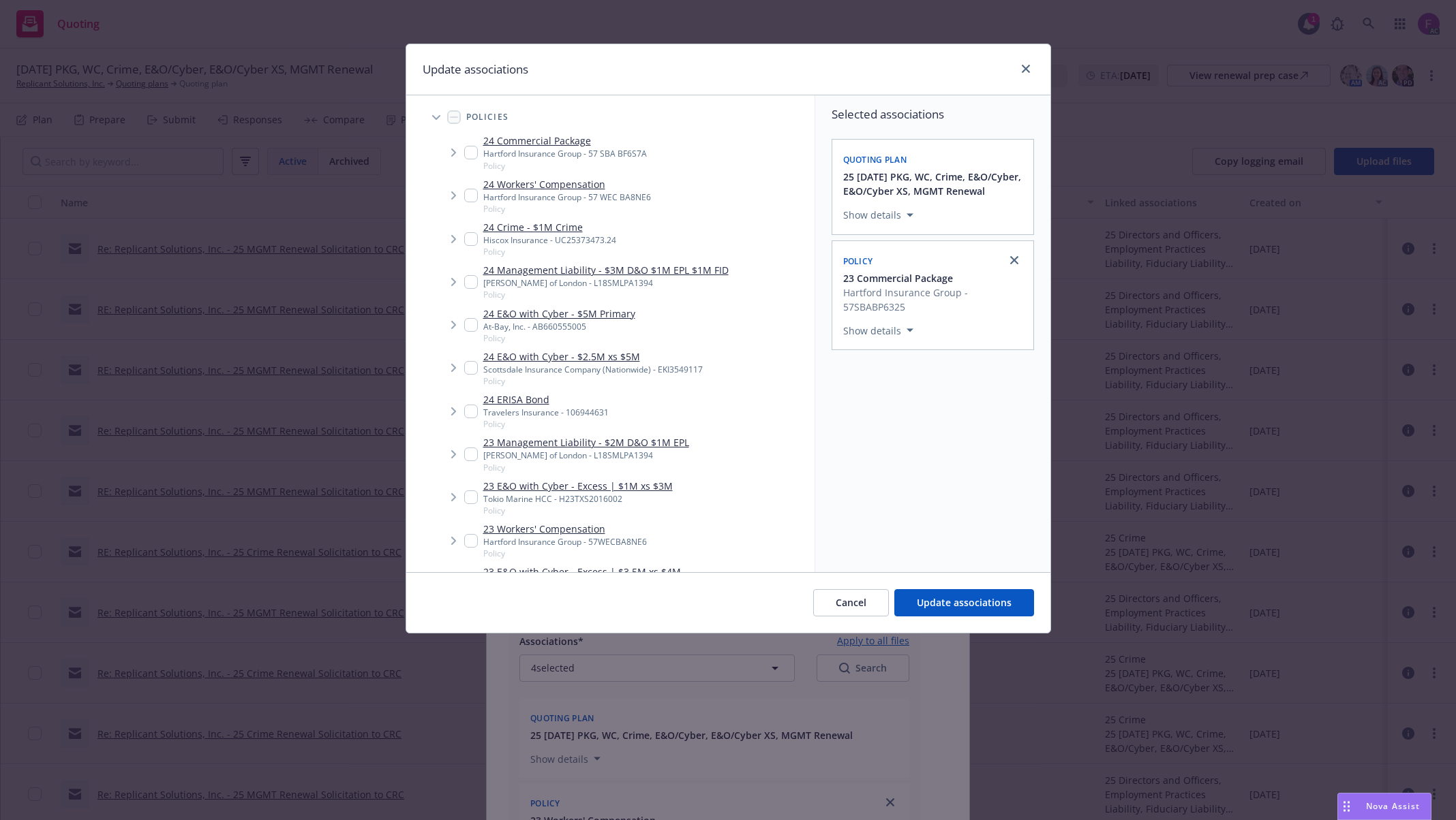
click at [472, 151] on input "Tree Example" at bounding box center [471, 152] width 14 height 14
checkbox input "true"
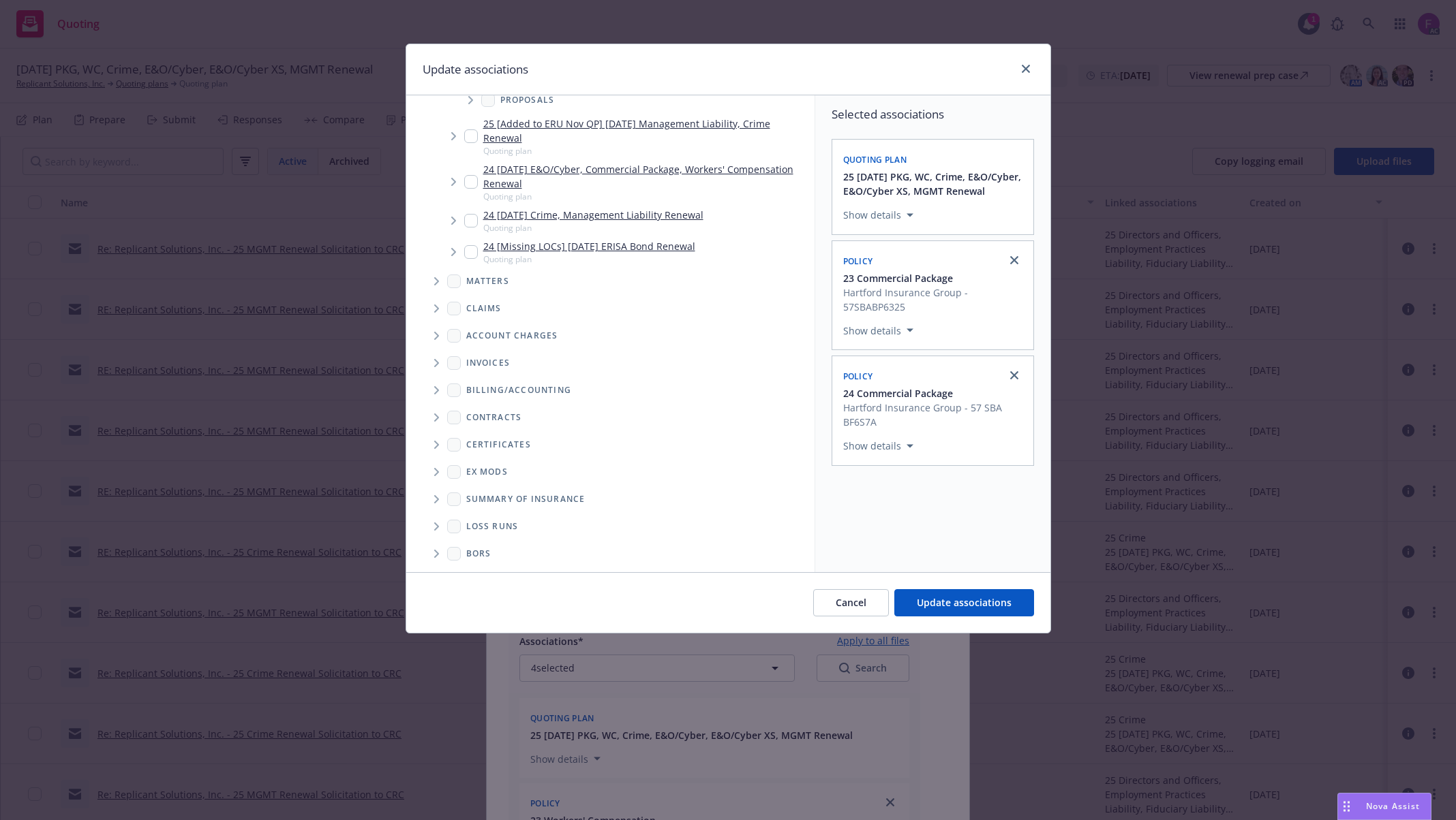
scroll to position [1554, 0]
click at [434, 519] on icon "Folder Tree Example" at bounding box center [436, 523] width 5 height 8
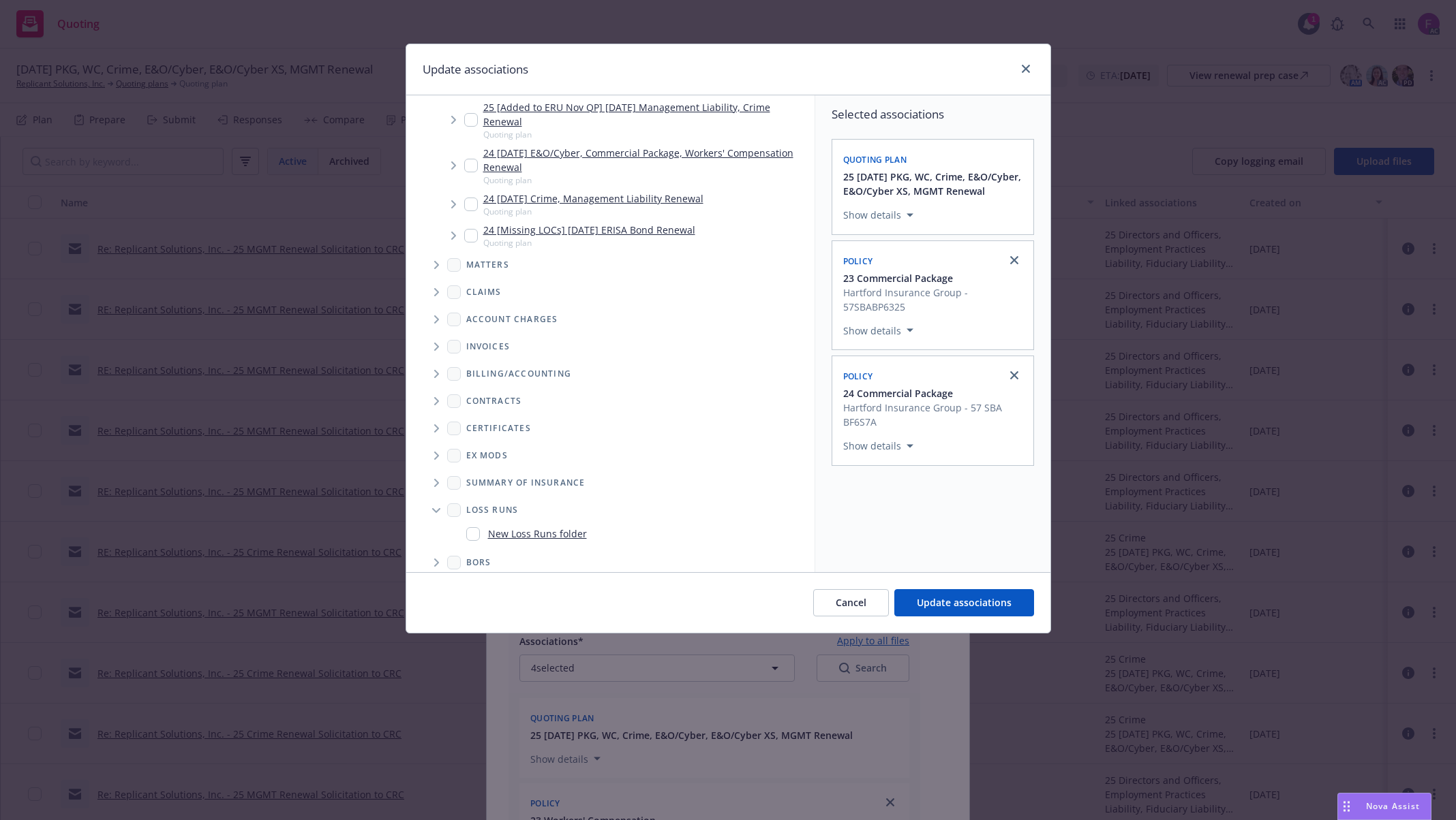
scroll to position [1579, 0]
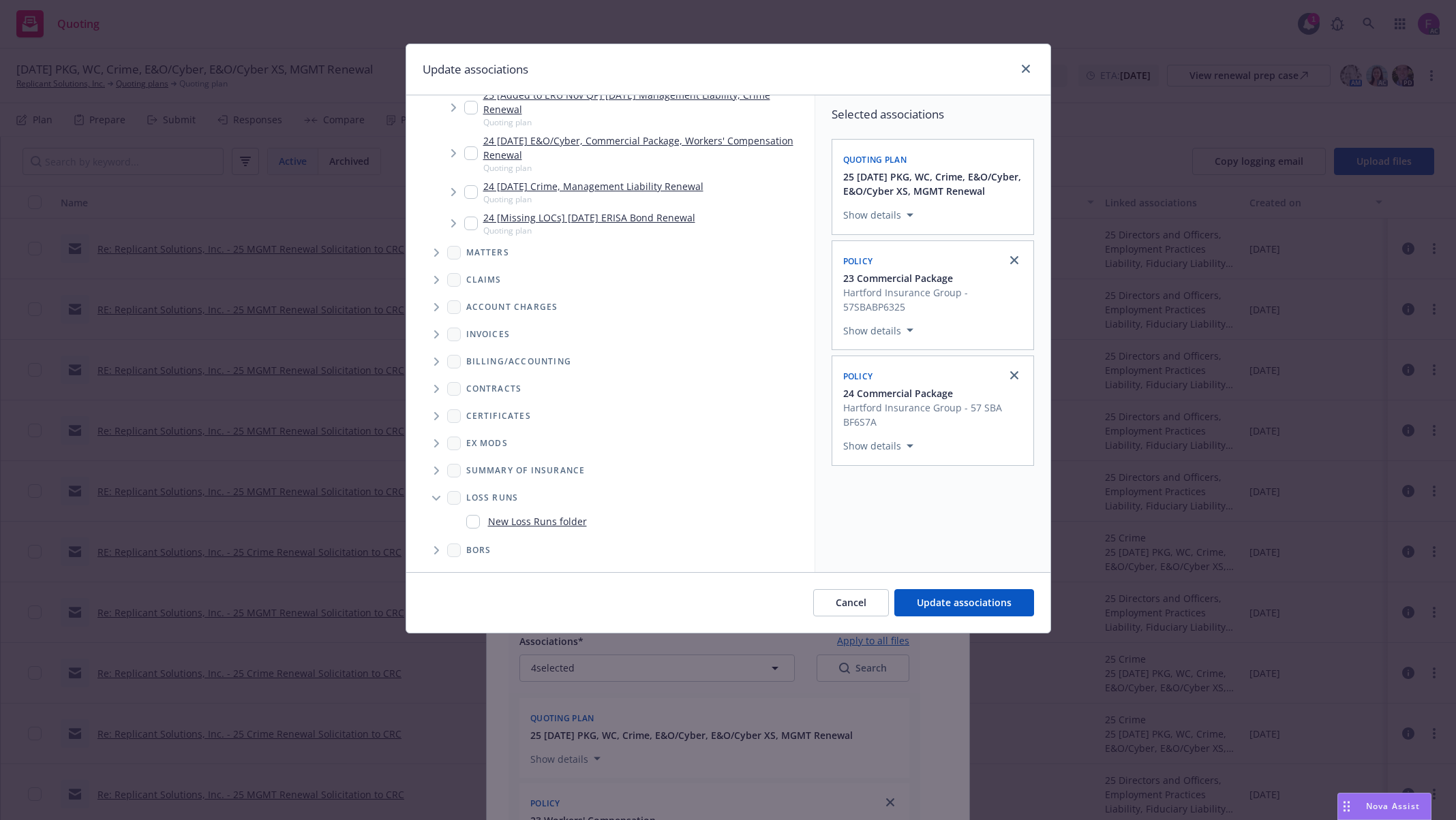
click at [470, 521] on input "Folder Tree Example" at bounding box center [473, 521] width 14 height 14
checkbox input "true"
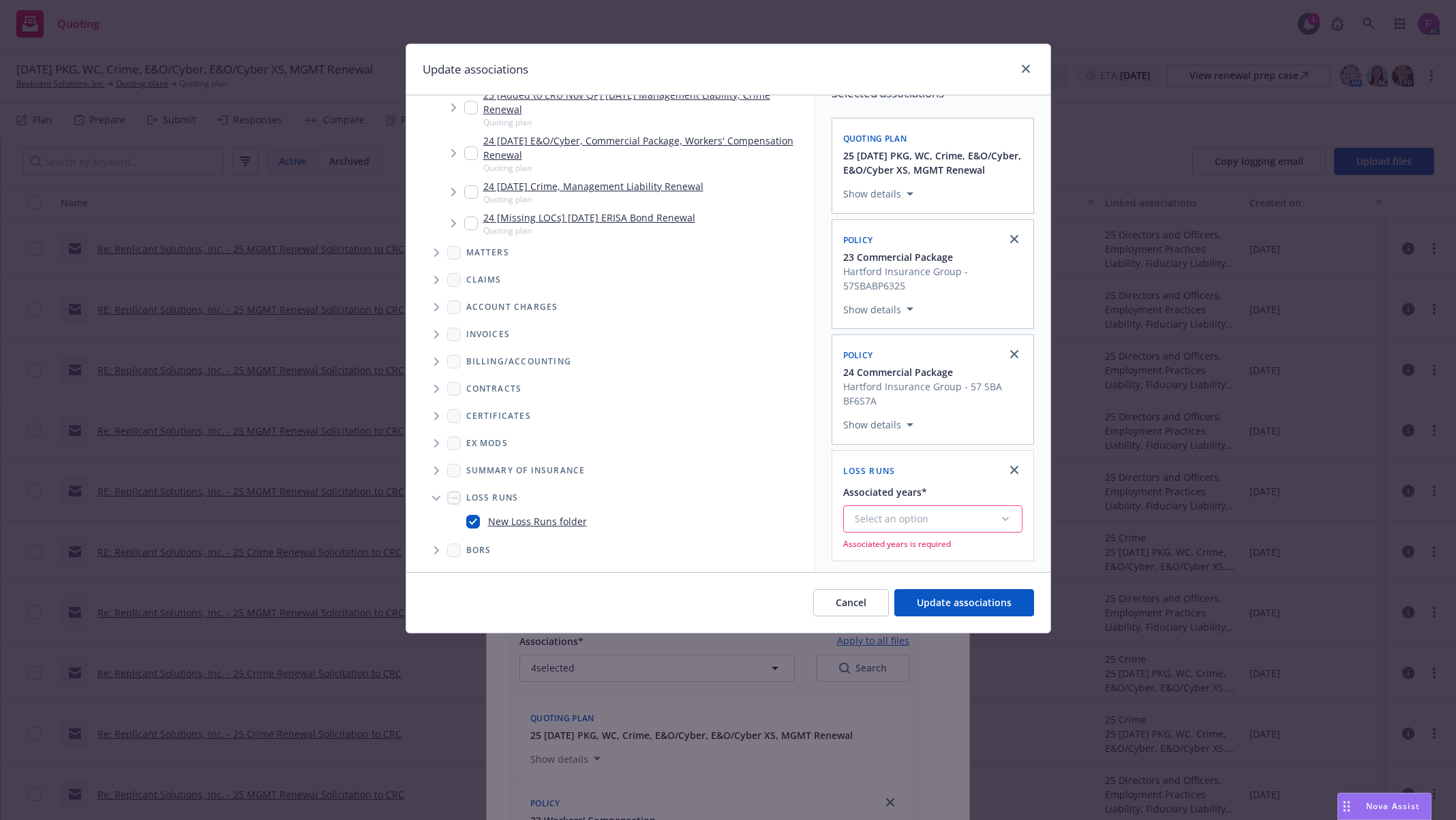
scroll to position [38, 0]
click at [906, 513] on div "Select an option" at bounding box center [927, 519] width 145 height 14
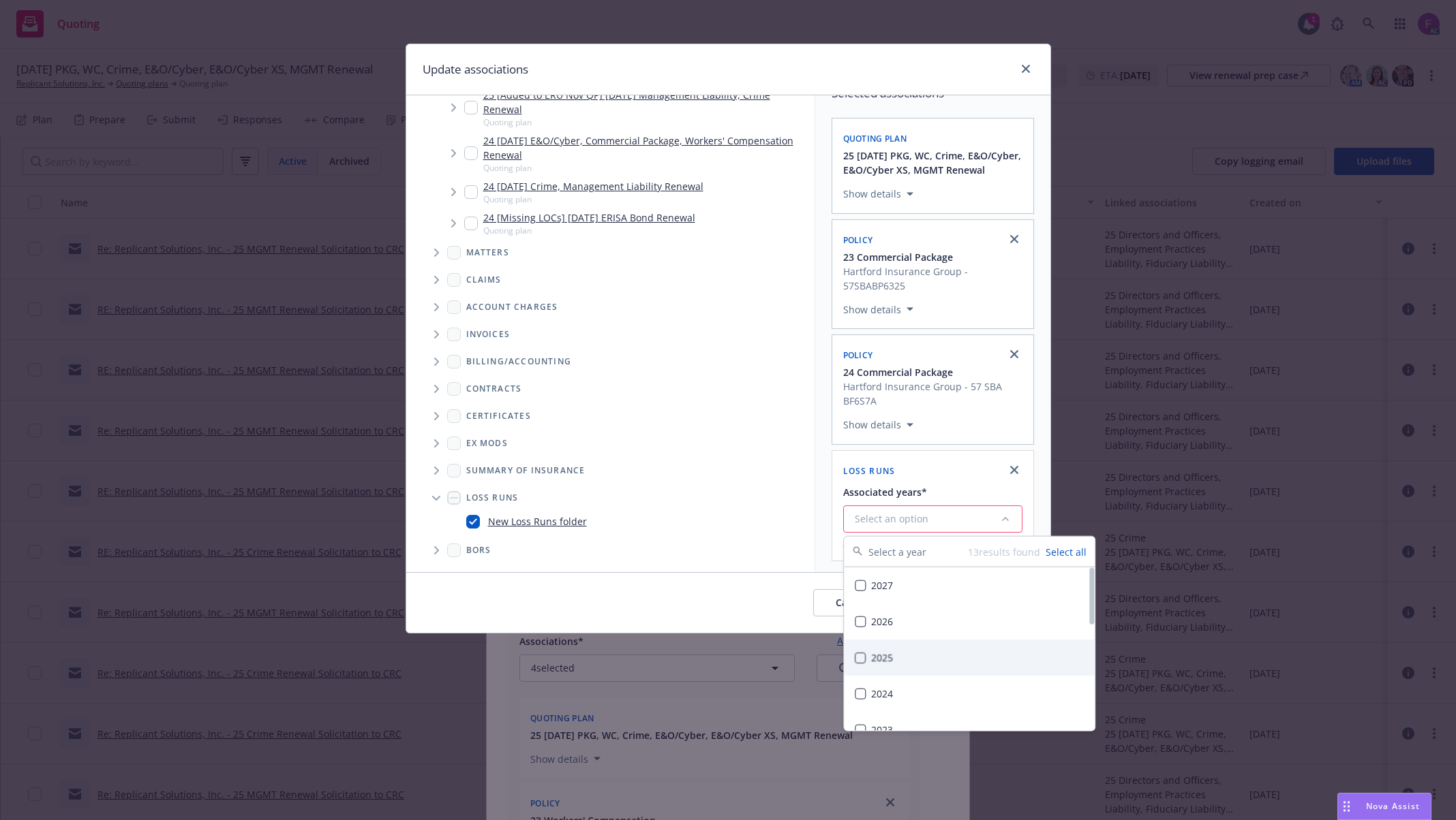
click at [882, 655] on div "2025" at bounding box center [969, 657] width 251 height 36
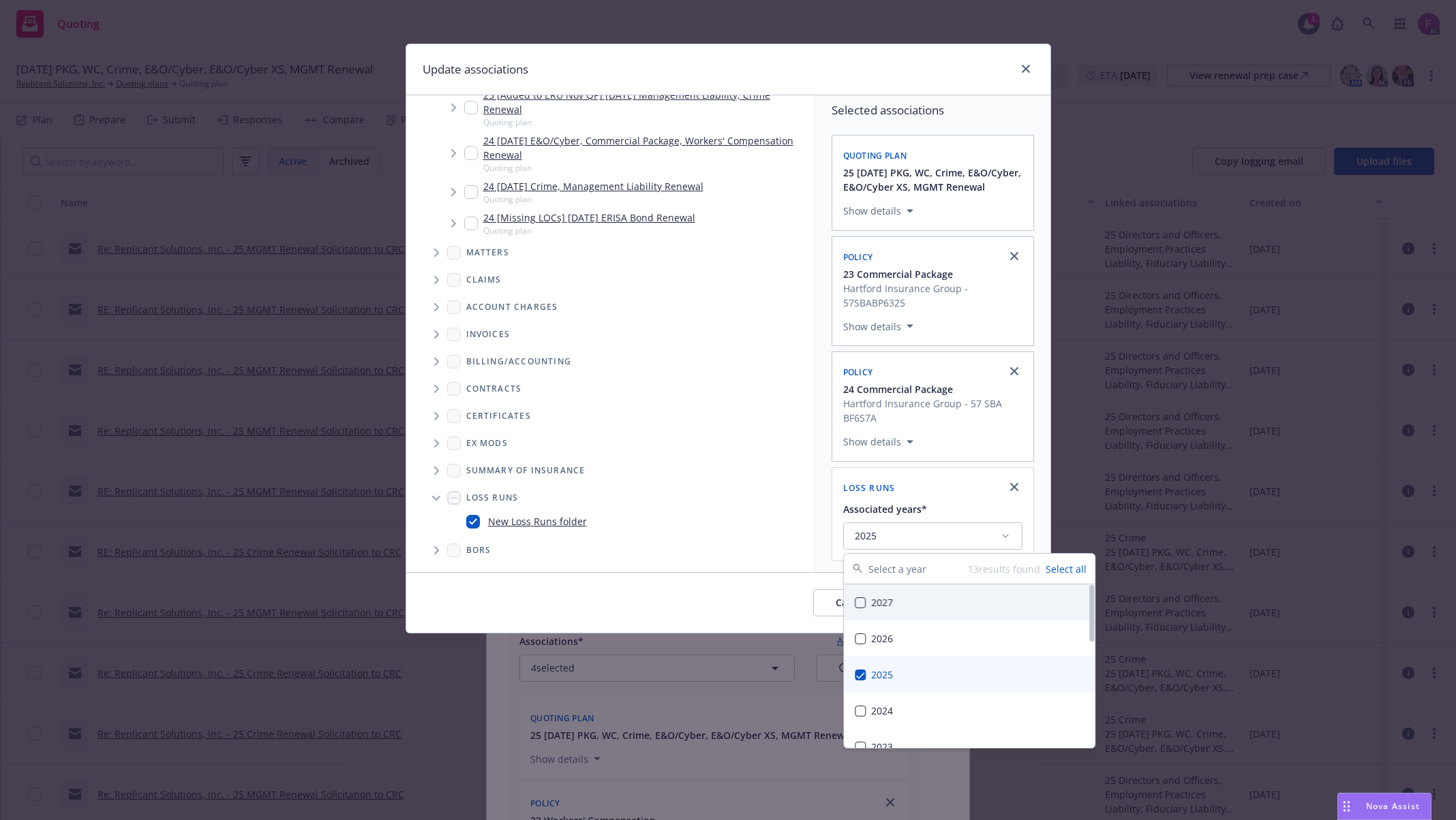
click at [829, 483] on div "Selected associations Quoting plan 25 11/11/25 PKG, WC, Crime, E&O/Cyber, E&O/C…" at bounding box center [933, 332] width 235 height 481
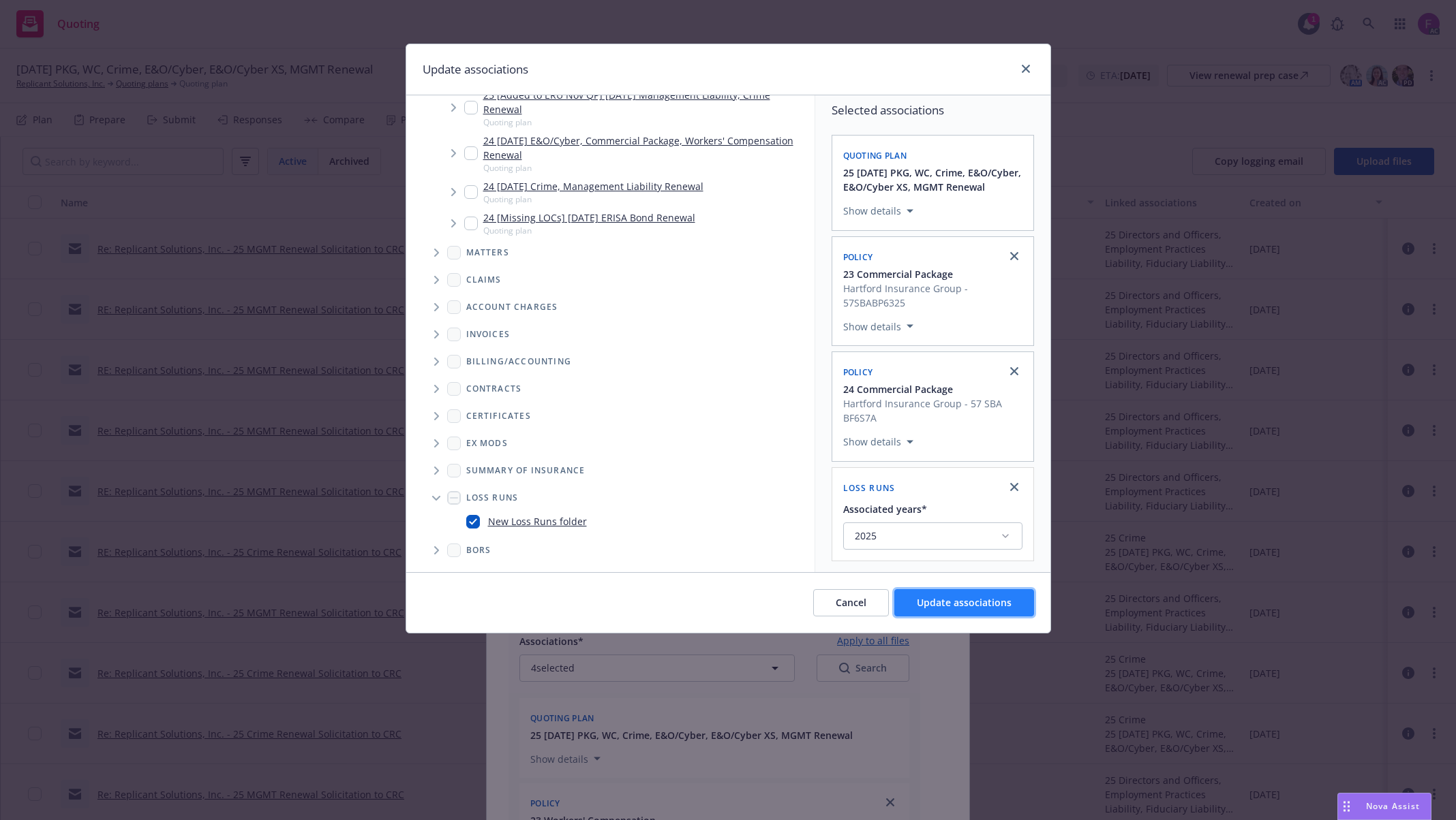
click at [996, 605] on span "Update associations" at bounding box center [964, 603] width 95 height 13
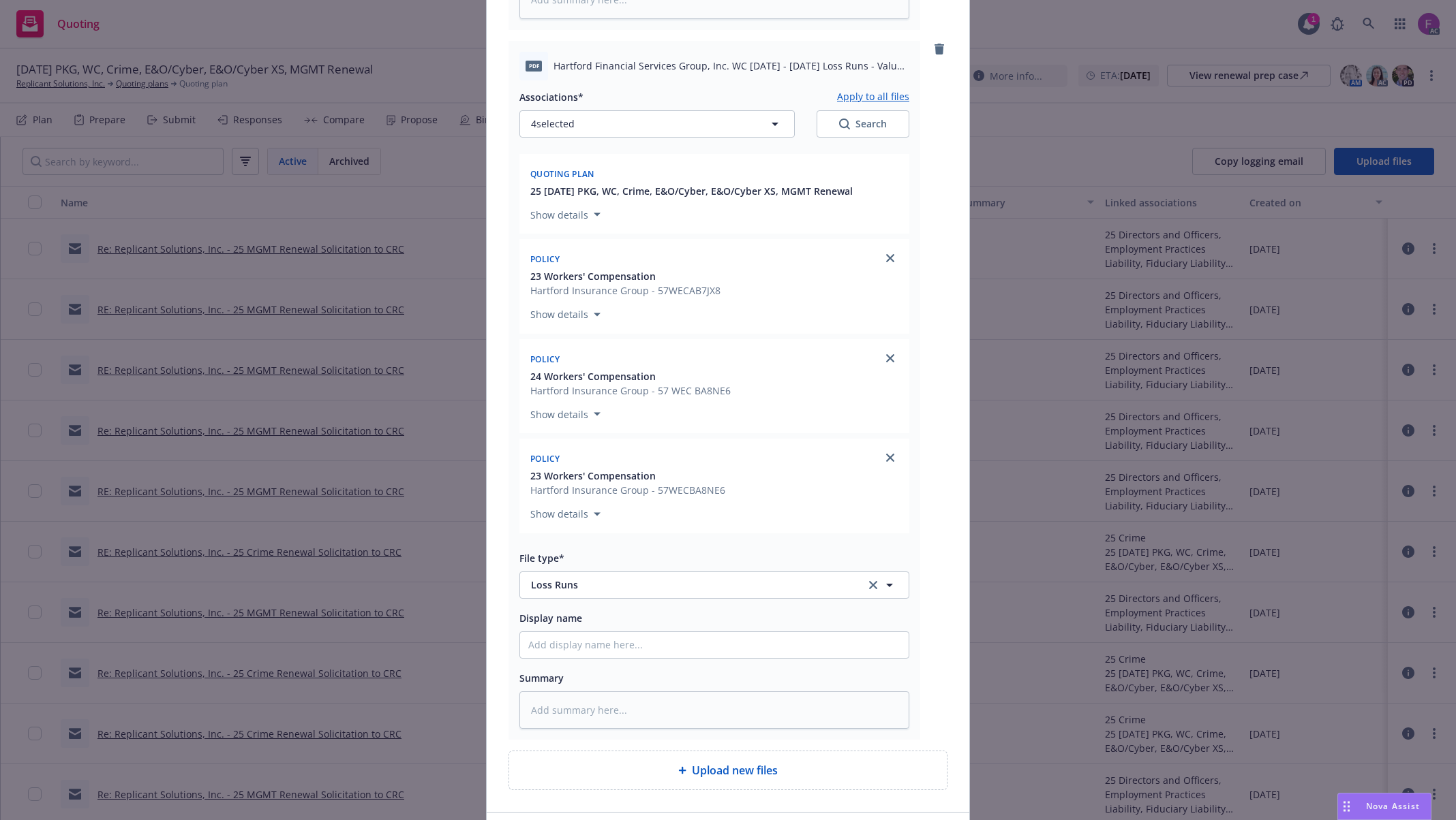
scroll to position [919, 0]
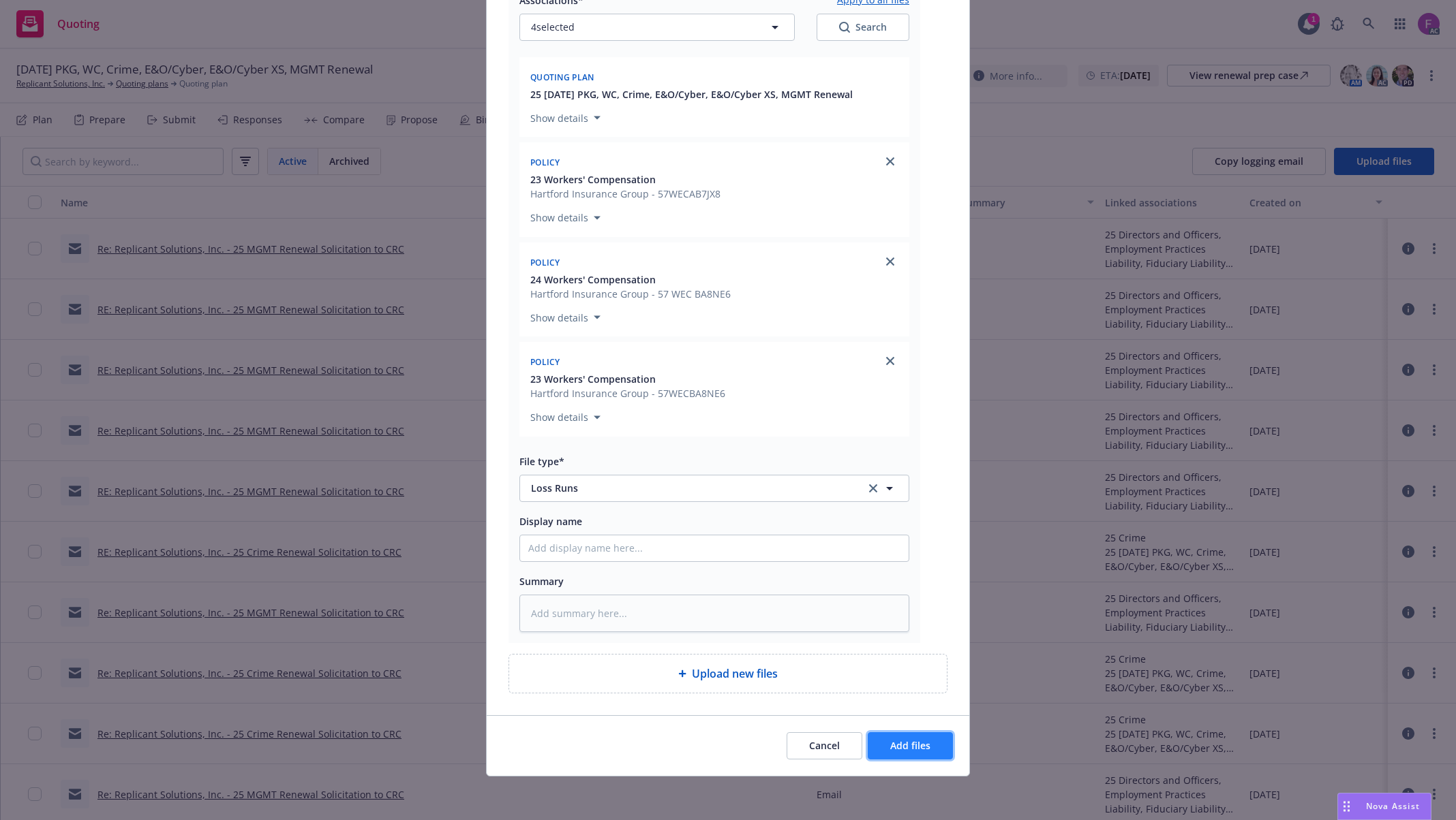
click at [885, 737] on button "Add files" at bounding box center [910, 746] width 85 height 27
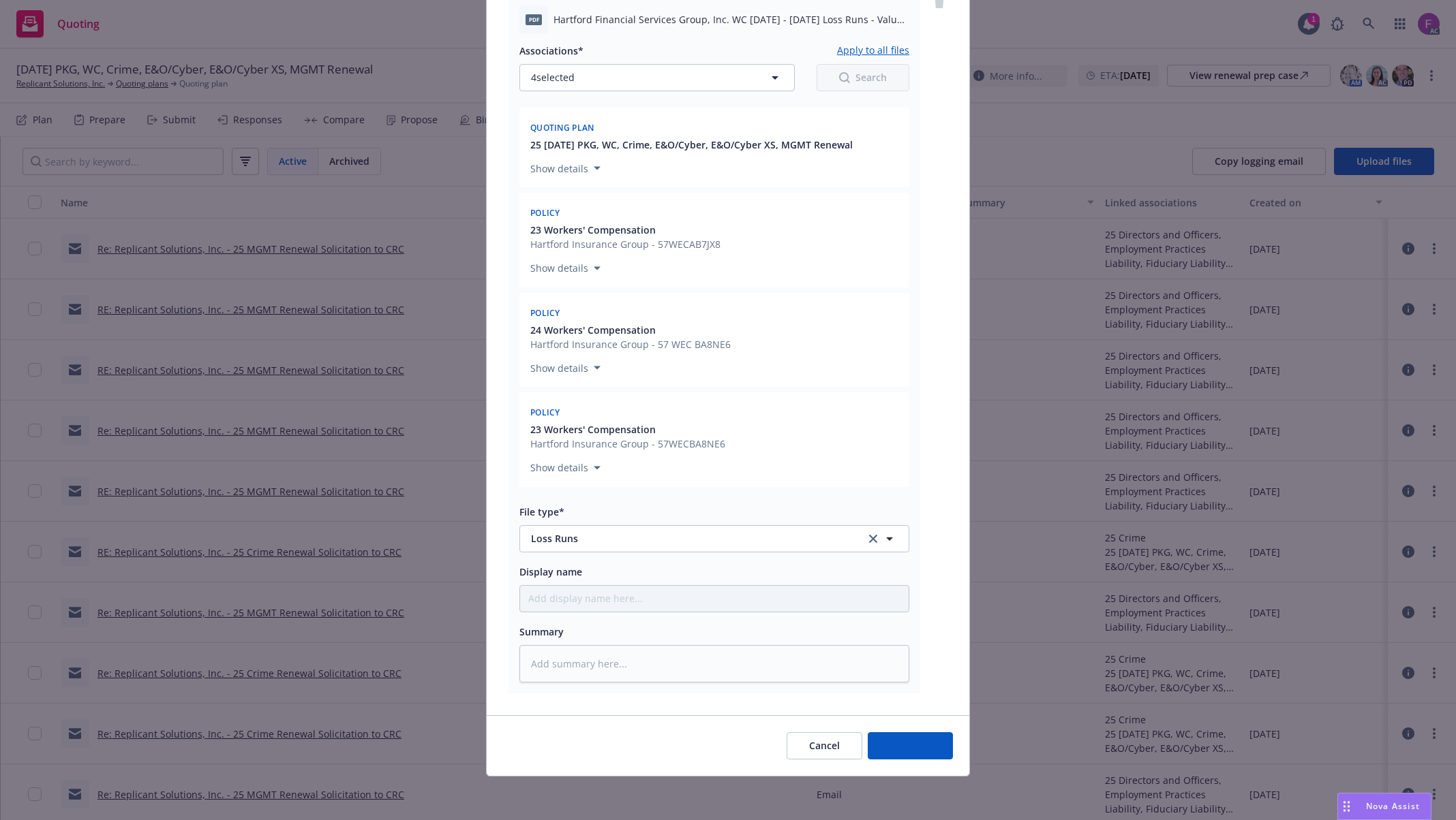
scroll to position [868, 0]
type textarea "x"
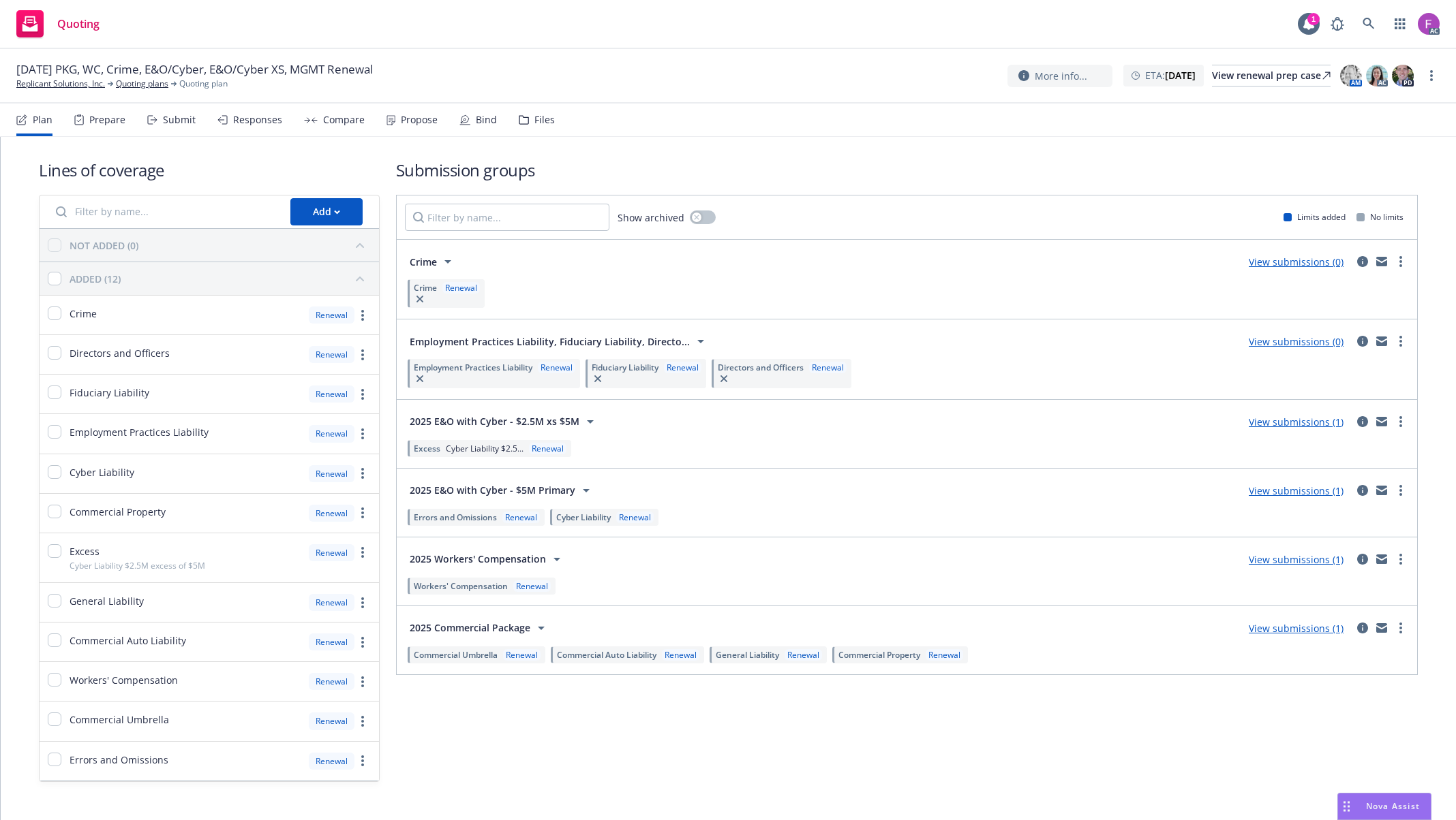
click at [536, 121] on div "Files" at bounding box center [544, 120] width 21 height 11
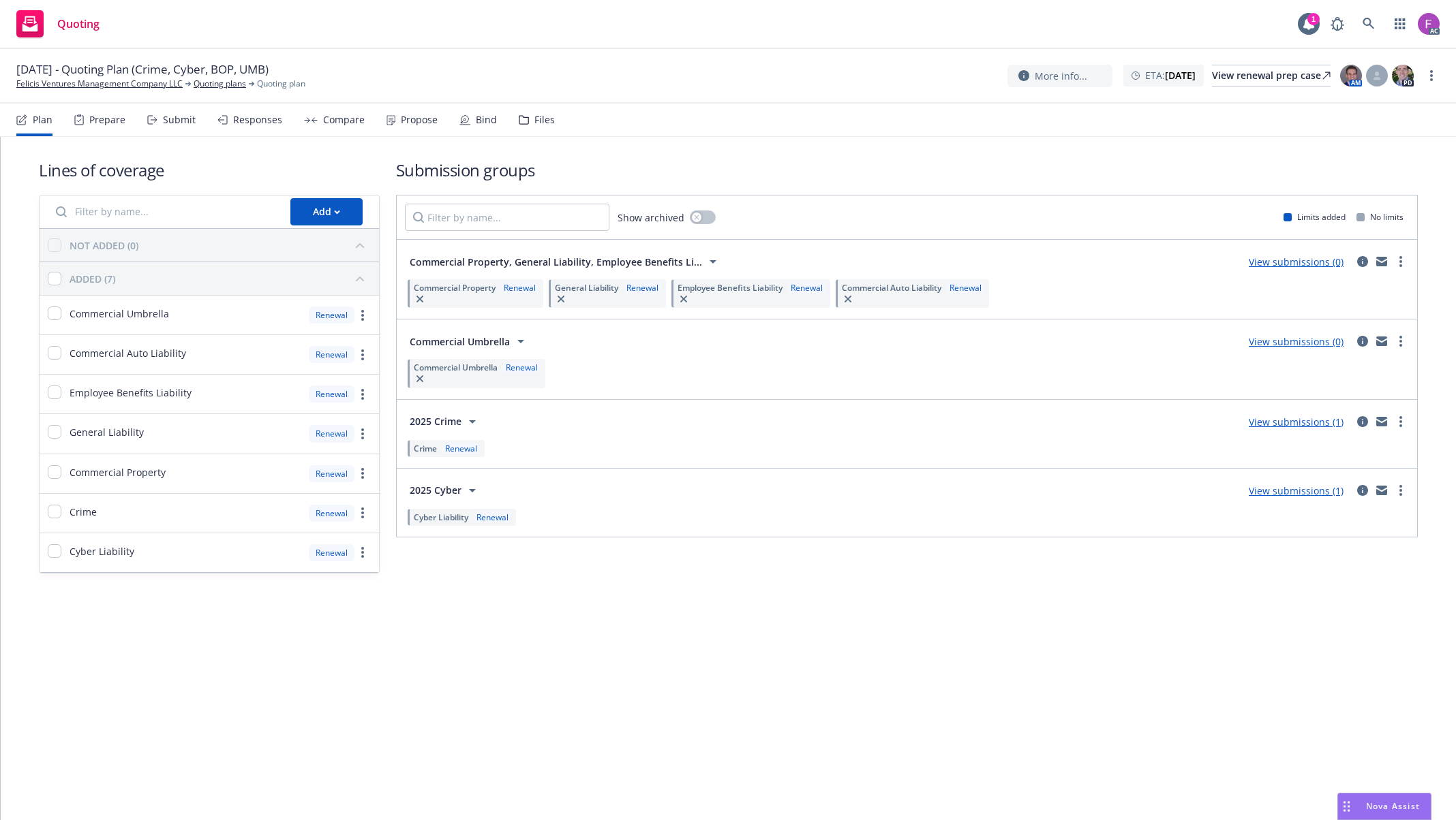
click at [534, 121] on div "Files" at bounding box center [544, 120] width 21 height 11
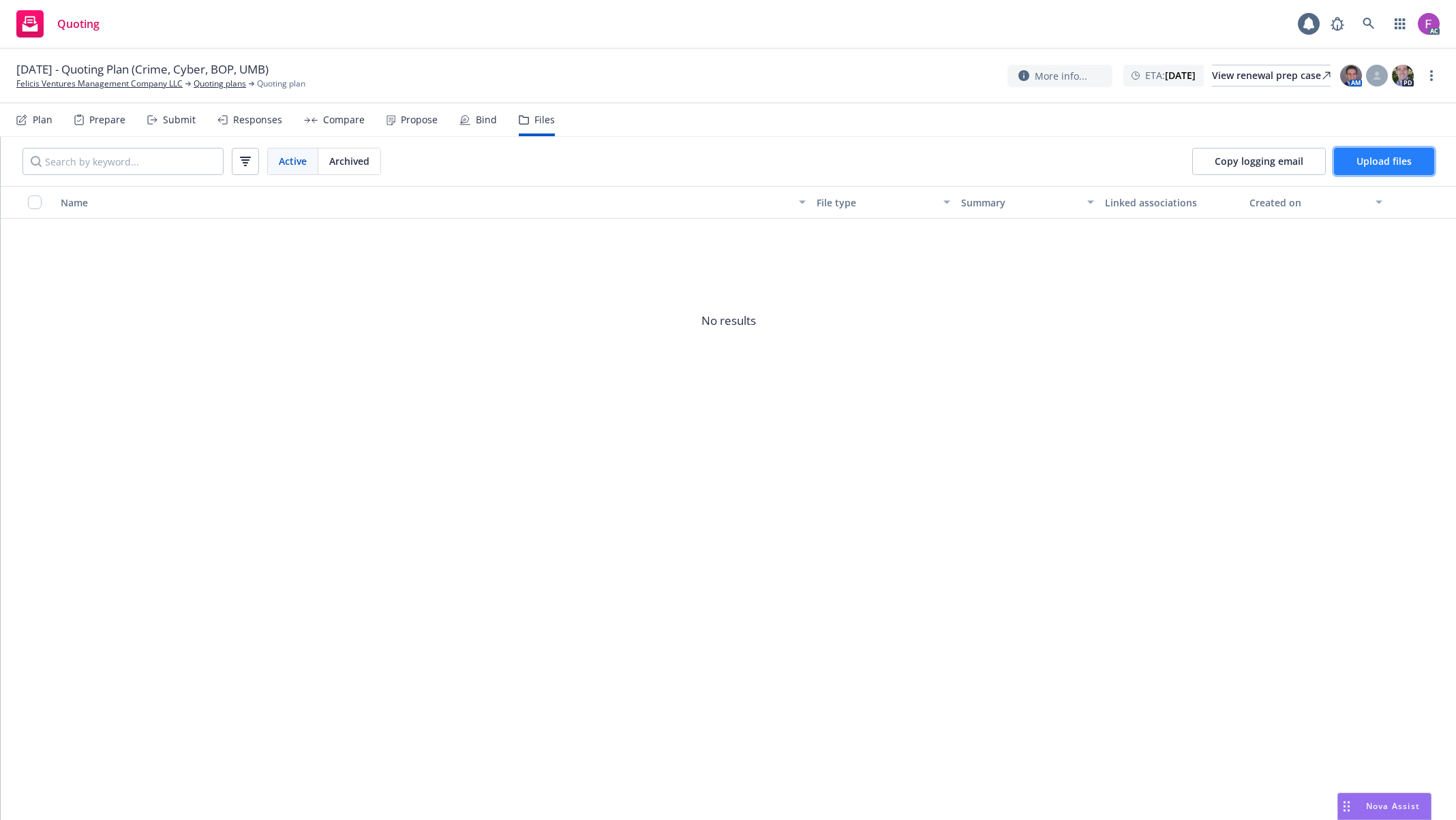
click at [1357, 159] on span "Upload files" at bounding box center [1384, 161] width 55 height 13
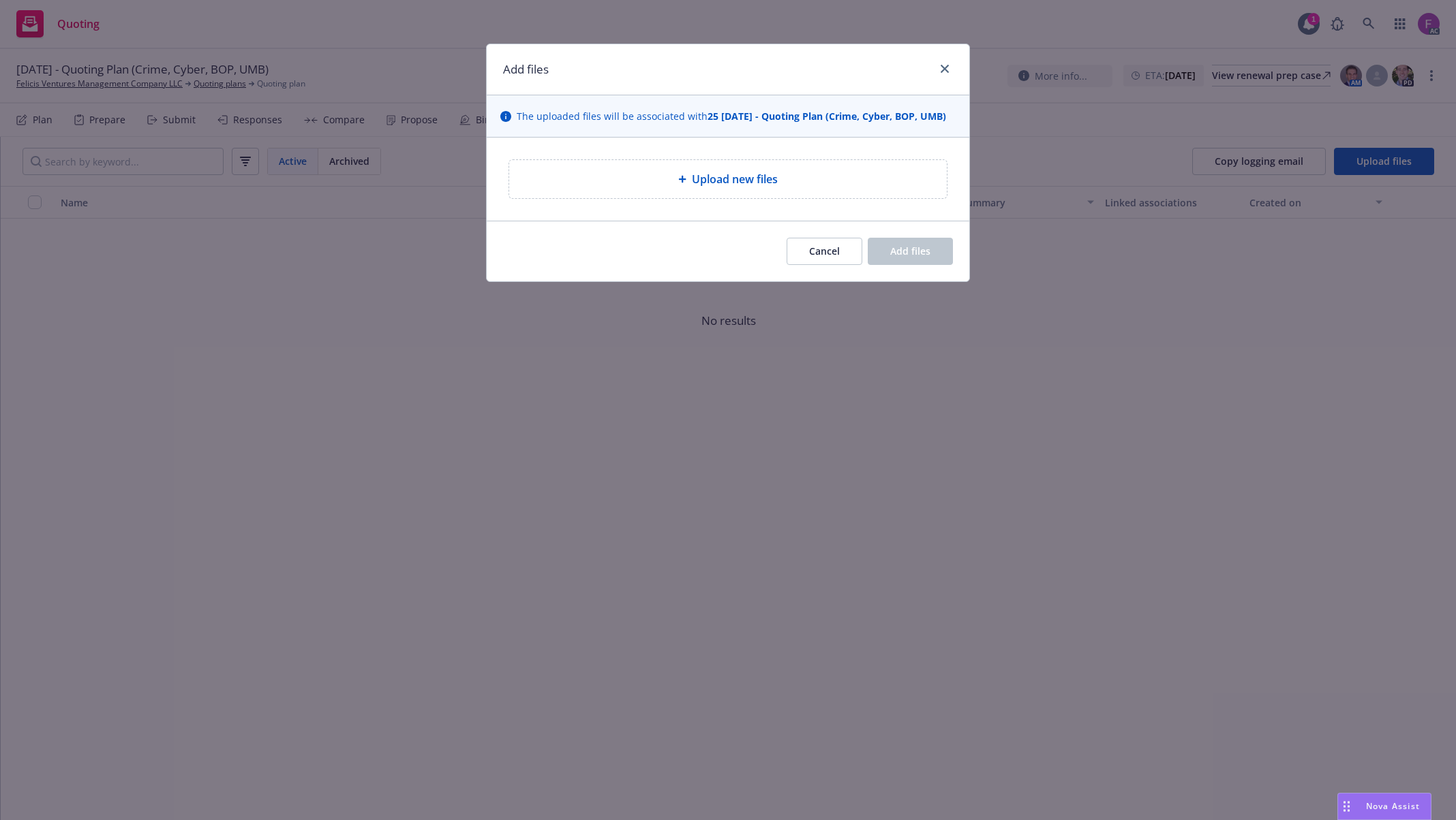
click at [724, 180] on span "Upload new files" at bounding box center [734, 179] width 86 height 16
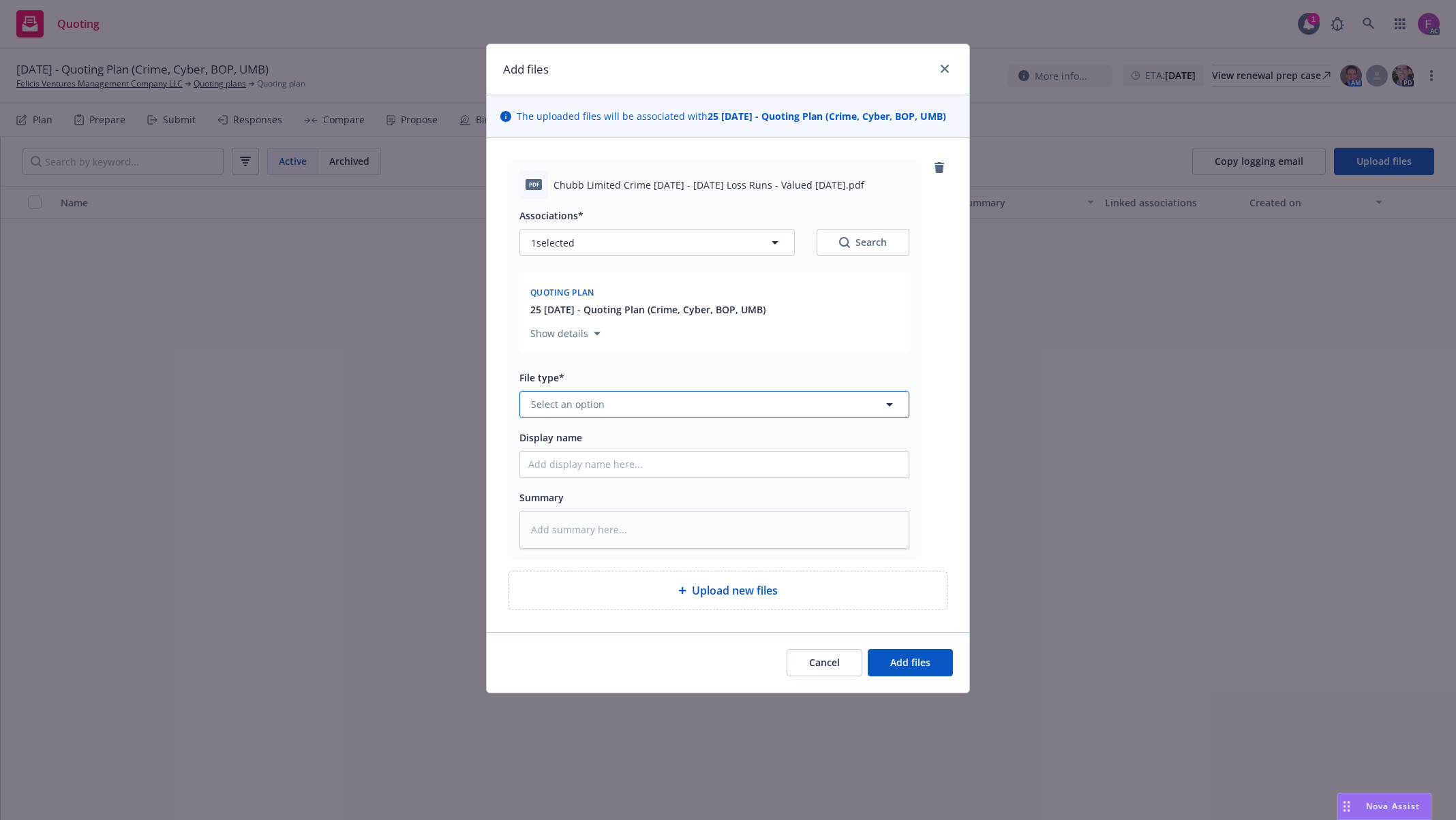
click at [689, 412] on button "Select an option" at bounding box center [714, 404] width 390 height 27
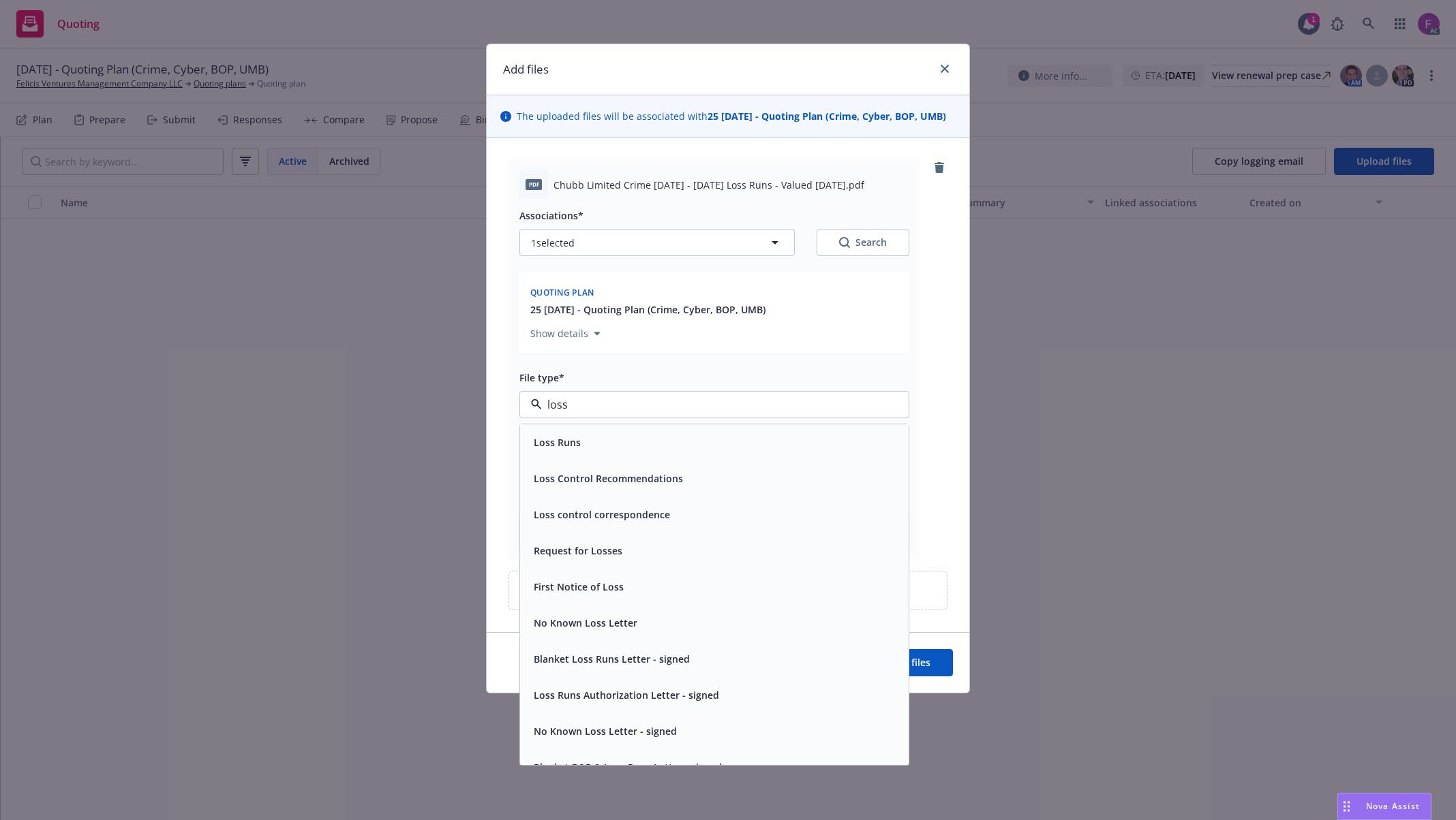
paste input "Loss Run"
type input "Loss Run"
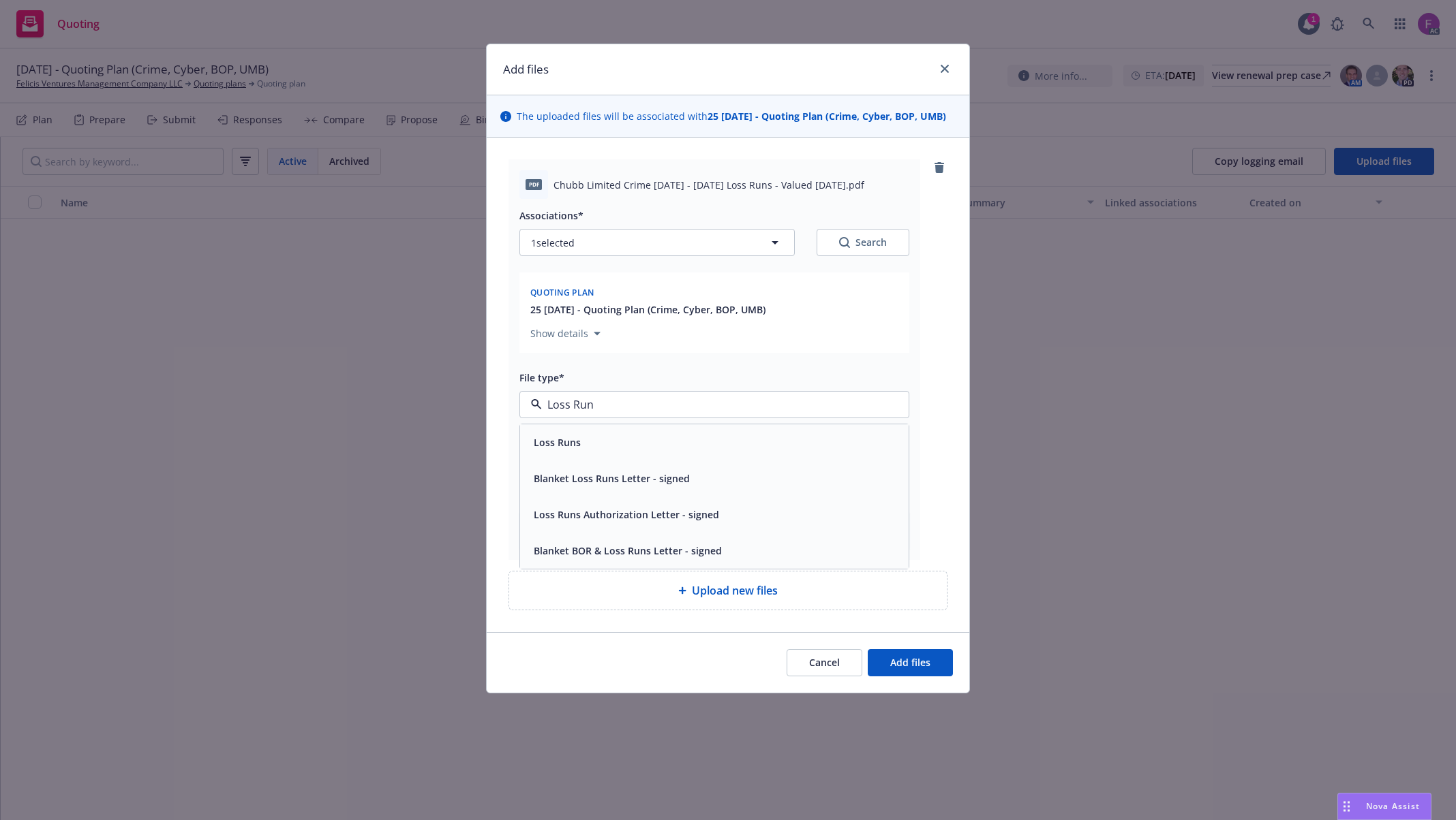
click at [628, 446] on div "Loss Runs" at bounding box center [714, 442] width 372 height 20
click at [607, 248] on button "1 selected" at bounding box center [657, 242] width 275 height 27
type textarea "x"
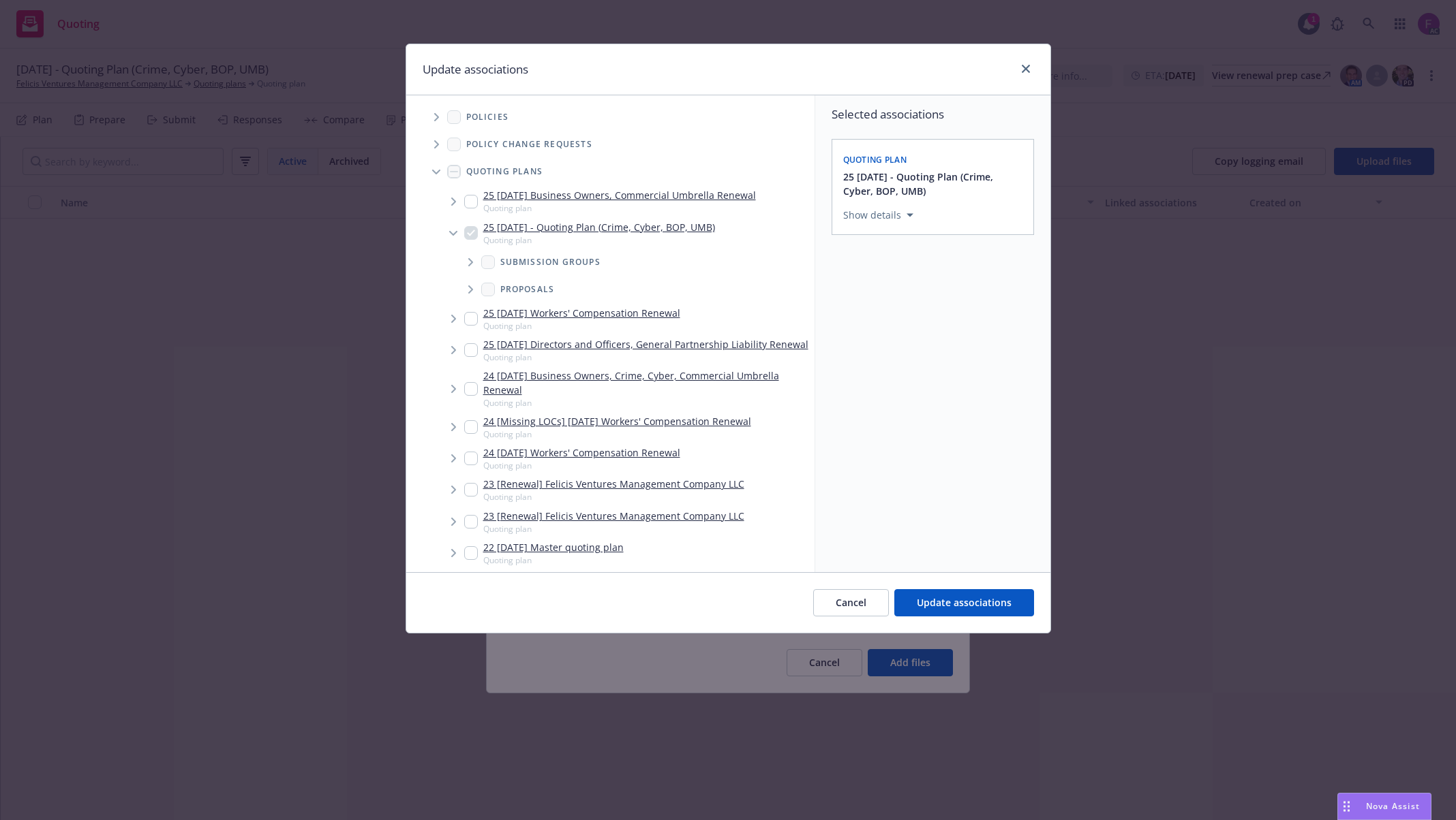
click at [438, 113] on span "Tree Example" at bounding box center [436, 118] width 22 height 22
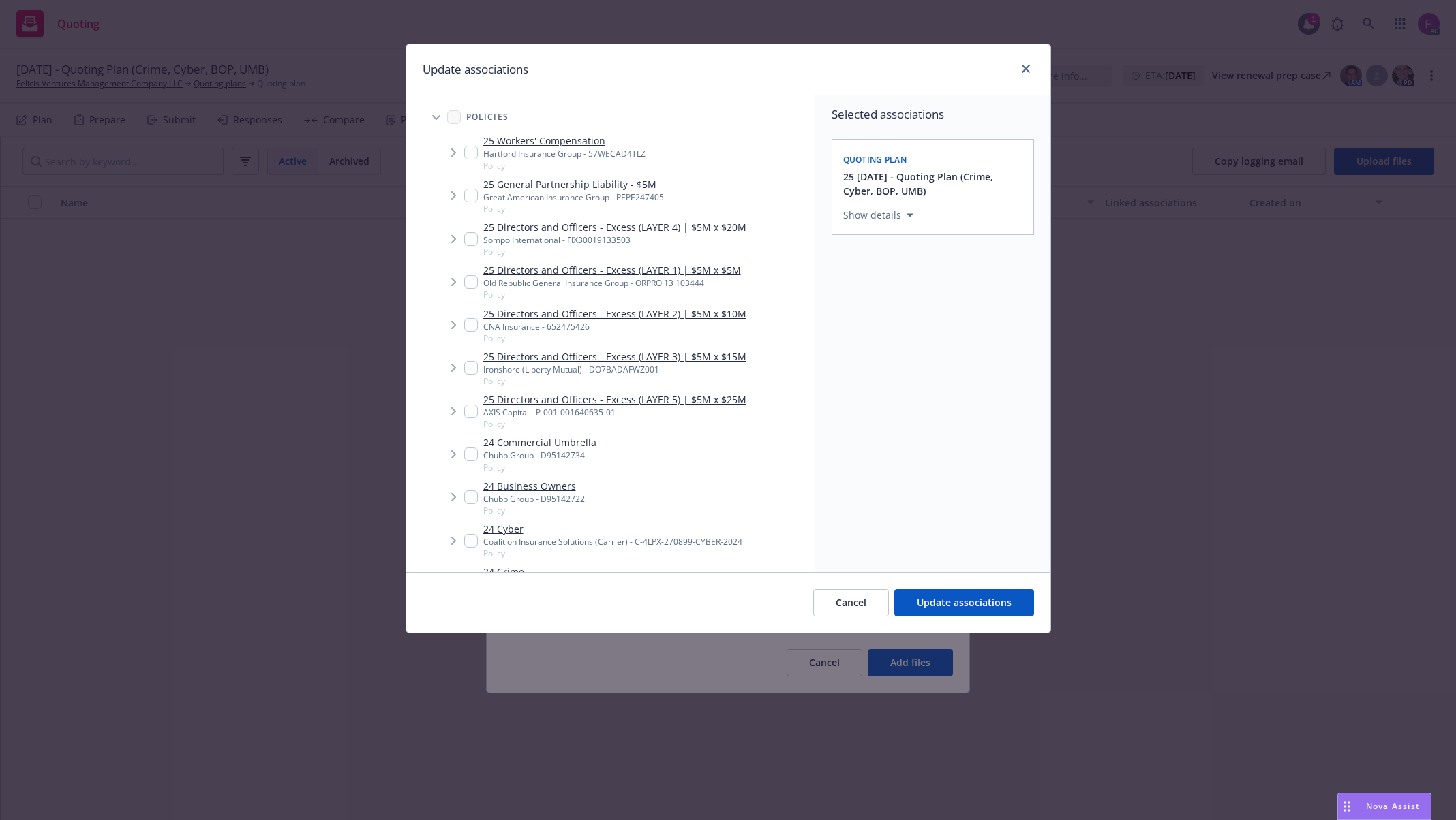
scroll to position [249, 0]
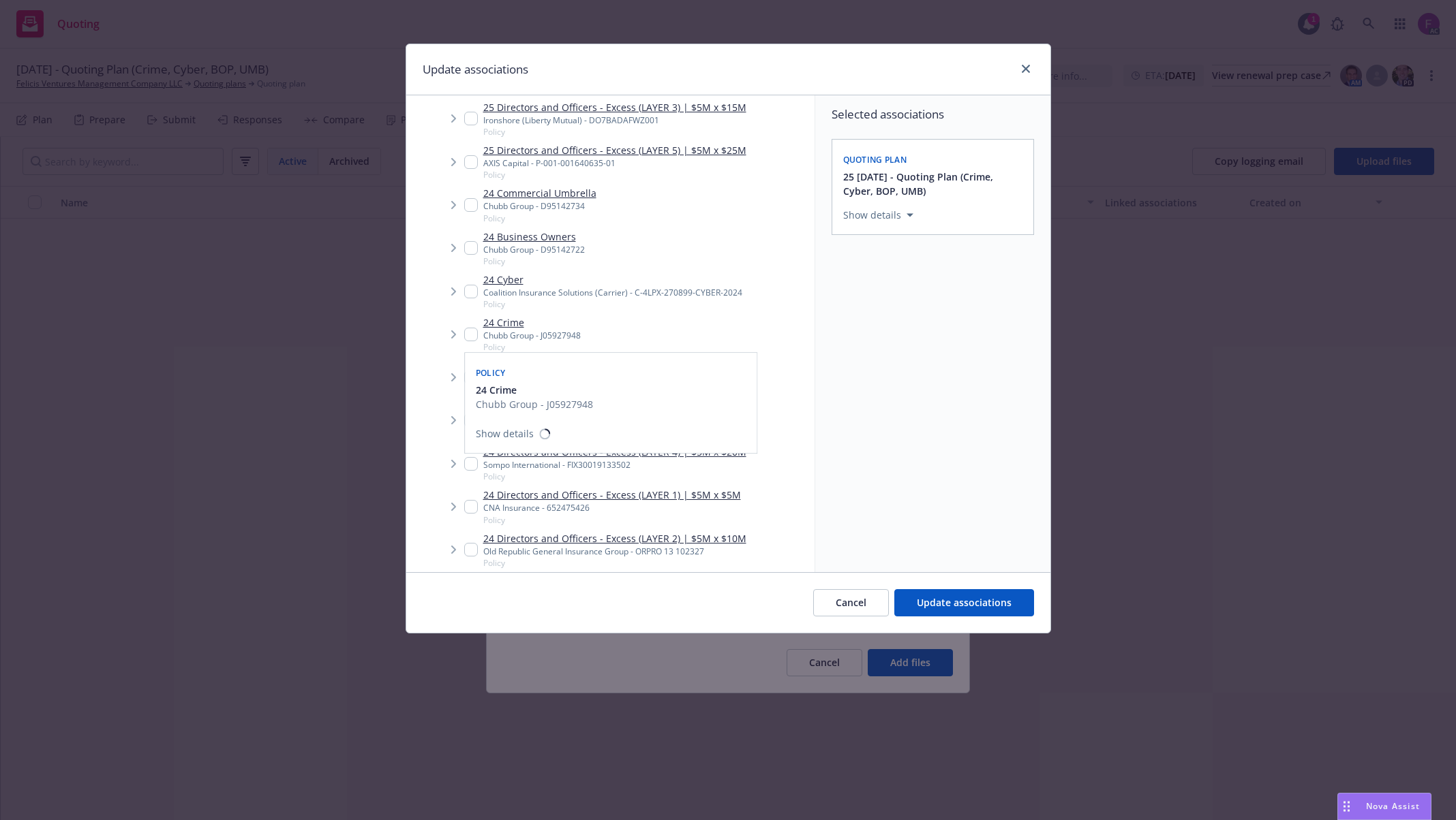
click at [468, 335] on input "Tree Example" at bounding box center [471, 335] width 14 height 14
checkbox input "true"
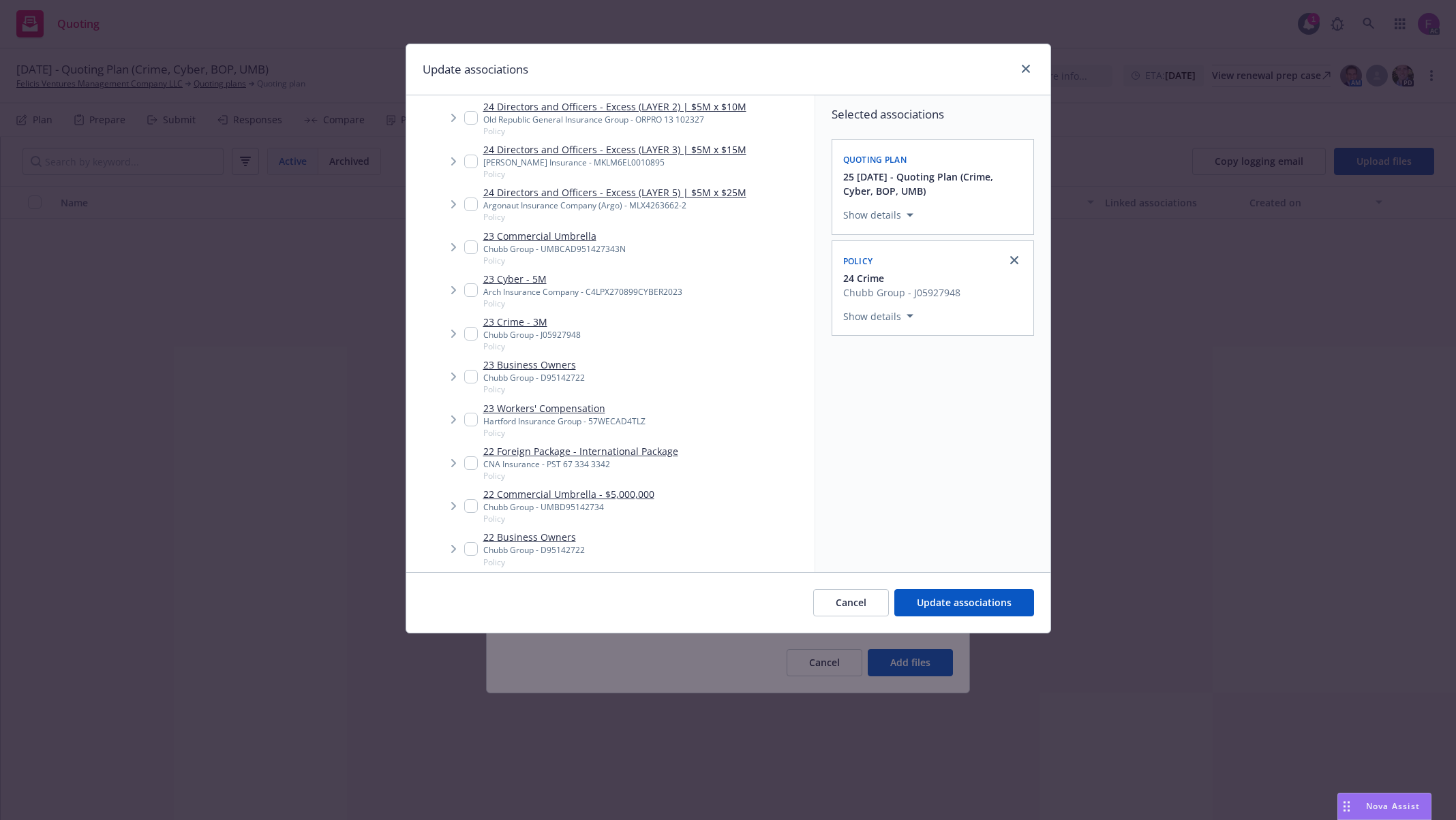
click at [467, 332] on input "Tree Example" at bounding box center [471, 334] width 14 height 14
checkbox input "true"
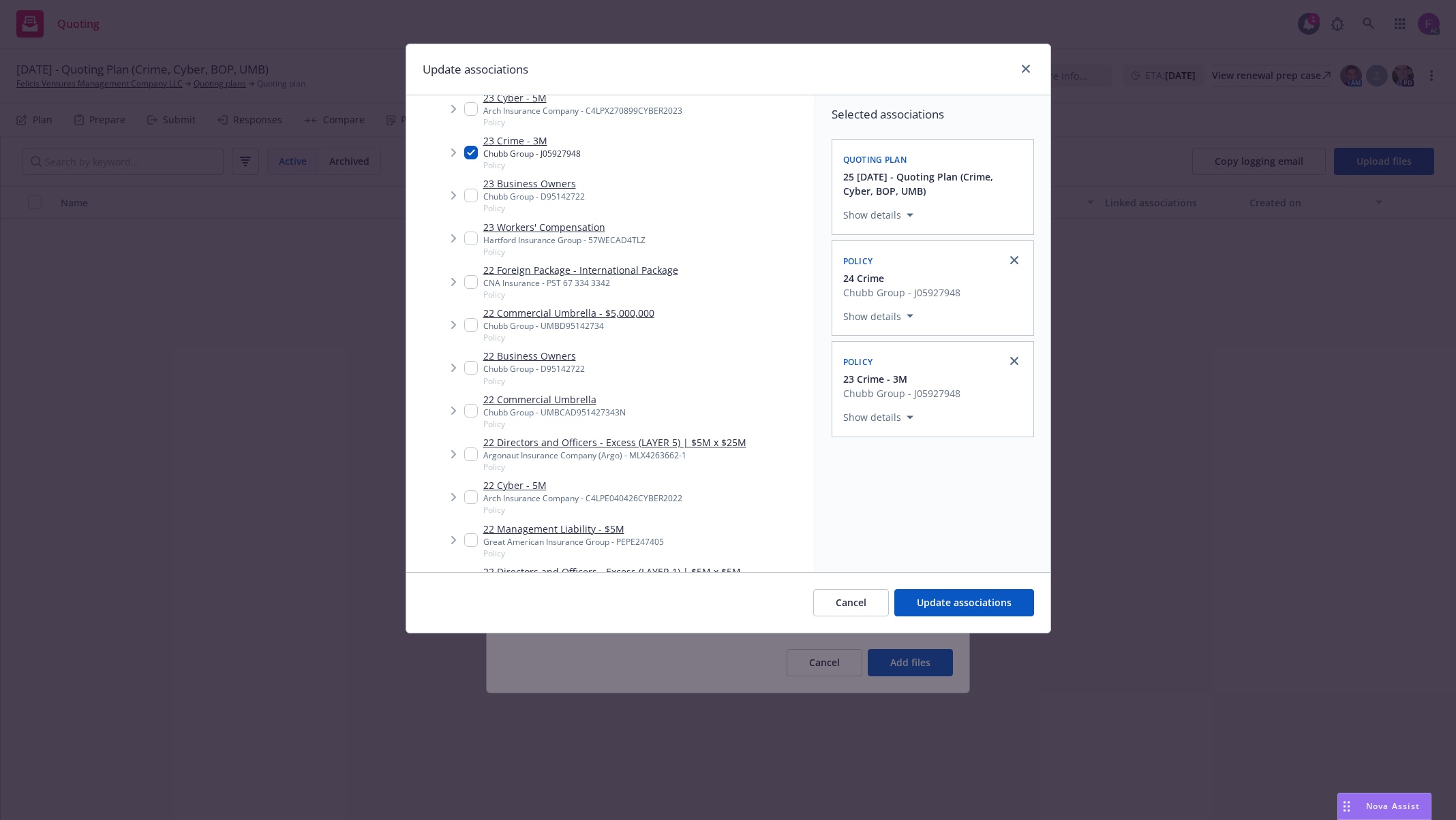
scroll to position [1135, 0]
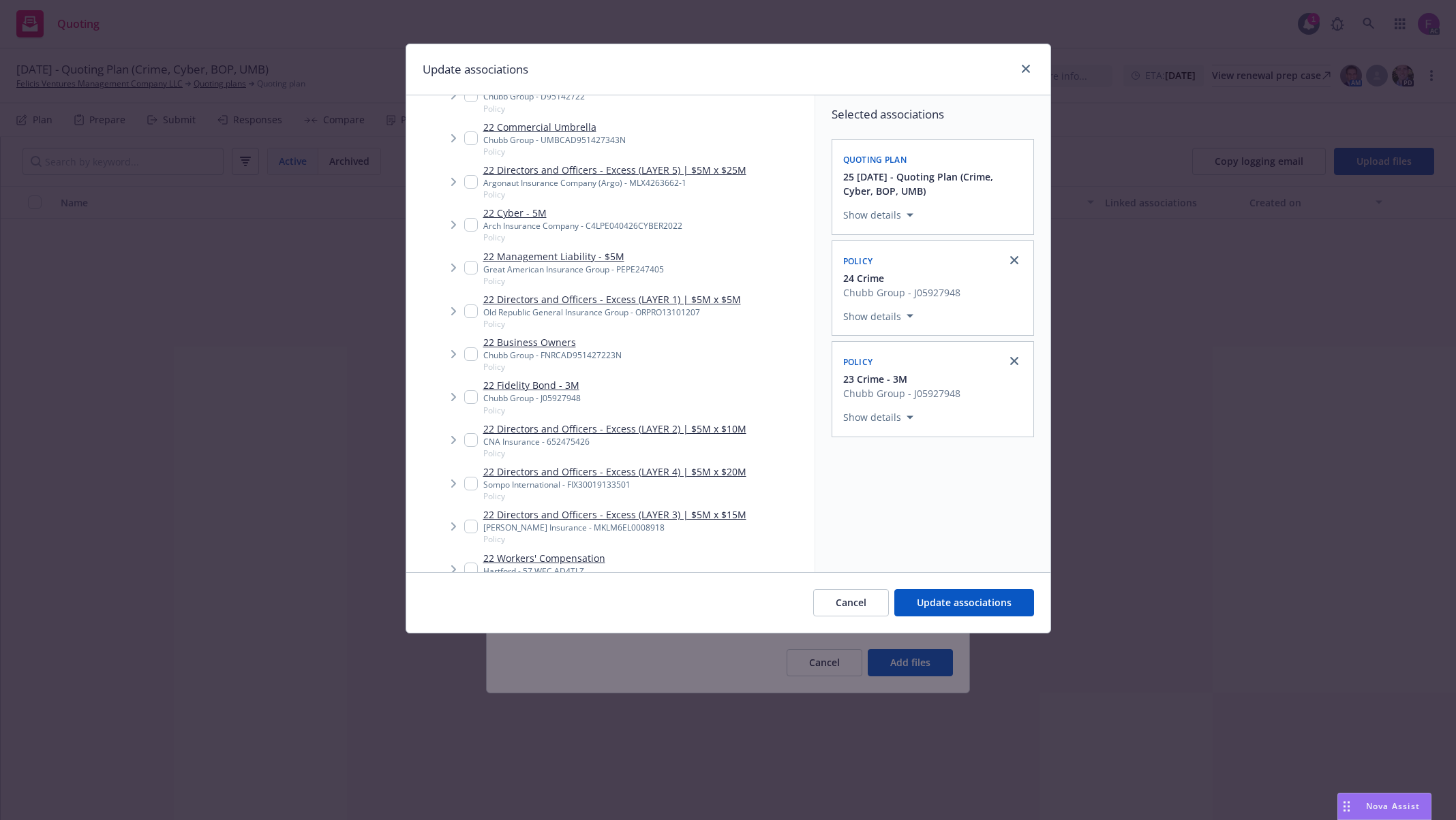
click at [470, 391] on input "Tree Example" at bounding box center [471, 397] width 14 height 14
checkbox input "true"
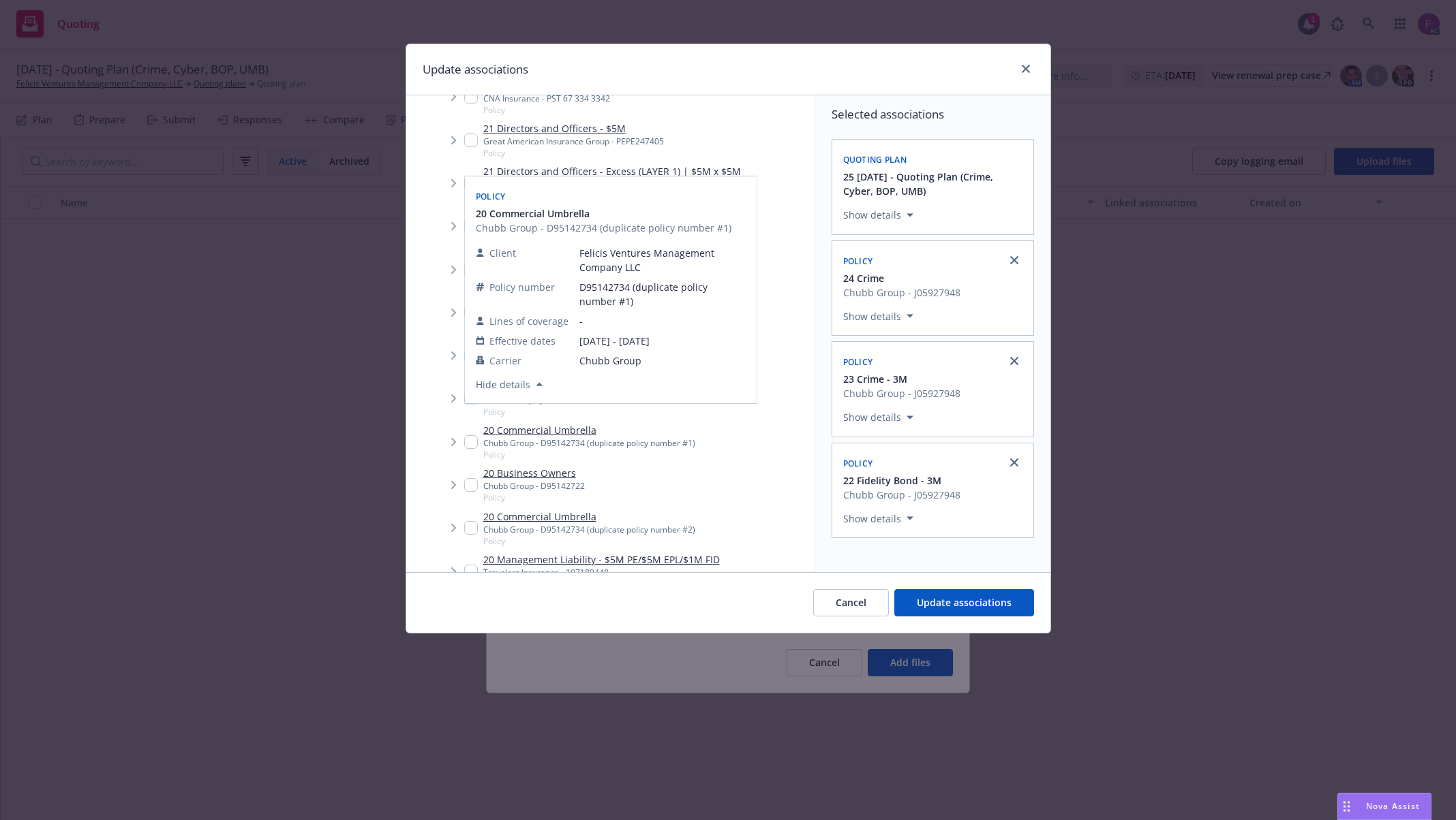
scroll to position [1862, 0]
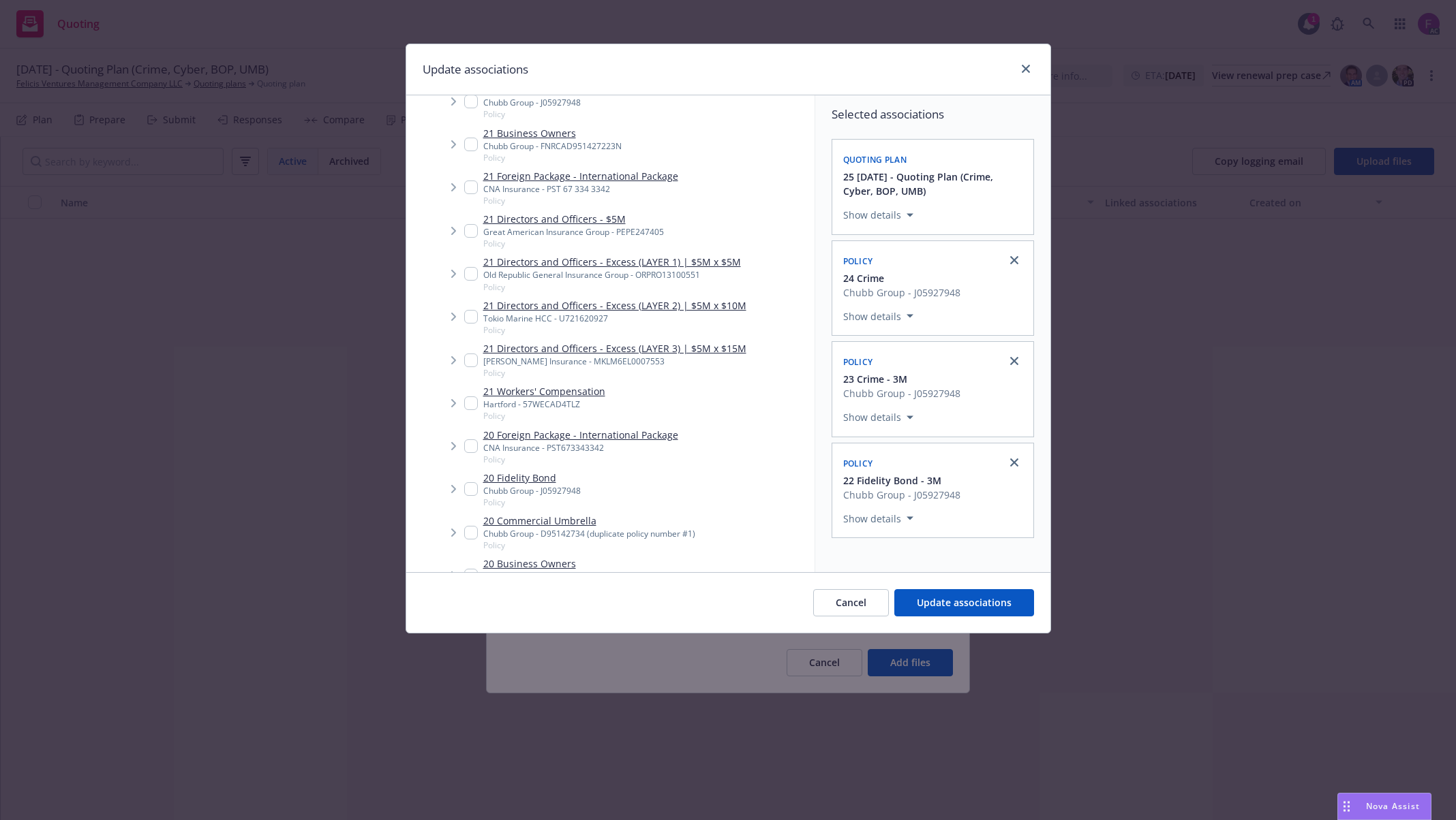
click at [469, 486] on input "Tree Example" at bounding box center [471, 489] width 14 height 14
checkbox input "true"
click at [473, 104] on div "21 Fidelity Bond Chubb Group - J05927948 Policy" at bounding box center [522, 101] width 116 height 38
checkbox input "true"
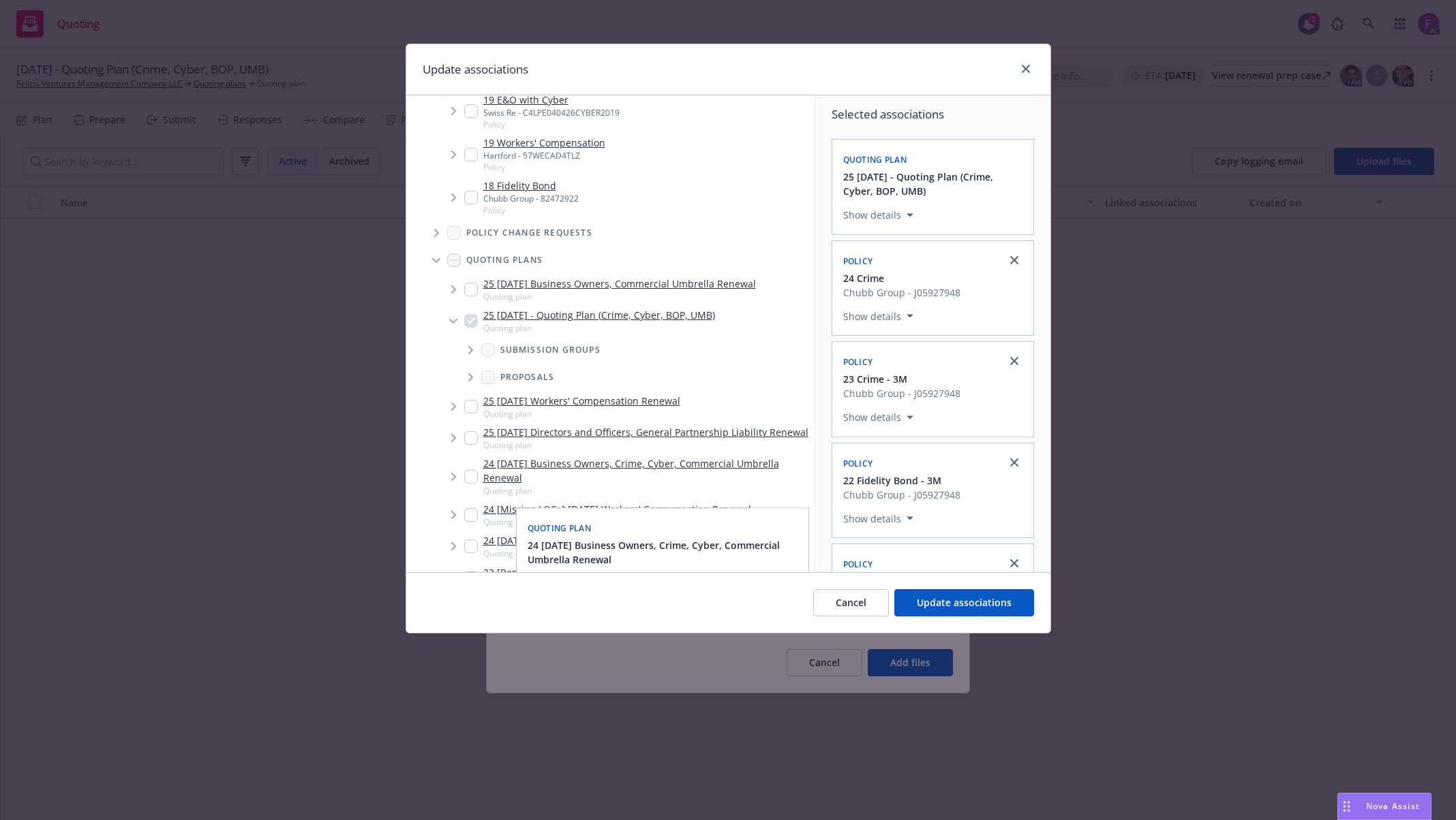
scroll to position [3280, 0]
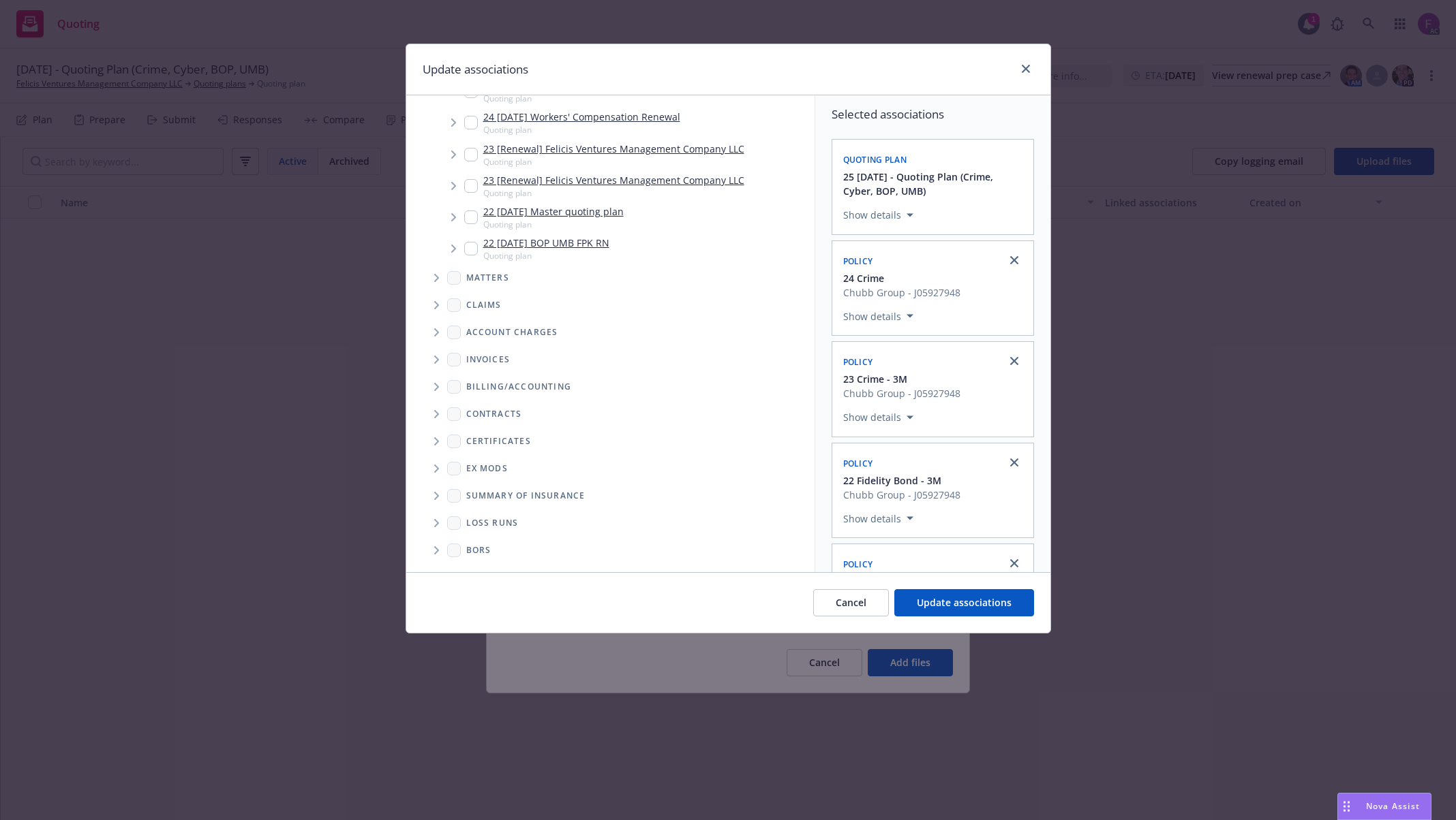
click at [440, 524] on span "Folder Tree Example" at bounding box center [436, 524] width 22 height 22
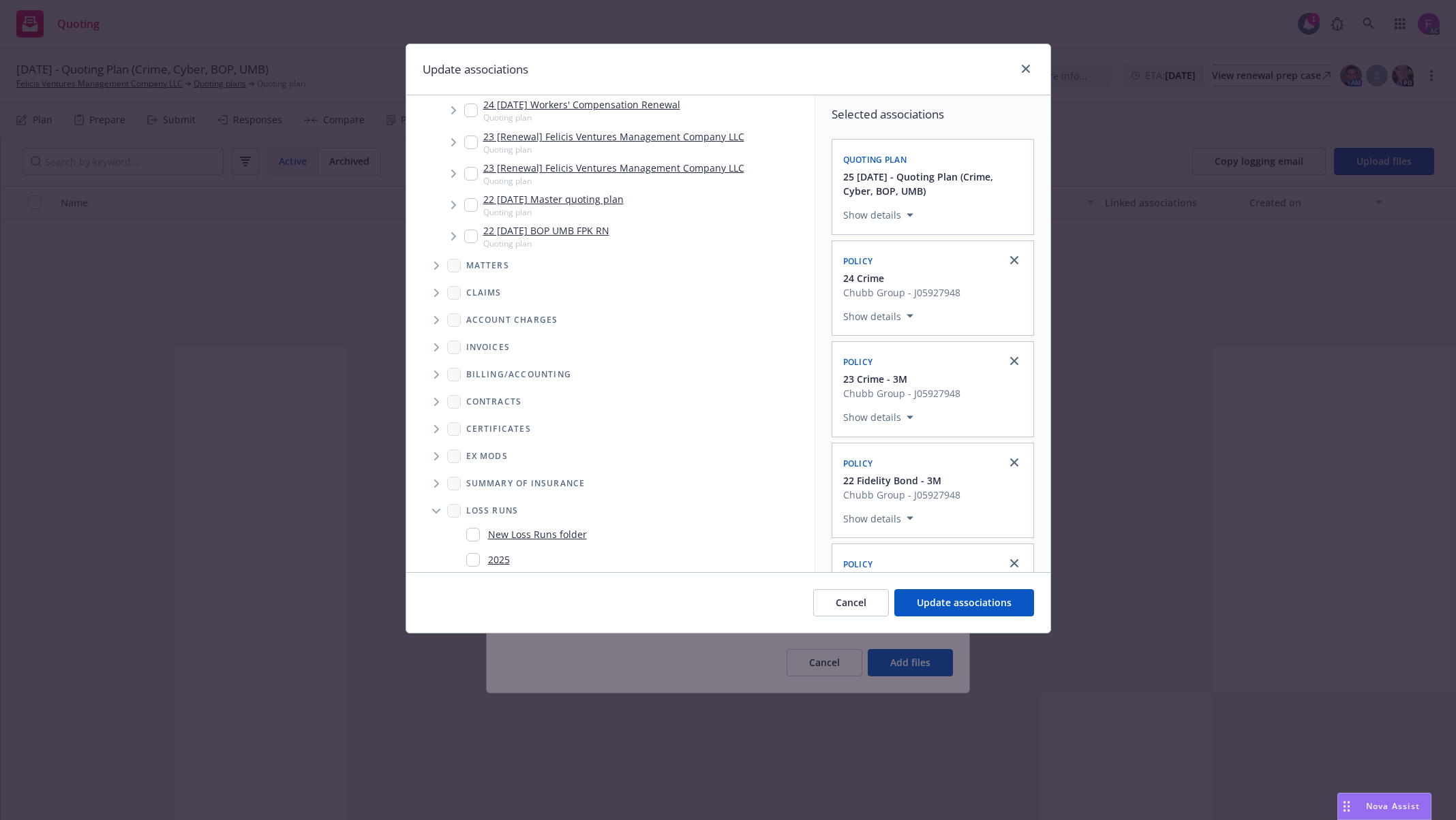
scroll to position [3330, 0]
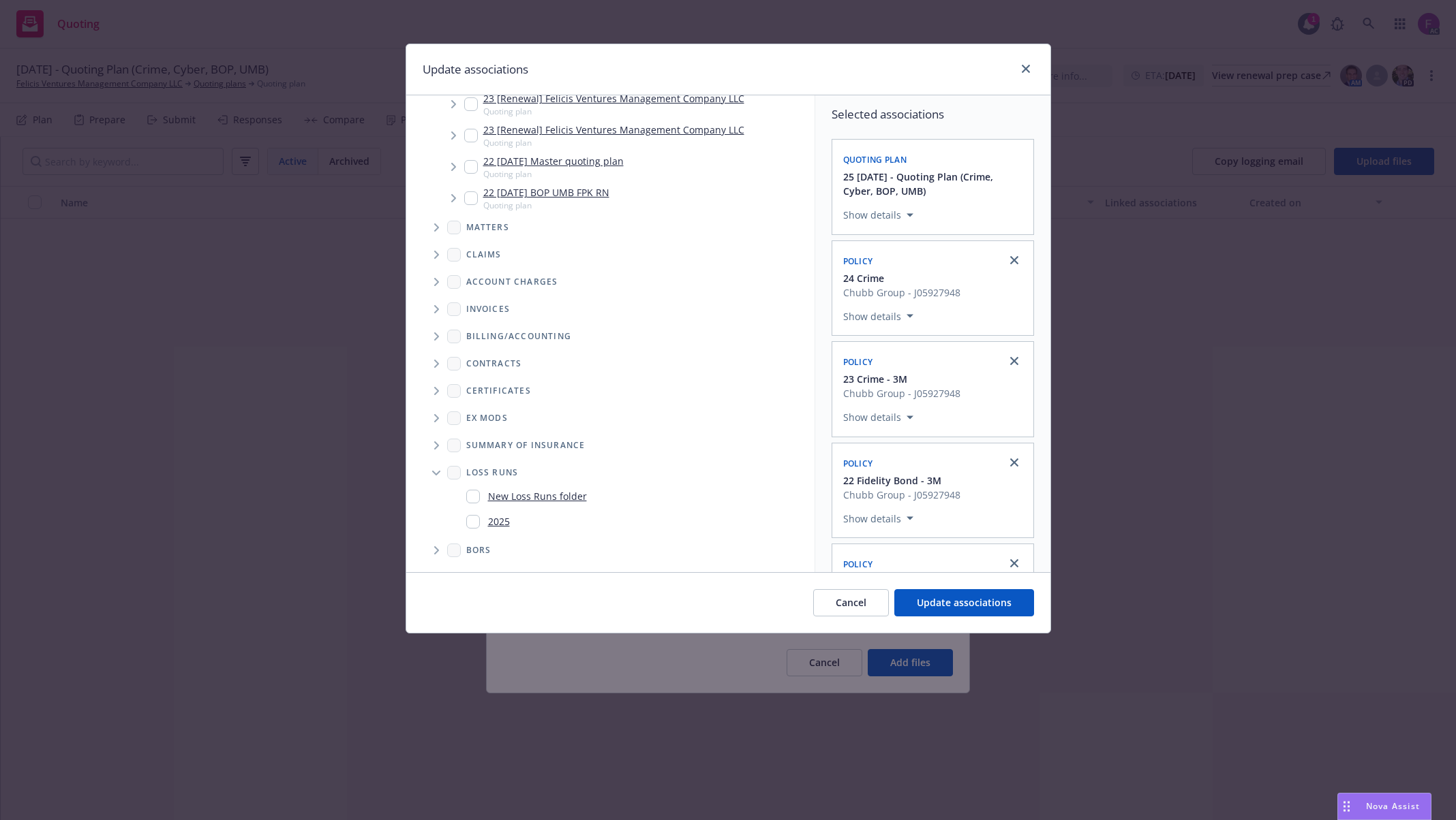
drag, startPoint x: 473, startPoint y: 521, endPoint x: 511, endPoint y: 515, distance: 38.5
click at [477, 521] on input "Folder Tree Example" at bounding box center [473, 521] width 14 height 14
checkbox input "true"
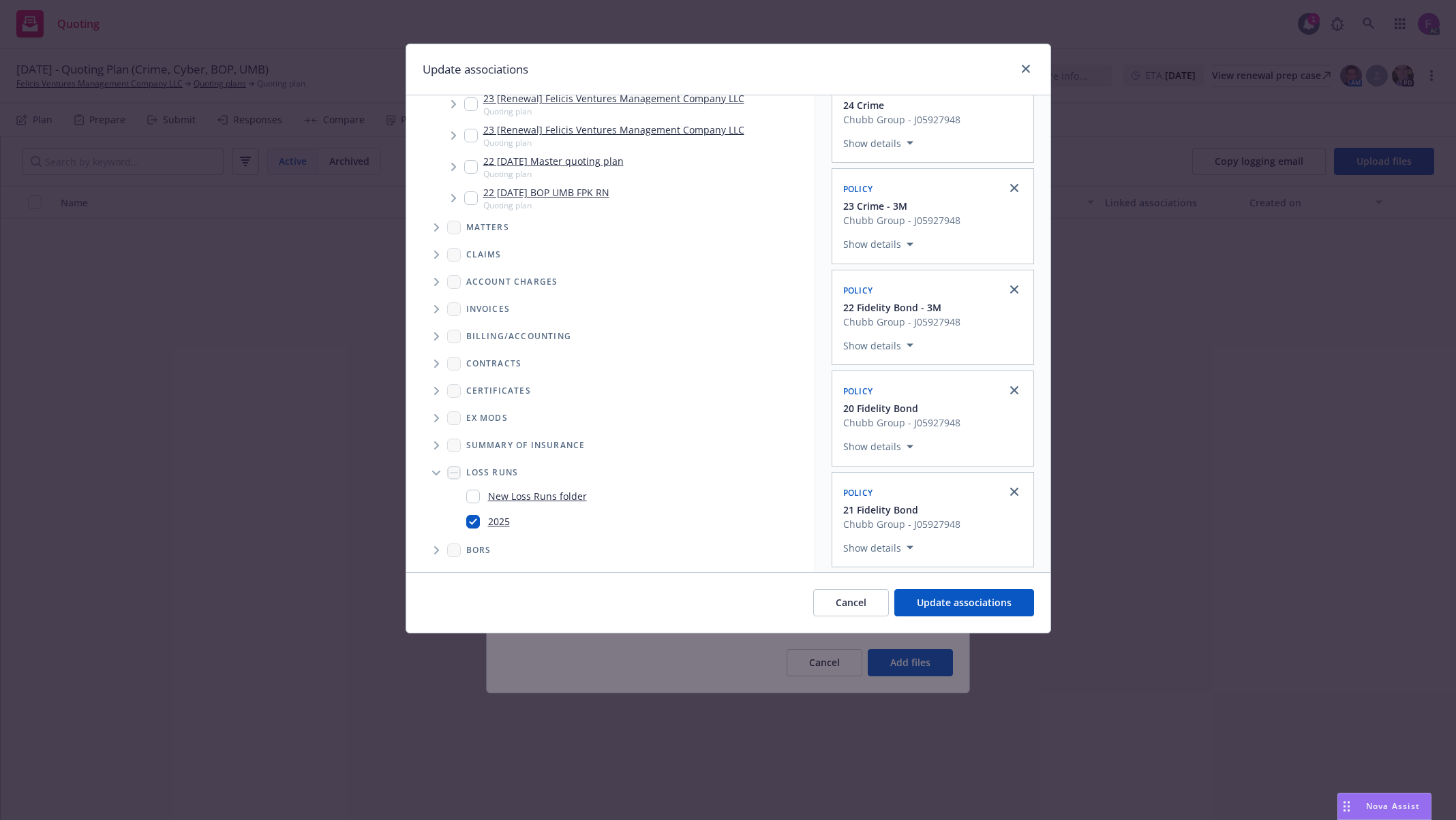
scroll to position [260, 0]
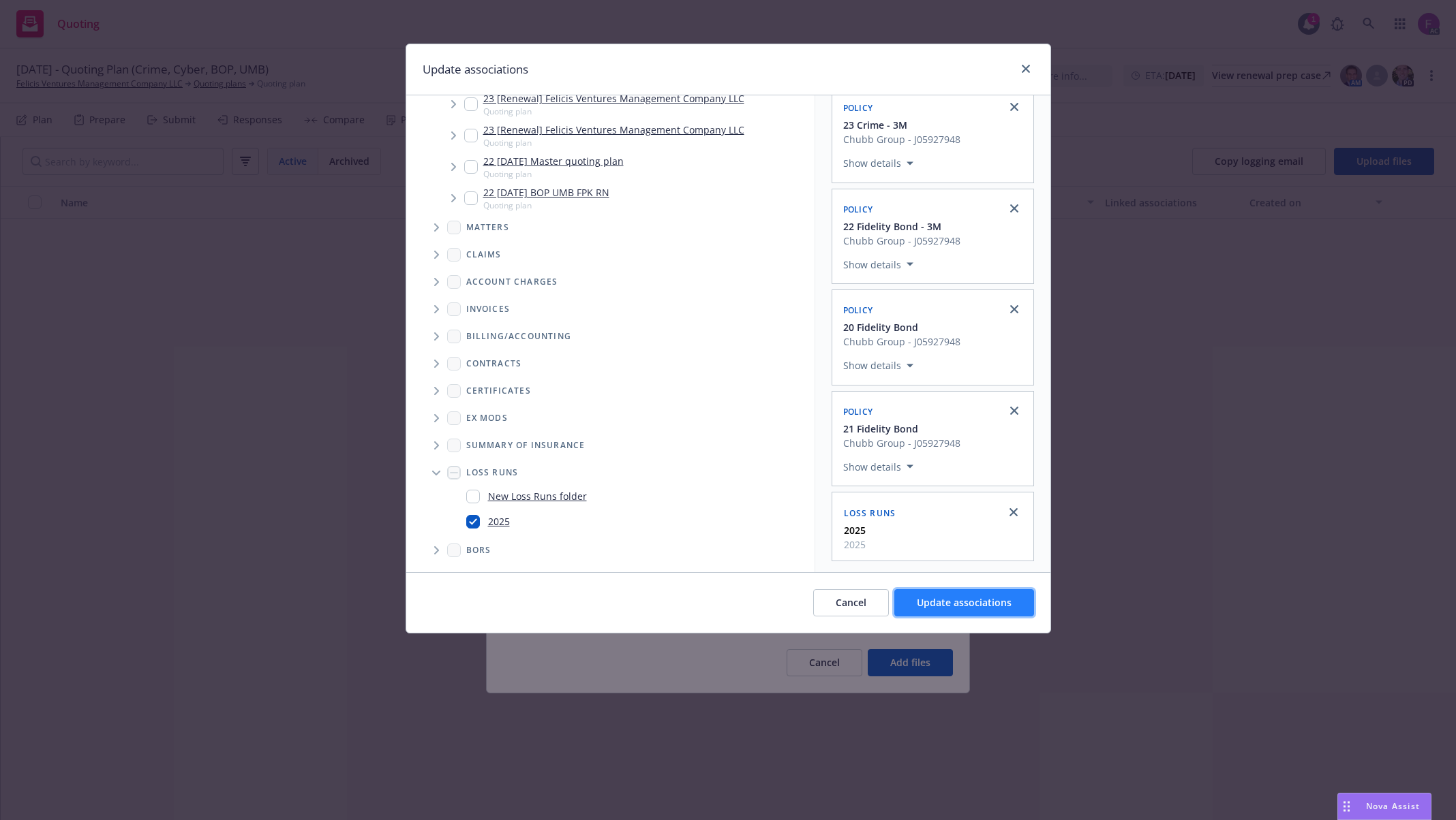
click at [975, 600] on span "Update associations" at bounding box center [964, 603] width 95 height 13
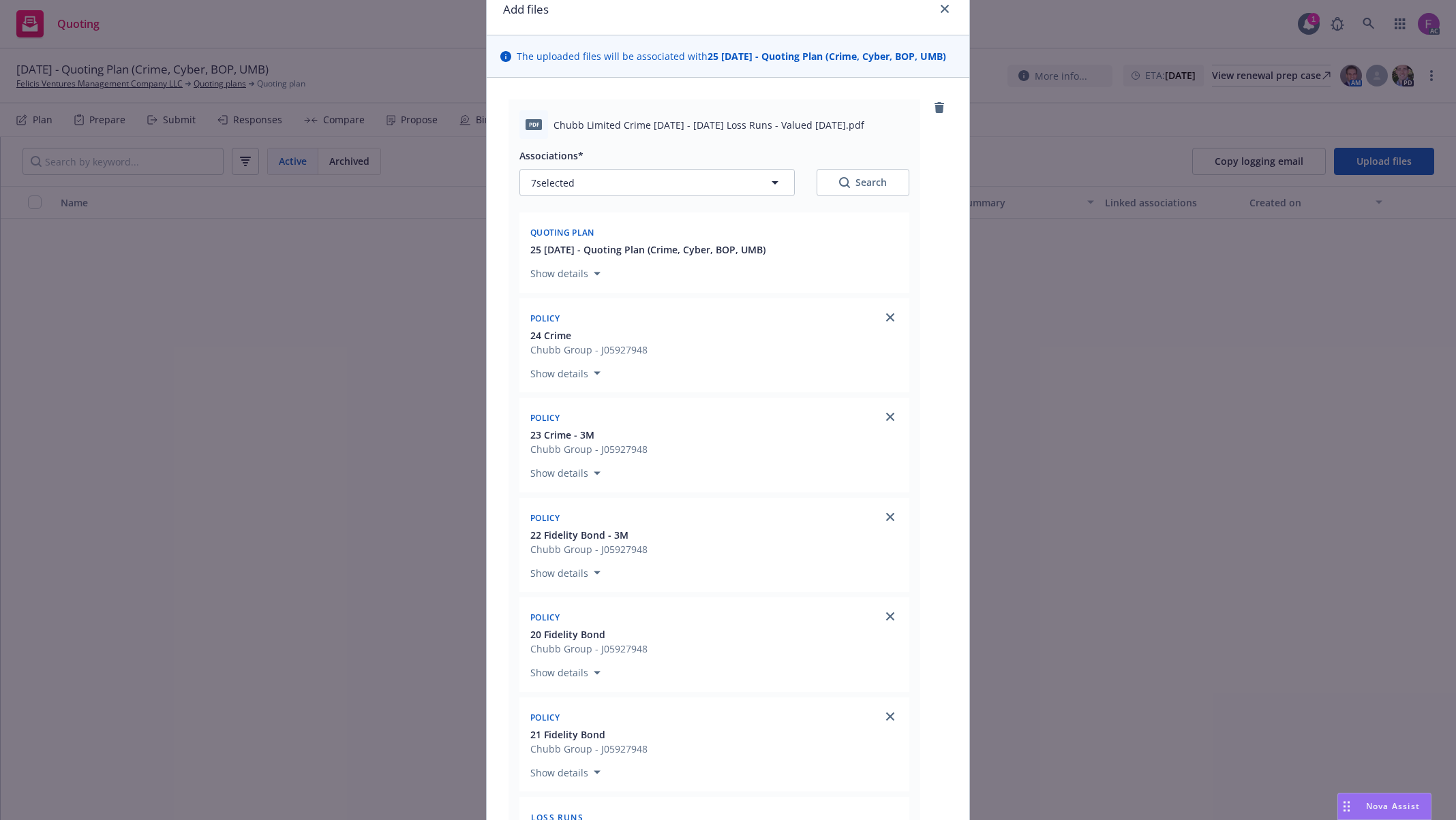
scroll to position [454, 0]
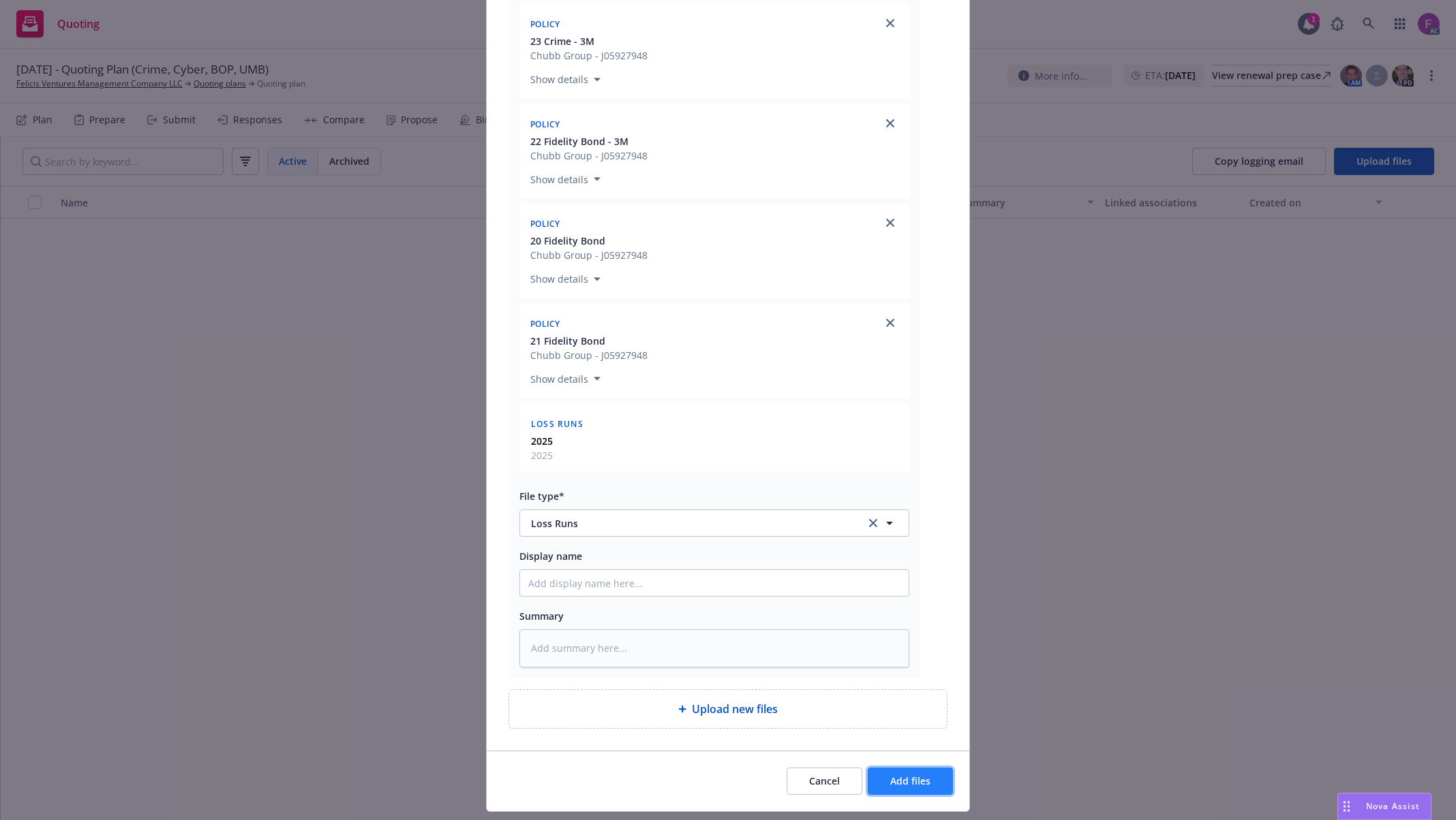
click at [909, 792] on button "Add files" at bounding box center [910, 781] width 85 height 27
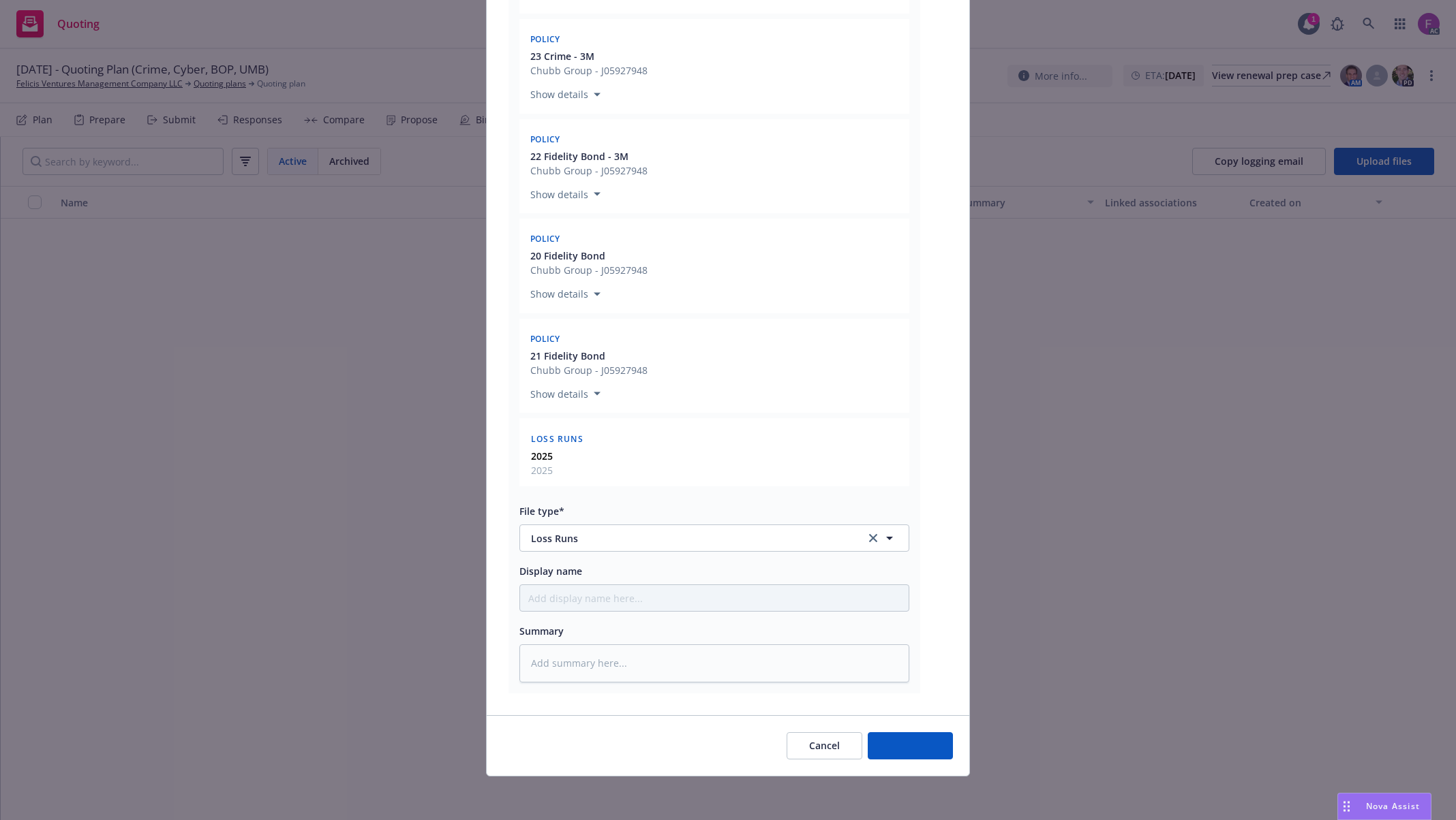
scroll to position [443, 0]
type textarea "x"
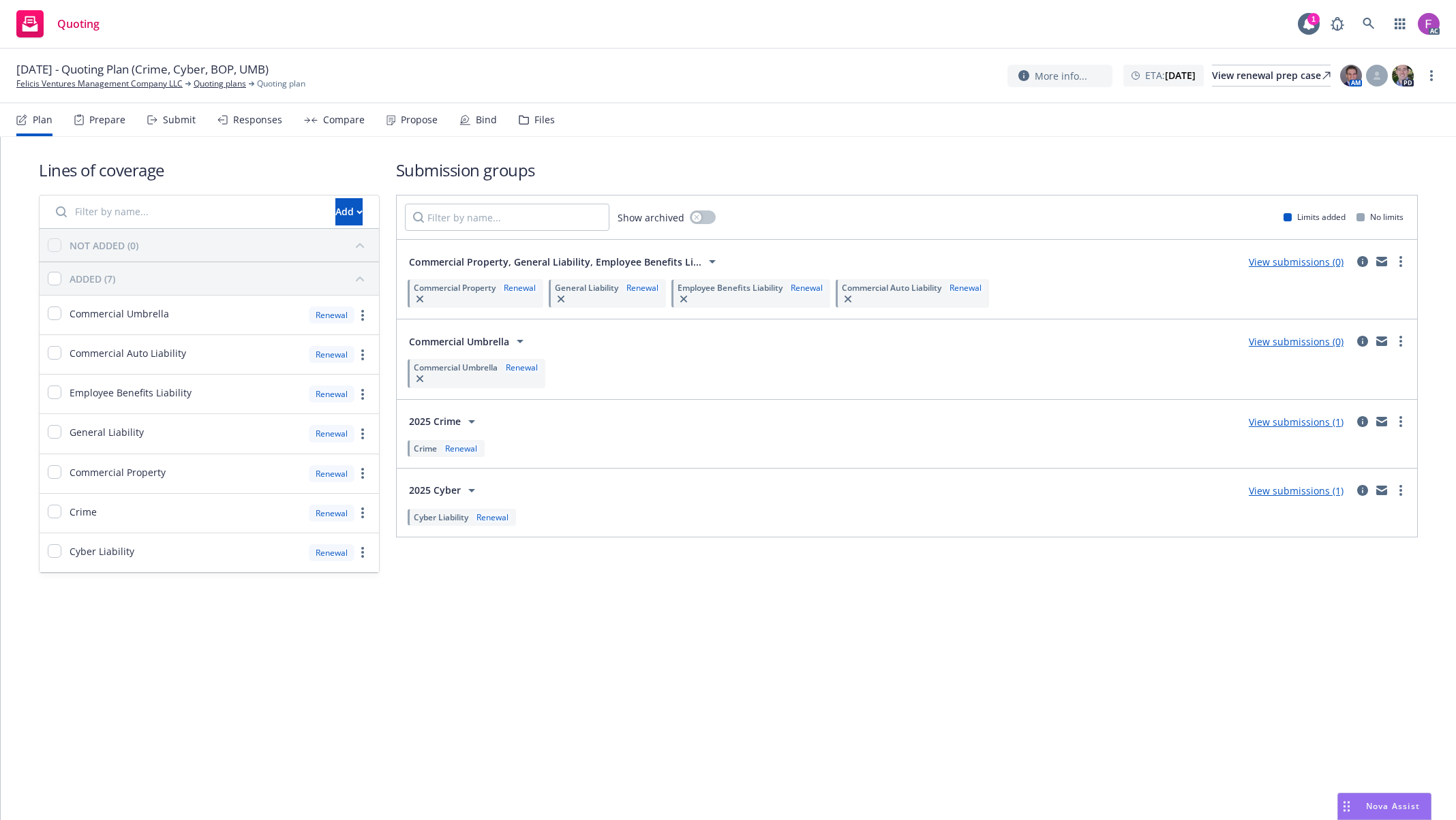
click at [537, 107] on div "Files" at bounding box center [536, 120] width 36 height 32
